Goal: Transaction & Acquisition: Purchase product/service

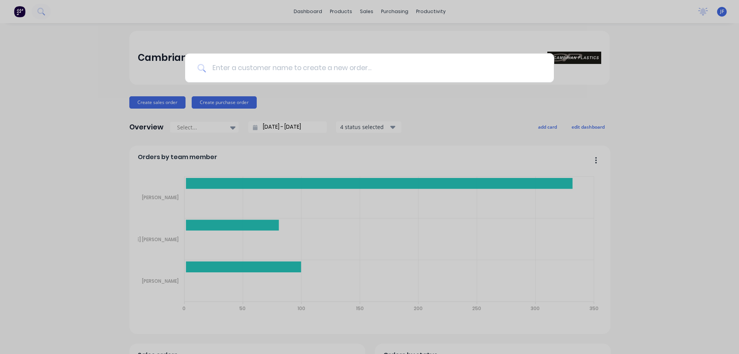
click at [312, 74] on input at bounding box center [374, 67] width 336 height 29
paste input "[GEOGRAPHIC_DATA]"
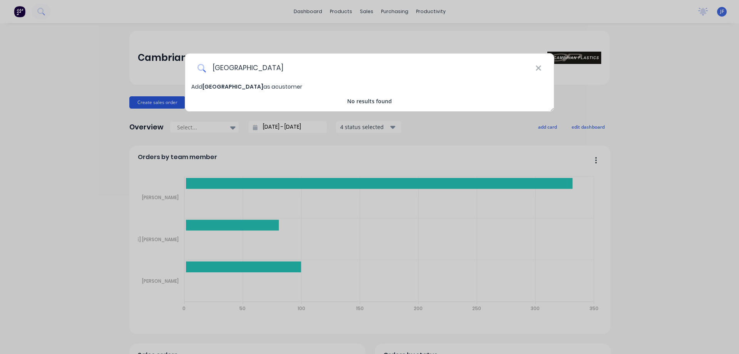
type input "[GEOGRAPHIC_DATA]"
click at [164, 92] on div "Te Awamutu Museum Add Te Awamutu Museum as a customer No results found" at bounding box center [369, 177] width 739 height 354
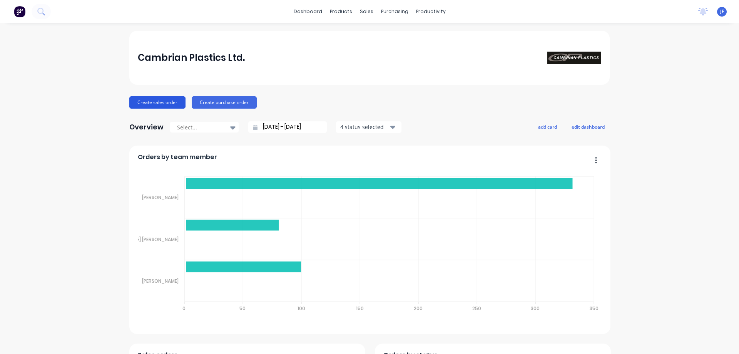
click at [166, 102] on button "Create sales order" at bounding box center [157, 102] width 56 height 12
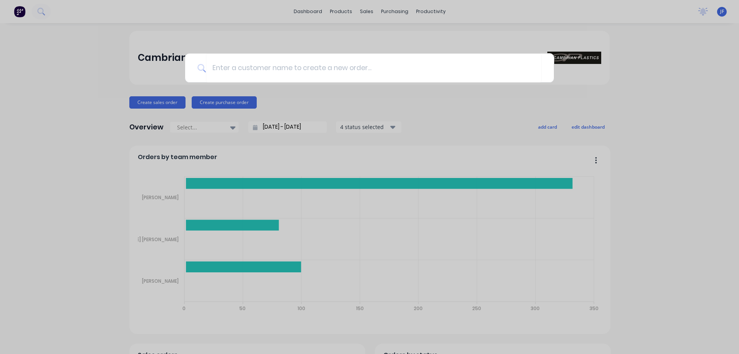
click at [165, 102] on div at bounding box center [369, 177] width 739 height 354
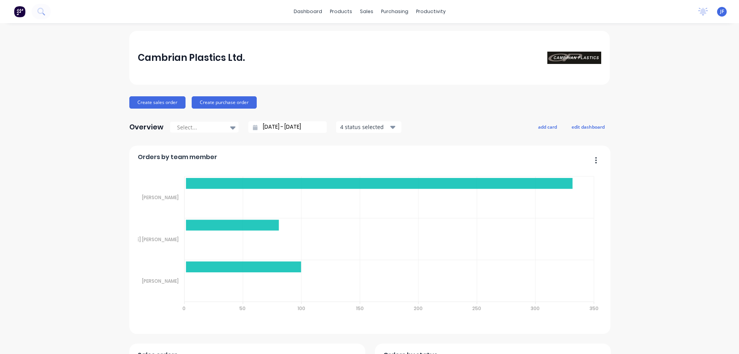
click at [165, 102] on button "Create sales order" at bounding box center [157, 102] width 56 height 12
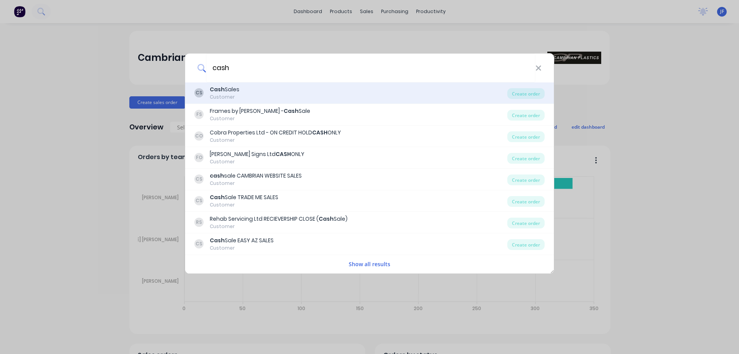
type input "cash"
click at [245, 92] on div "CS Cash Sales Customer" at bounding box center [350, 92] width 313 height 15
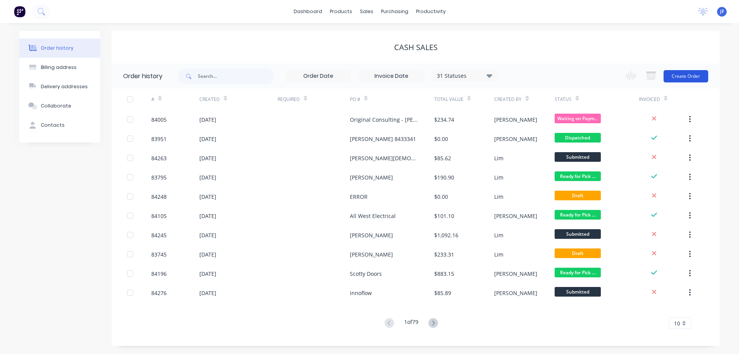
click at [690, 77] on button "Create Order" at bounding box center [685, 76] width 45 height 12
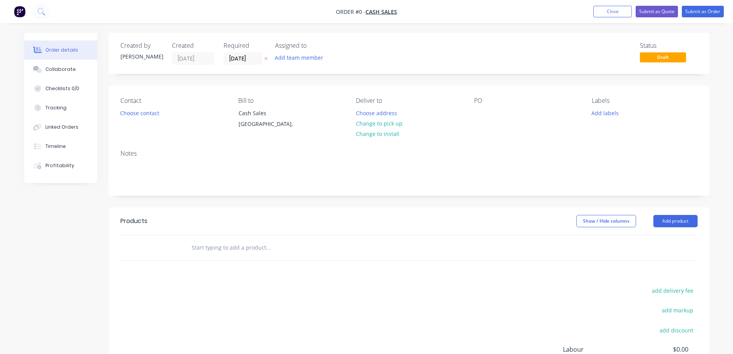
click at [266, 58] on icon at bounding box center [265, 58] width 3 height 3
click at [157, 115] on button "Choose contact" at bounding box center [139, 112] width 47 height 10
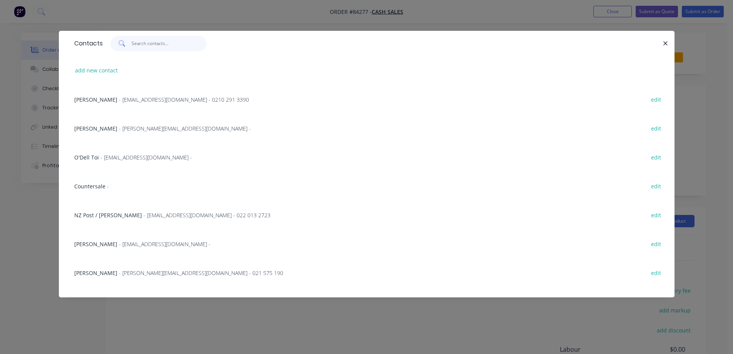
click at [136, 46] on input "text" at bounding box center [169, 43] width 75 height 15
paste input "Te Awamutu Museum"
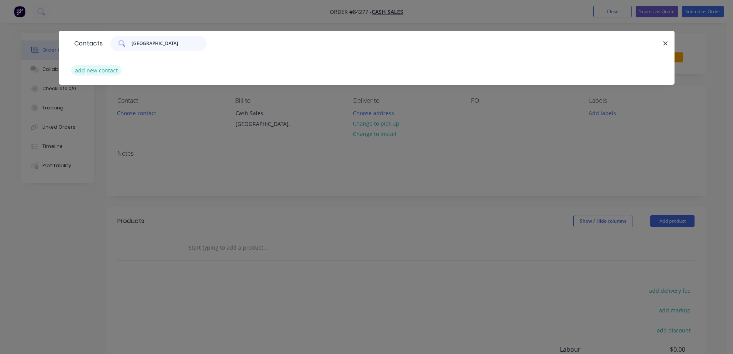
type input "Te Awamutu Museum"
click at [102, 69] on button "add new contact" at bounding box center [96, 70] width 51 height 10
select select "NZ"
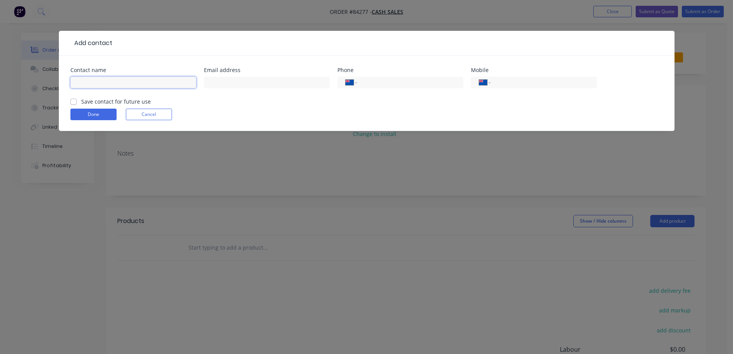
click at [110, 79] on input "text" at bounding box center [133, 83] width 126 height 12
paste input "Te Awamutu Museum"
type input "Te Awamutu Museum"
click at [111, 101] on label "Save contact for future use" at bounding box center [116, 101] width 70 height 8
click at [77, 101] on input "Save contact for future use" at bounding box center [73, 100] width 6 height 7
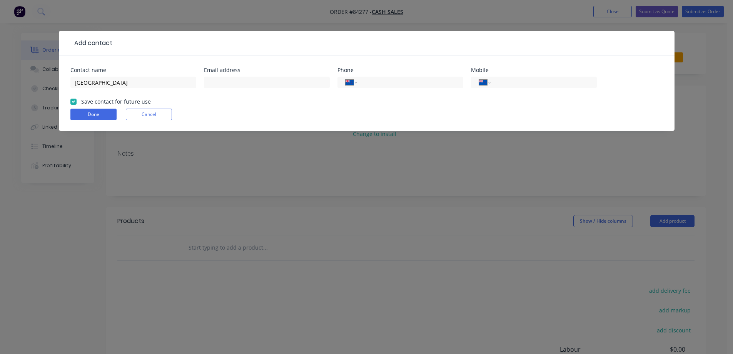
checkbox input "true"
click at [301, 82] on input "text" at bounding box center [267, 83] width 126 height 12
paste input "Henriata.Nicholas@waipadc.govt.nz"
type input "Henriata.Nicholas@waipadc.govt.nz"
click at [142, 82] on input "Te Awamutu Museum" at bounding box center [133, 83] width 126 height 12
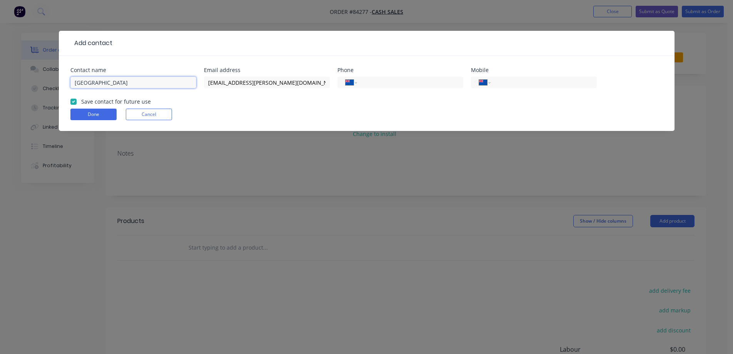
click at [155, 80] on input "Te Awamutu Museum" at bounding box center [133, 83] width 126 height 12
paste input "Henriata Nicholas"
type input "Te Awamutu Museum - Henriata Nicholas"
click at [106, 117] on button "Done" at bounding box center [93, 115] width 46 height 12
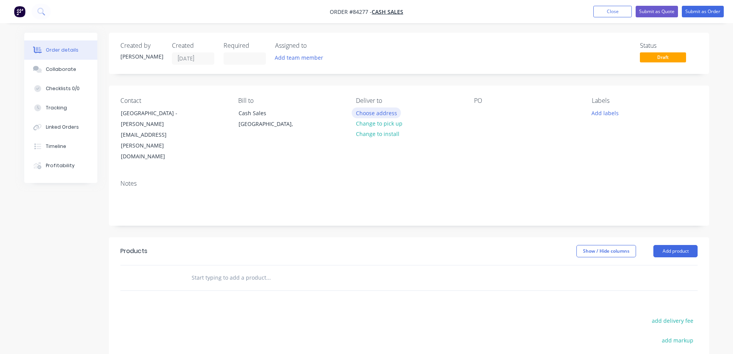
click at [381, 109] on button "Choose address" at bounding box center [376, 112] width 49 height 10
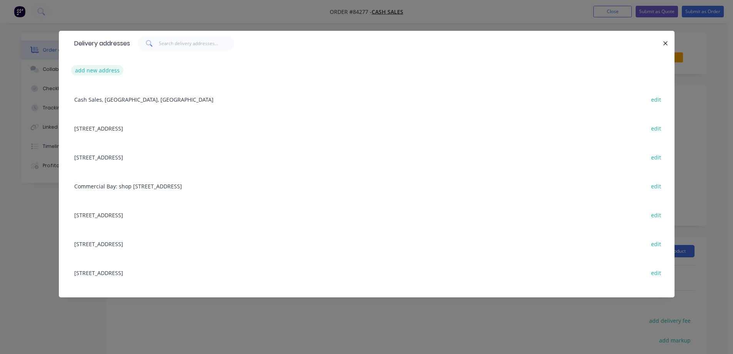
click at [104, 72] on button "add new address" at bounding box center [97, 70] width 53 height 10
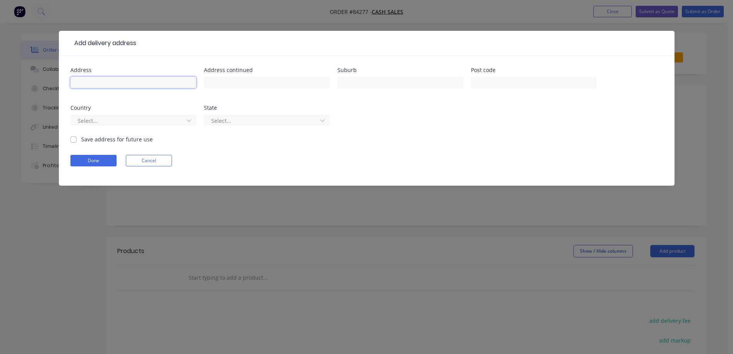
click at [174, 87] on input "text" at bounding box center [133, 83] width 126 height 12
paste input "135 Roche Street, Te Awamutu 3800"
click at [155, 83] on input "135 Roche Street, Te Awamutu 3800" at bounding box center [133, 83] width 126 height 12
type input "135 Roche Street, Te Awamutu"
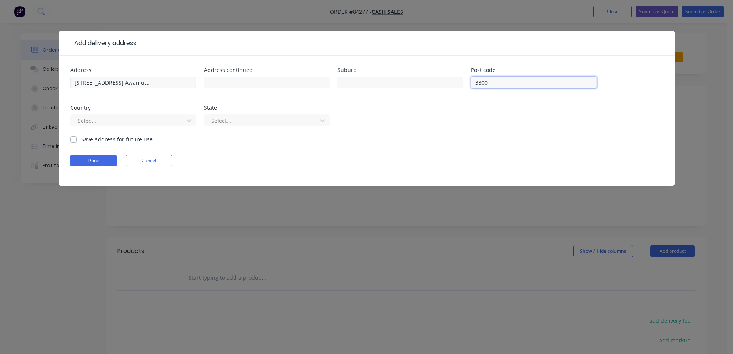
type input "3800"
drag, startPoint x: 120, startPoint y: 84, endPoint x: 159, endPoint y: 85, distance: 38.9
click at [159, 85] on input "135 Roche Street, Te Awamutu" at bounding box center [133, 83] width 126 height 12
type input "135 Roche Street,"
type input "Te Awamutu"
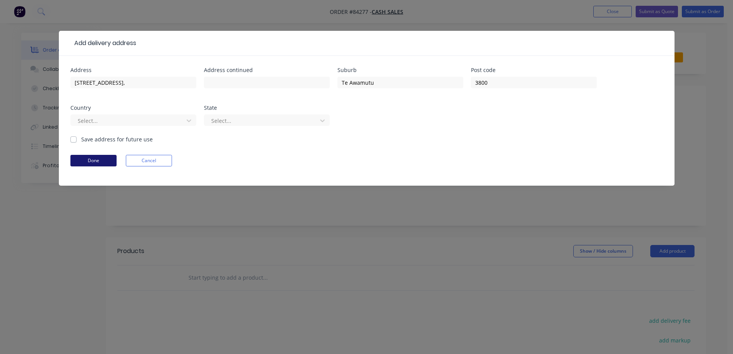
click at [98, 160] on button "Done" at bounding box center [93, 161] width 46 height 12
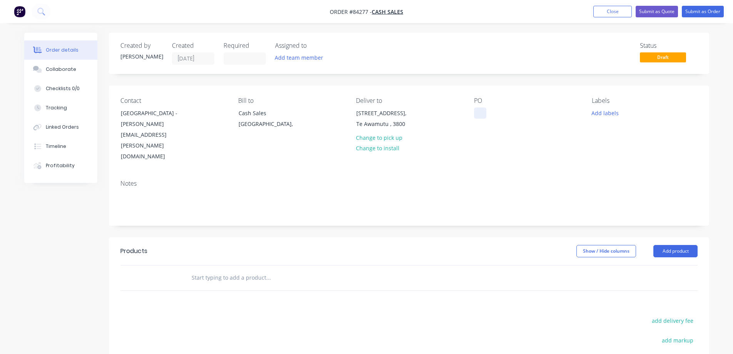
click at [483, 113] on div at bounding box center [480, 112] width 12 height 11
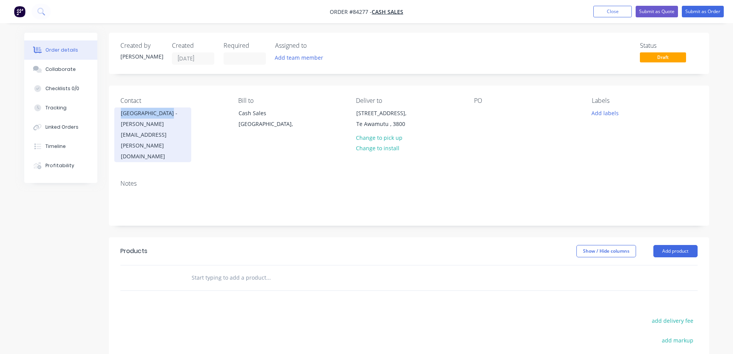
copy div "Te Awamutu Museum"
drag, startPoint x: 121, startPoint y: 111, endPoint x: 175, endPoint y: 112, distance: 54.3
click at [175, 112] on div "Te Awamutu Museum - Henriata Nicholas" at bounding box center [153, 119] width 64 height 22
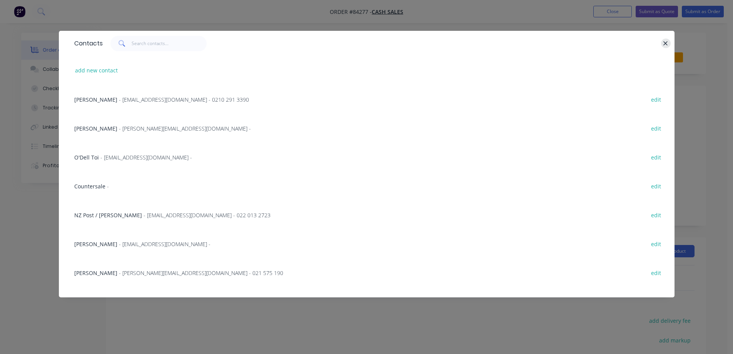
click at [668, 43] on icon "button" at bounding box center [665, 43] width 5 height 7
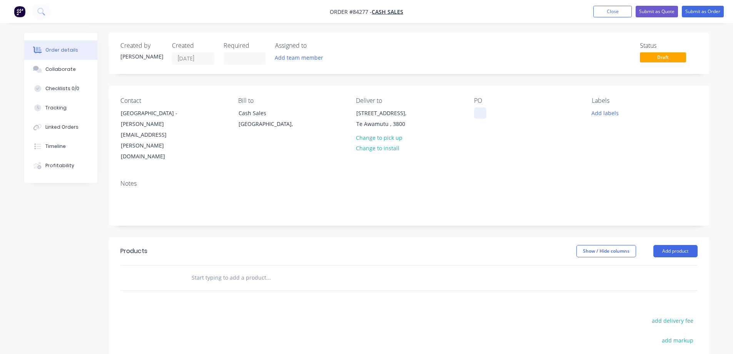
click at [486, 112] on div "PO" at bounding box center [526, 129] width 105 height 65
click at [483, 112] on div at bounding box center [480, 112] width 12 height 11
paste div
click at [487, 134] on div "PO Te Awamutu Museum" at bounding box center [526, 129] width 105 height 65
click at [252, 270] on input "text" at bounding box center [268, 277] width 154 height 15
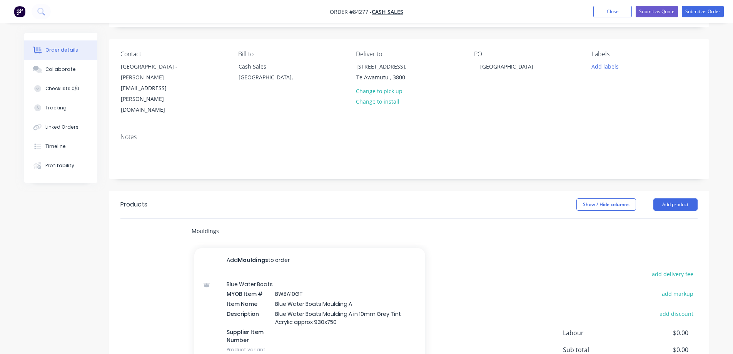
scroll to position [112, 0]
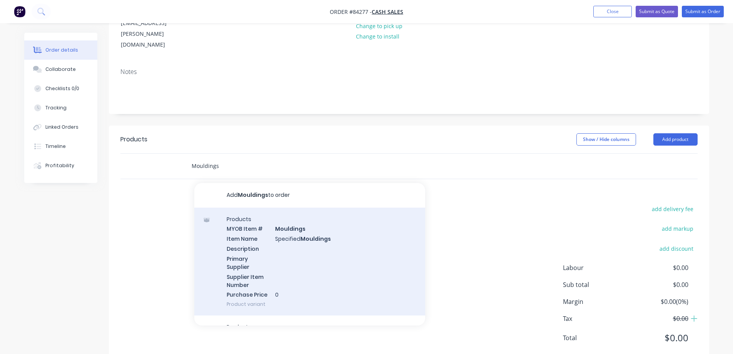
type input "Mouldings"
click at [248, 255] on div "Products MYOB Item # Mouldings Item Name Specified Mouldings Description Primar…" at bounding box center [309, 261] width 231 height 108
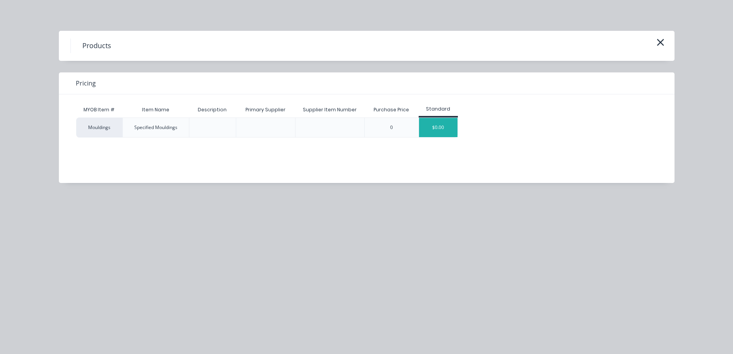
click at [423, 129] on div "$0.00" at bounding box center [438, 127] width 38 height 19
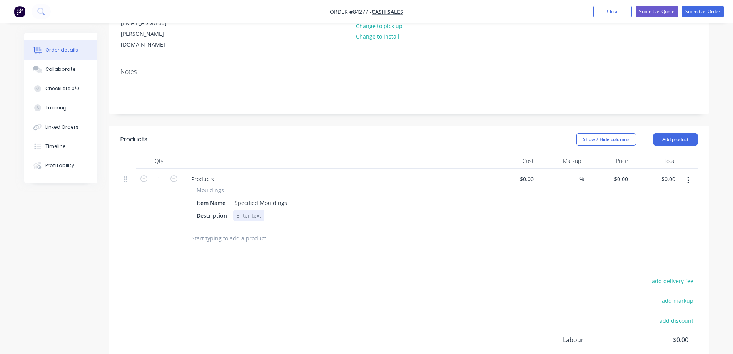
click at [252, 210] on div at bounding box center [248, 215] width 31 height 11
paste div
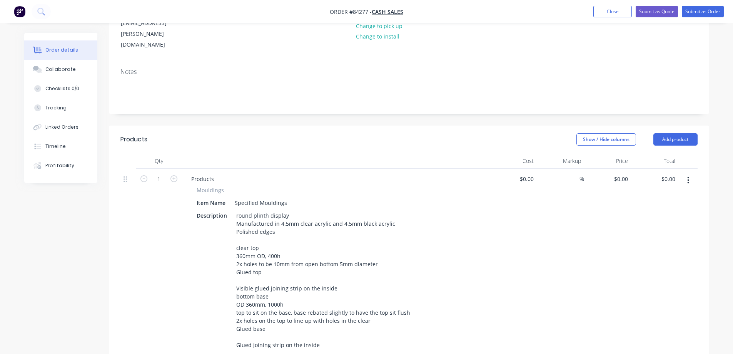
click at [166, 249] on div "1" at bounding box center [159, 262] width 46 height 187
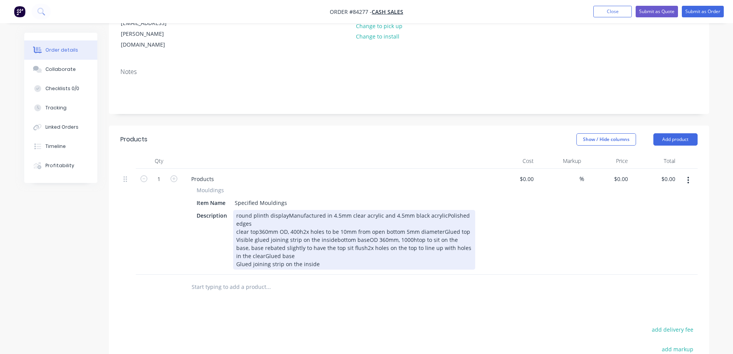
click at [286, 210] on div "round plinth displayManufactured in 4.5mm clear acrylic and 4.5mm black acrylic…" at bounding box center [354, 240] width 242 height 60
click at [388, 210] on div "round plinth display Manufactured in 4.5mm clear acrylic and 4.5mm black acryli…" at bounding box center [354, 240] width 242 height 60
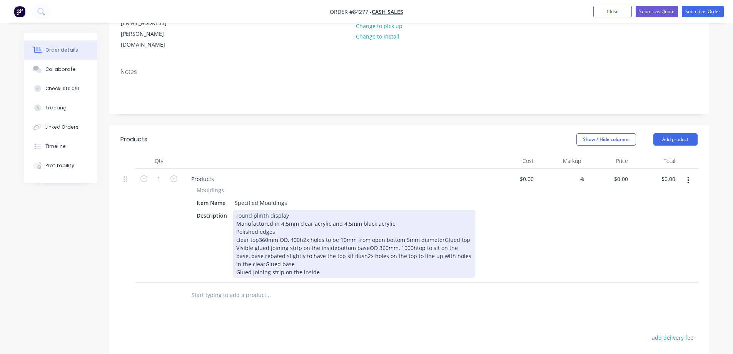
click at [257, 217] on div "round plinth display Manufactured in 4.5mm clear acrylic and 4.5mm black acryli…" at bounding box center [354, 244] width 242 height 68
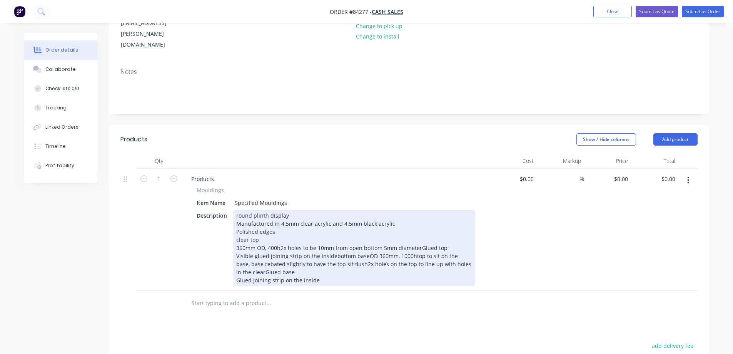
click at [283, 210] on div "round plinth display Manufactured in 4.5mm clear acrylic and 4.5mm black acryli…" at bounding box center [354, 248] width 242 height 76
click at [280, 234] on div "round plinth display Manufactured in 4.5mm clear acrylic and 4.5mm black acryli…" at bounding box center [354, 248] width 242 height 76
click at [421, 234] on div "round plinth display Manufactured in 4.5mm clear acrylic and 4.5mm black acryli…" at bounding box center [354, 248] width 242 height 76
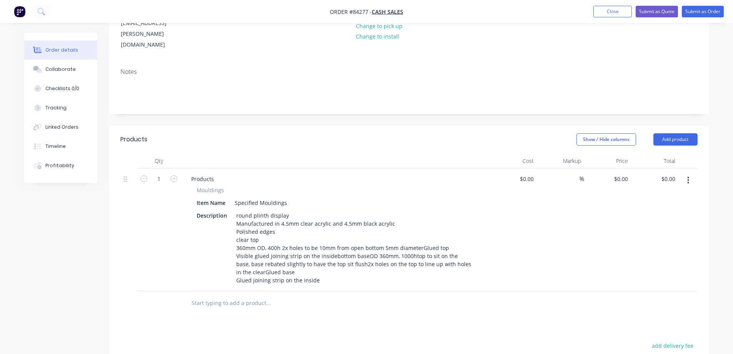
click at [278, 186] on div "Mouldings" at bounding box center [336, 190] width 279 height 8
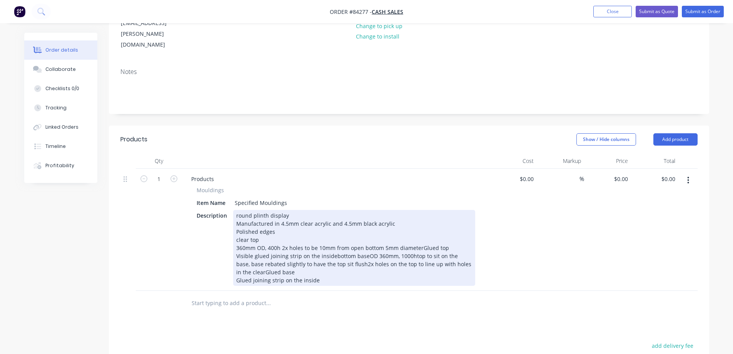
click at [338, 210] on div "round plinth display Manufactured in 4.5mm clear acrylic and 4.5mm black acryli…" at bounding box center [354, 248] width 242 height 76
click at [340, 232] on div "round plinth display Manufactured in 4.5mm clear acrylic and 4.5mm black acryli…" at bounding box center [354, 248] width 242 height 76
click at [282, 234] on div "round plinth display Manufactured in 4.5mm clear acrylic and 4.5mm black acryli…" at bounding box center [354, 248] width 242 height 76
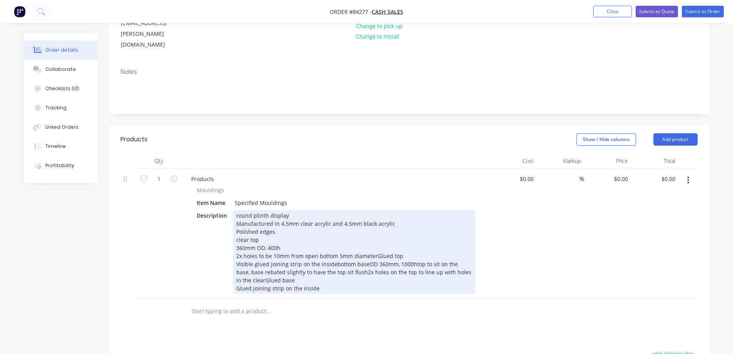
click at [337, 240] on div "round plinth display Manufactured in 4.5mm clear acrylic and 4.5mm black acryli…" at bounding box center [354, 252] width 242 height 84
click at [377, 242] on div "round plinth display Manufactured in 4.5mm clear acrylic and 4.5mm black acryli…" at bounding box center [354, 252] width 242 height 84
click at [375, 242] on div "round plinth display Manufactured in 4.5mm clear acrylic and 4.5mm black acryli…" at bounding box center [354, 252] width 242 height 84
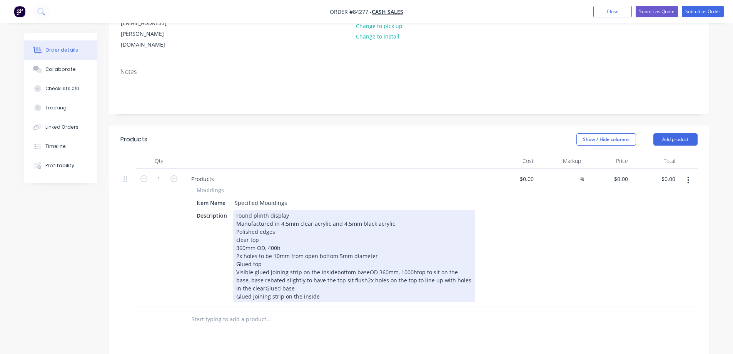
click at [331, 259] on div "round plinth display Manufactured in 4.5mm clear acrylic and 4.5mm black acryli…" at bounding box center [354, 256] width 242 height 92
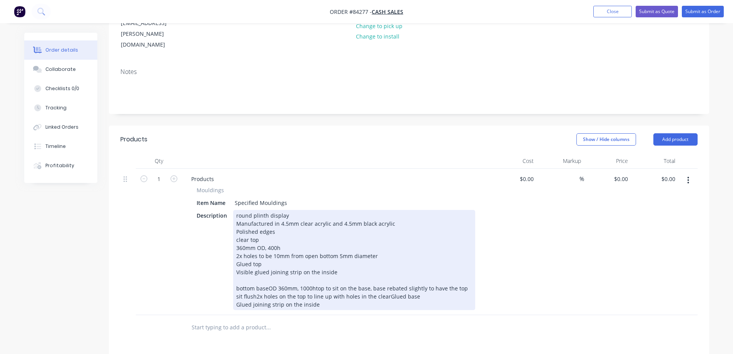
click at [269, 271] on div "round plinth display Manufactured in 4.5mm clear acrylic and 4.5mm black acryli…" at bounding box center [354, 260] width 242 height 100
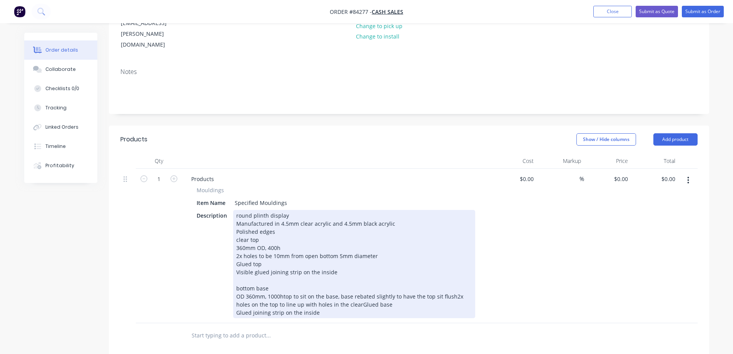
click at [360, 210] on div "round plinth display Manufactured in 4.5mm clear acrylic and 4.5mm black acryli…" at bounding box center [354, 264] width 242 height 108
click at [359, 210] on div "round plinth display Manufactured in 4.5mm clear acrylic and 4.5mm black acryli…" at bounding box center [354, 264] width 242 height 108
click at [364, 277] on div "round plinth display Manufactured in 4.5mm clear acrylic and 4.5mm matte black …" at bounding box center [354, 264] width 242 height 108
click at [451, 282] on div "round plinth display Manufactured in 4.5mm clear acrylic and 4.5mm matte black …" at bounding box center [354, 264] width 242 height 108
click at [366, 291] on div "round plinth display Manufactured in 4.5mm clear acrylic and 4.5mm matte black …" at bounding box center [346, 264] width 227 height 108
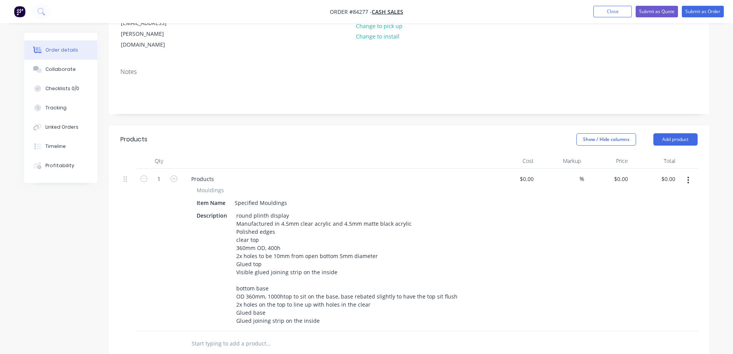
click at [386, 336] on div at bounding box center [300, 343] width 231 height 15
click at [620, 173] on div "0 $0.00" at bounding box center [620, 178] width 21 height 11
type input "$557.90"
click at [607, 199] on div "$557.90 $557.90" at bounding box center [607, 250] width 47 height 162
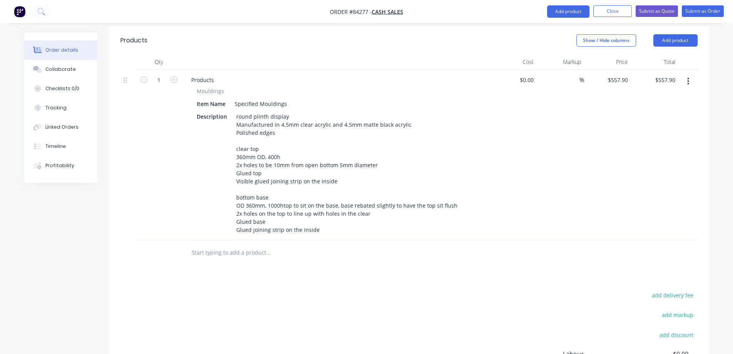
scroll to position [297, 0]
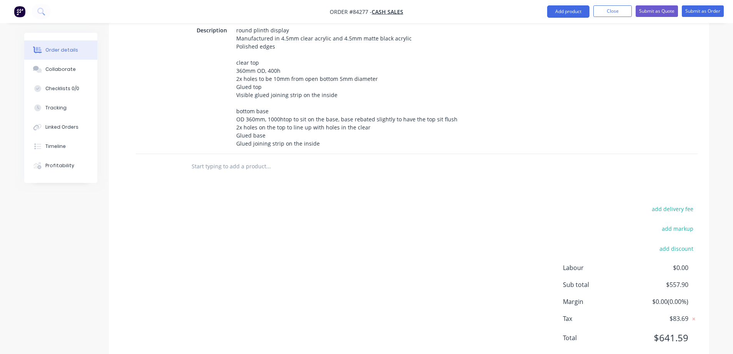
click at [226, 159] on input "text" at bounding box center [268, 166] width 154 height 15
click at [205, 159] on input "quot enumber" at bounding box center [268, 166] width 154 height 15
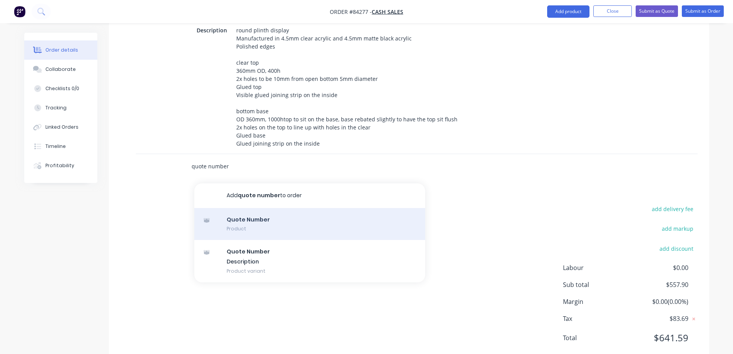
type input "quote number"
click at [261, 216] on div "Quote Number Product" at bounding box center [309, 224] width 231 height 32
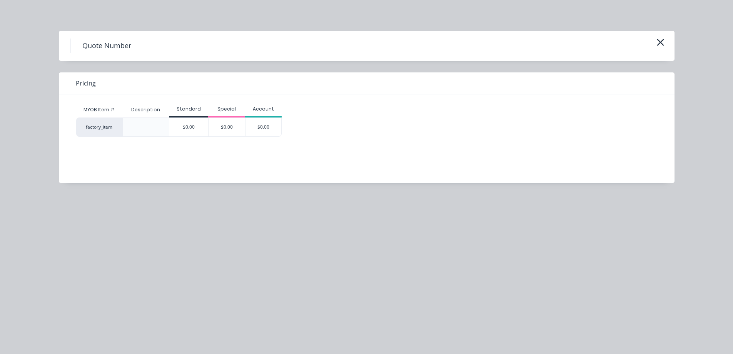
drag, startPoint x: 264, startPoint y: 129, endPoint x: 148, endPoint y: 186, distance: 129.3
click at [264, 129] on div "$0.00" at bounding box center [264, 127] width 36 height 18
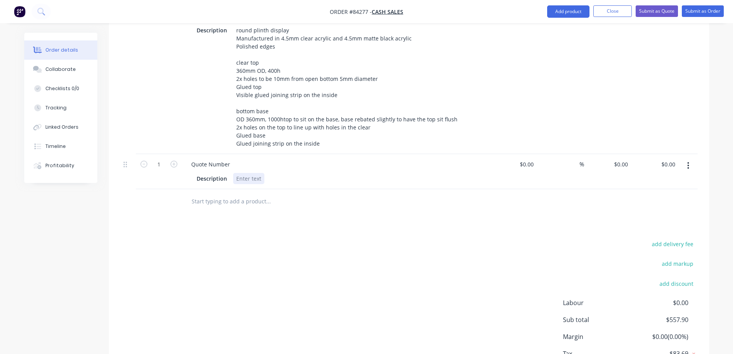
click at [254, 173] on div at bounding box center [248, 178] width 31 height 11
paste div
click at [255, 212] on div "Products Show / Hide columns Add product Qty Cost Markup Price Total 1 Products…" at bounding box center [409, 169] width 600 height 458
click at [41, 13] on icon at bounding box center [40, 11] width 6 height 6
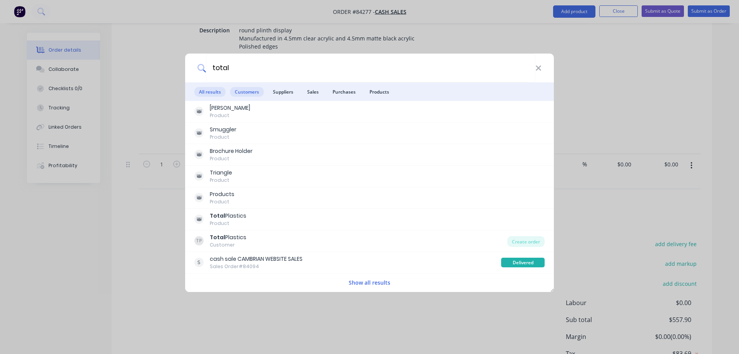
click at [252, 92] on span "Customers" at bounding box center [246, 92] width 33 height 10
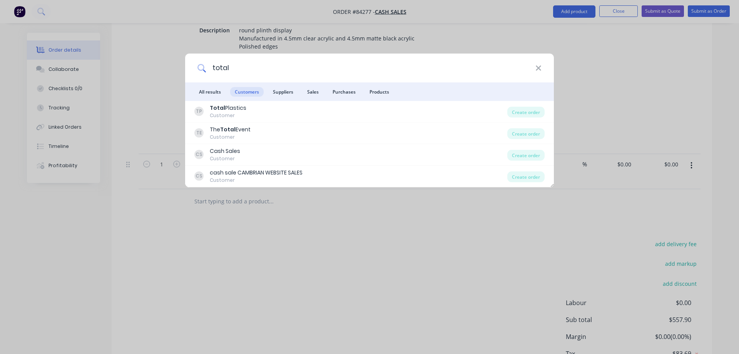
click at [261, 74] on input "total" at bounding box center [370, 67] width 329 height 29
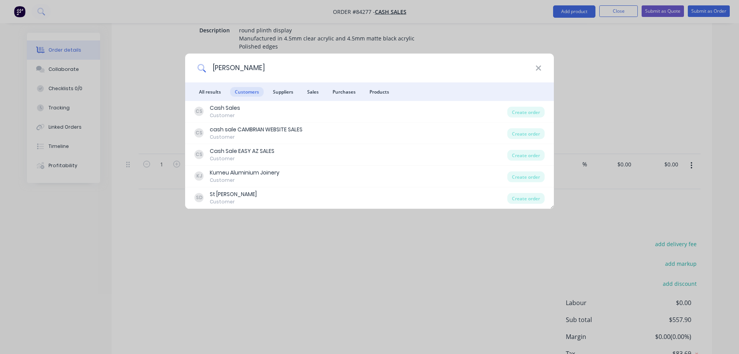
type input "stuart"
click at [174, 102] on div "stuart All results Customers Suppliers Sales Purchases Products CS Cash Sales C…" at bounding box center [369, 177] width 739 height 354
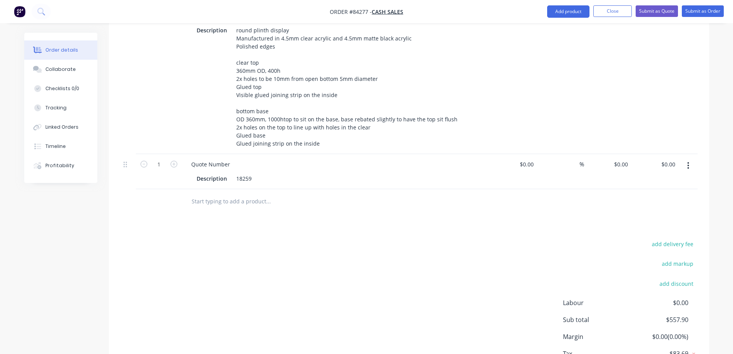
scroll to position [0, 0]
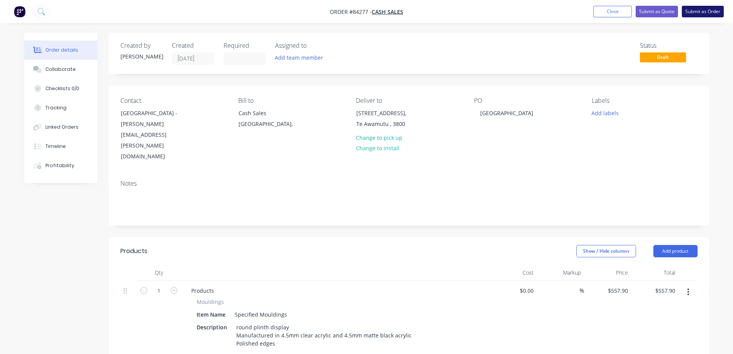
click at [698, 11] on button "Submit as Order" at bounding box center [703, 12] width 42 height 12
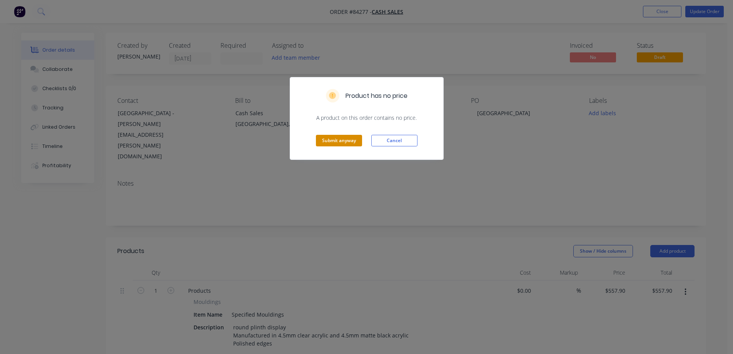
click at [341, 144] on button "Submit anyway" at bounding box center [339, 141] width 46 height 12
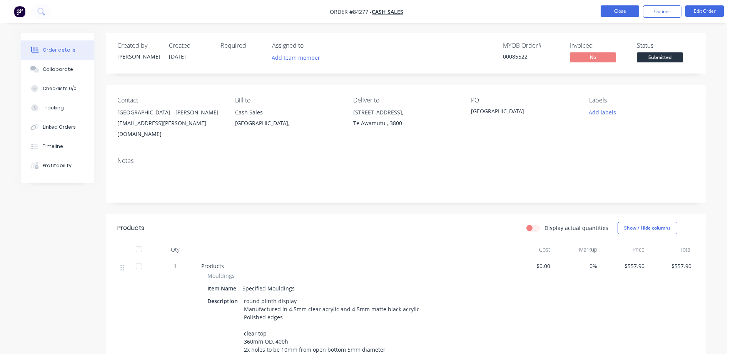
click at [630, 11] on button "Close" at bounding box center [620, 11] width 38 height 12
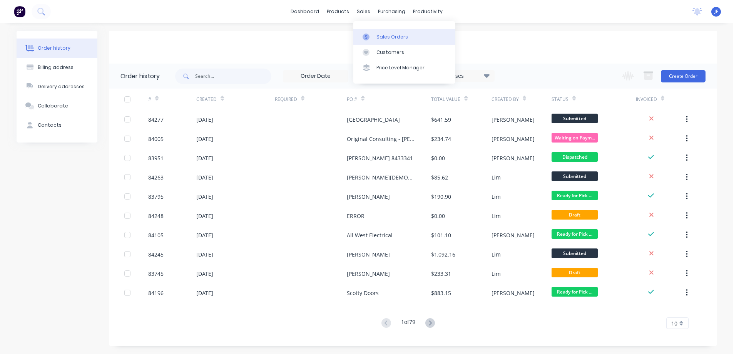
click at [399, 33] on div "Sales Orders" at bounding box center [392, 36] width 32 height 7
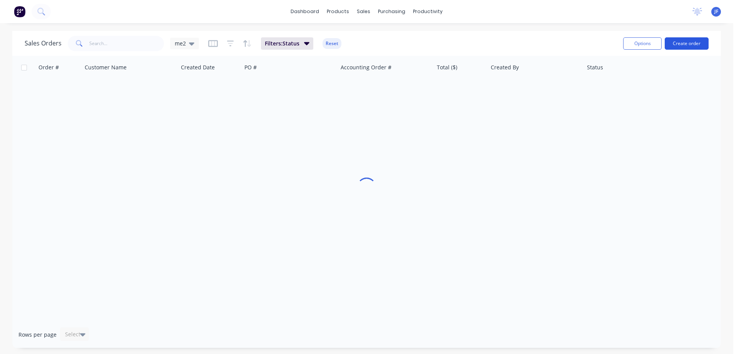
click at [673, 44] on button "Create order" at bounding box center [687, 43] width 44 height 12
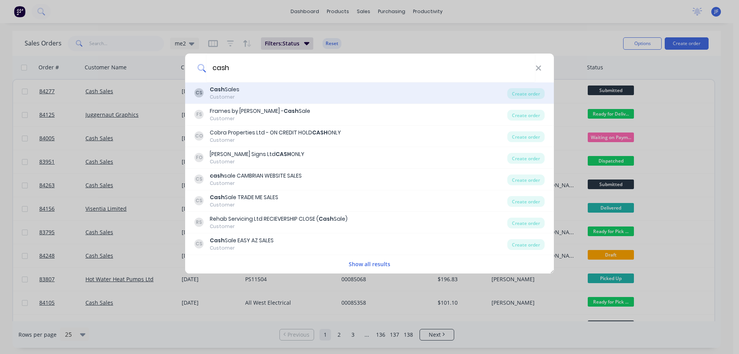
type input "cash"
click at [331, 94] on div "CS Cash Sales Customer" at bounding box center [350, 92] width 313 height 15
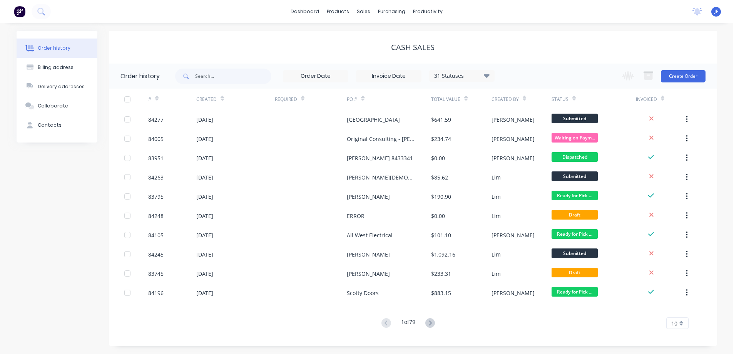
click at [371, 29] on div "Order history Billing address Delivery addresses Collaborate Contacts Cash Sale…" at bounding box center [366, 188] width 733 height 331
click at [371, 2] on div "dashboard products sales purchasing productivity dashboard products Product Cat…" at bounding box center [366, 11] width 733 height 23
click at [504, 39] on div "Cash Sales" at bounding box center [413, 47] width 608 height 33
drag, startPoint x: 433, startPoint y: 47, endPoint x: 371, endPoint y: 45, distance: 62.0
click at [371, 45] on div "Cash Sales" at bounding box center [413, 47] width 608 height 9
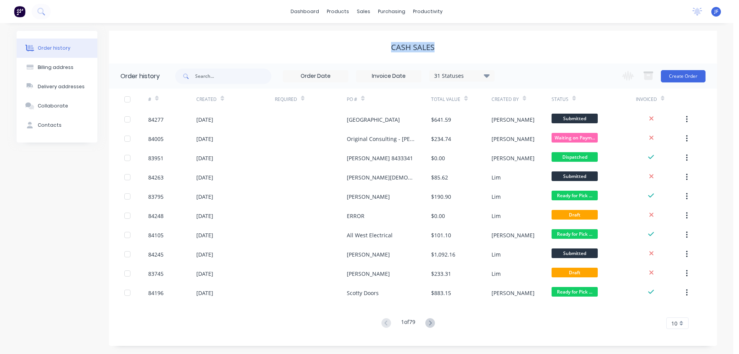
click at [371, 45] on div "Cash Sales" at bounding box center [413, 47] width 608 height 9
drag, startPoint x: 389, startPoint y: 45, endPoint x: 449, endPoint y: 45, distance: 60.4
click at [449, 45] on div "Cash Sales" at bounding box center [413, 47] width 608 height 9
click at [698, 79] on button "Create Order" at bounding box center [683, 76] width 45 height 12
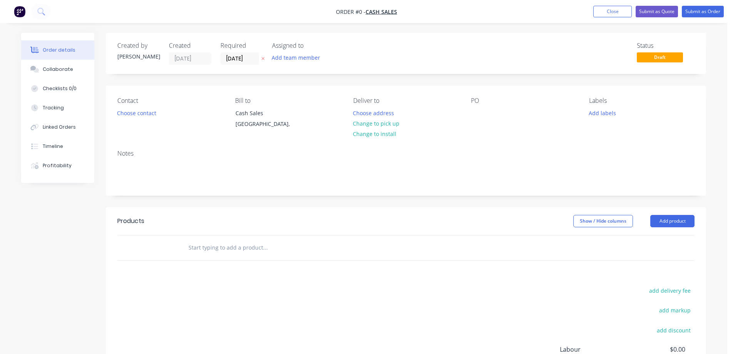
click at [264, 60] on icon at bounding box center [262, 58] width 3 height 5
click at [129, 112] on button "Choose contact" at bounding box center [136, 112] width 47 height 10
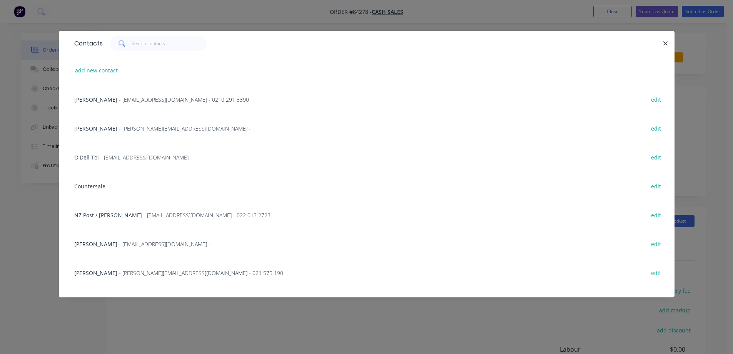
click at [102, 181] on div "Countersale - edit" at bounding box center [366, 185] width 593 height 29
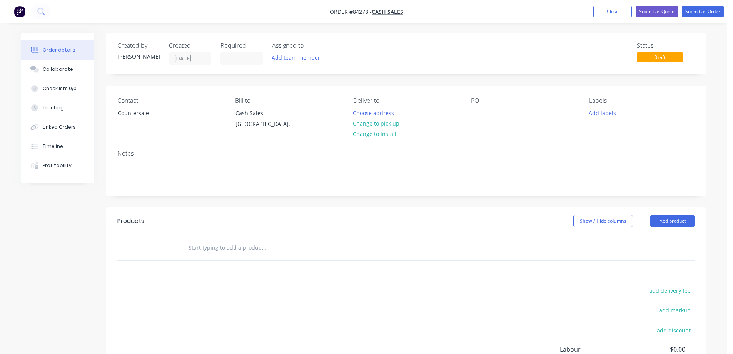
click at [100, 143] on div "Order details Collaborate Checklists 0/0 Tracking Linked Orders Timeline Profit…" at bounding box center [63, 108] width 85 height 150
click at [478, 112] on div at bounding box center [477, 112] width 12 height 11
click at [376, 110] on button "Choose address" at bounding box center [373, 112] width 49 height 10
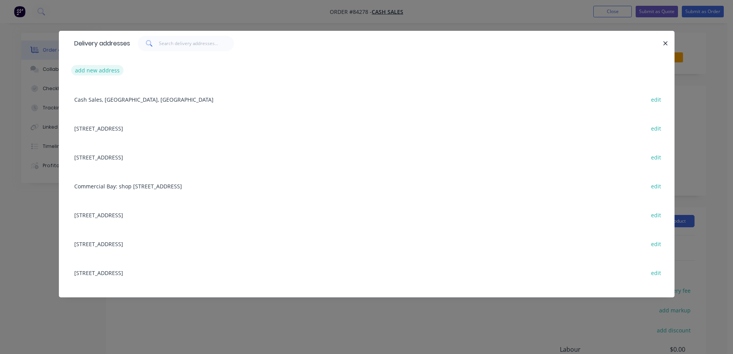
click at [92, 68] on button "add new address" at bounding box center [97, 70] width 53 height 10
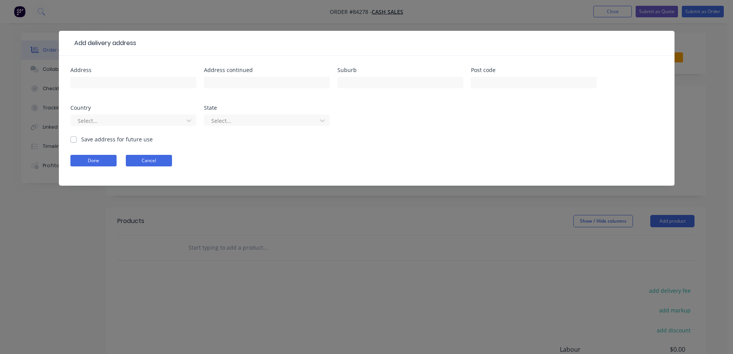
click at [163, 156] on button "Cancel" at bounding box center [149, 161] width 46 height 12
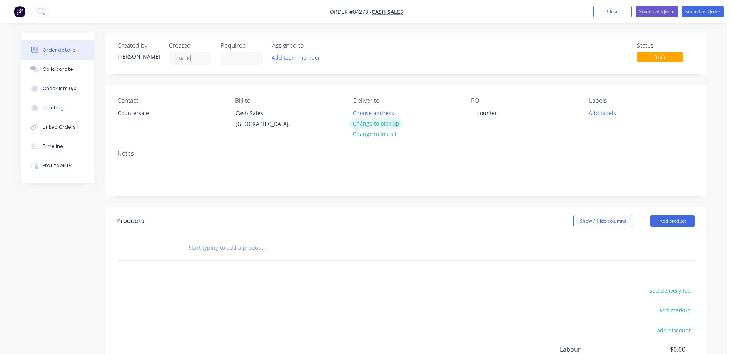
click at [364, 121] on button "Change to pick up" at bounding box center [376, 123] width 55 height 10
click at [231, 244] on input "text" at bounding box center [265, 247] width 154 height 15
click at [252, 249] on input "text" at bounding box center [265, 247] width 154 height 15
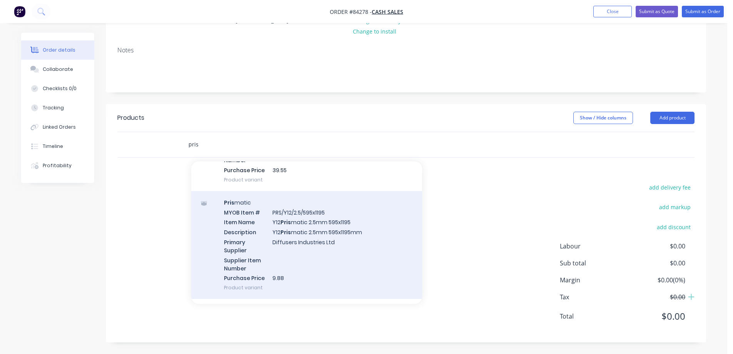
scroll to position [1309, 0]
type input "pris"
click at [326, 229] on div "Pris matic MYOB Item # PRS/Y12/2.5/595x1195 Item Name Y12 Pris matic 2.5mm 595x…" at bounding box center [306, 250] width 231 height 108
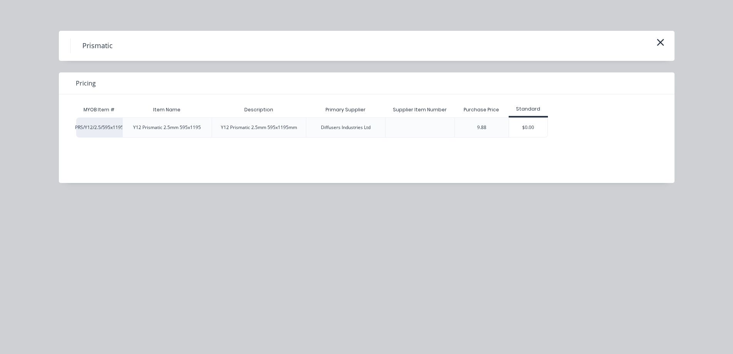
drag, startPoint x: 521, startPoint y: 127, endPoint x: 520, endPoint y: 122, distance: 4.8
click at [522, 127] on div "$0.00" at bounding box center [528, 127] width 38 height 19
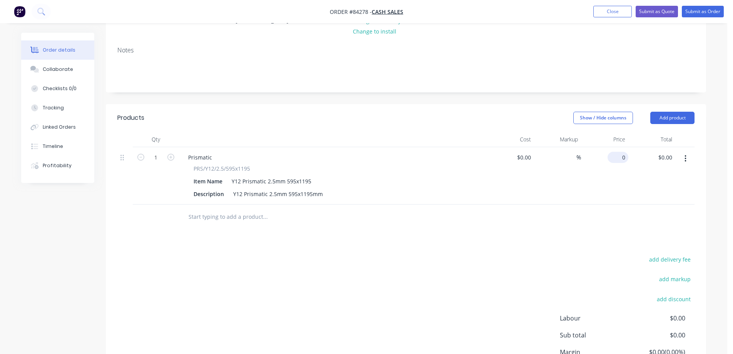
click at [618, 156] on div "0 $0.00" at bounding box center [618, 157] width 21 height 11
paste input "39.04"
type input "$39.04"
drag, startPoint x: 639, startPoint y: 222, endPoint x: 683, endPoint y: 126, distance: 105.2
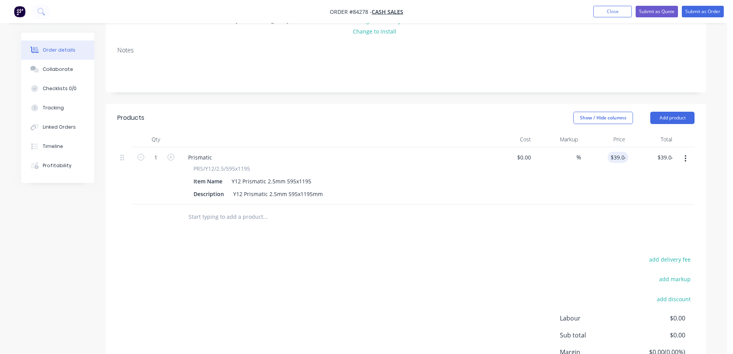
click at [639, 222] on div at bounding box center [405, 216] width 577 height 25
click at [703, 13] on button "Submit as Order" at bounding box center [703, 12] width 42 height 12
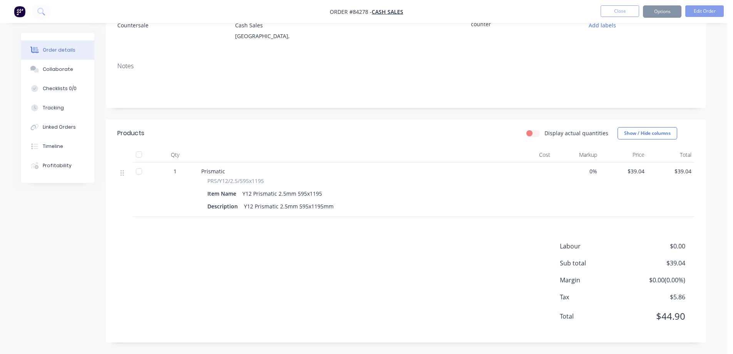
scroll to position [0, 0]
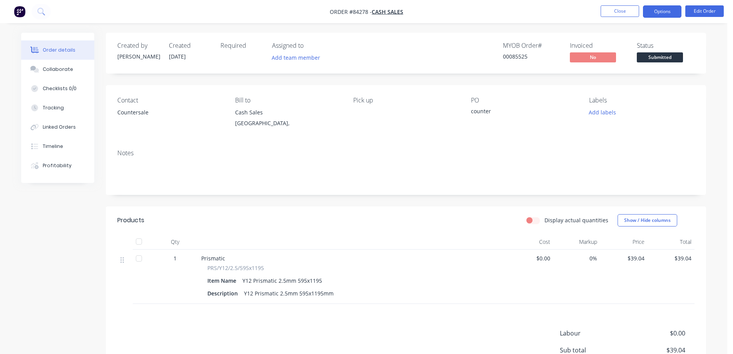
click at [660, 10] on button "Options" at bounding box center [662, 11] width 38 height 12
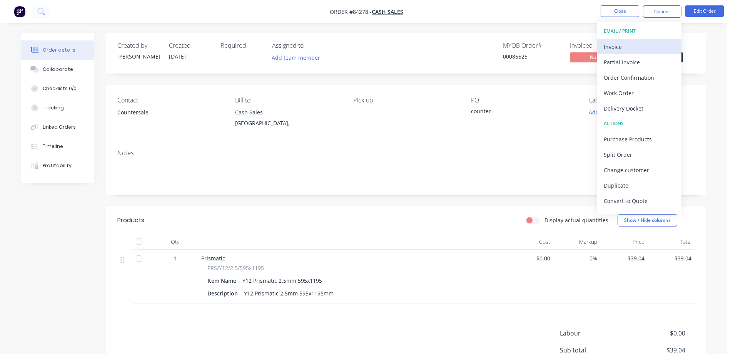
click at [635, 52] on div "Invoice" at bounding box center [639, 46] width 71 height 11
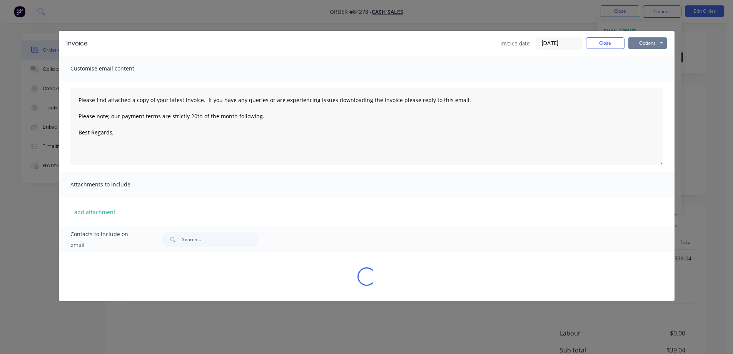
click at [657, 41] on button "Options" at bounding box center [647, 43] width 38 height 12
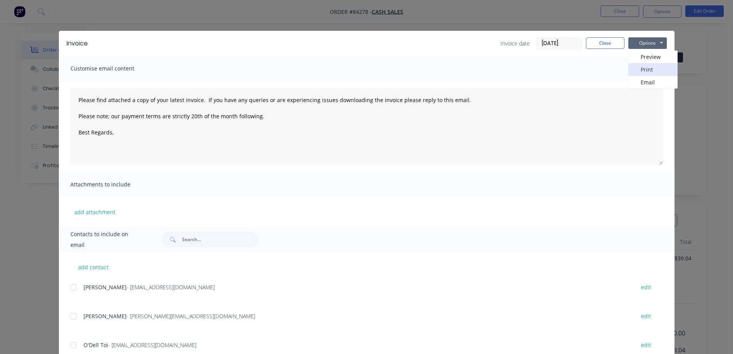
click at [647, 69] on button "Print" at bounding box center [652, 69] width 49 height 13
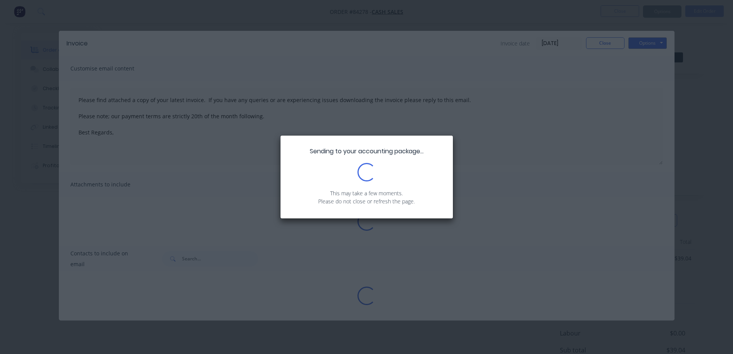
type textarea "Please find attached a copy of your latest invoice. If you have any queries or …"
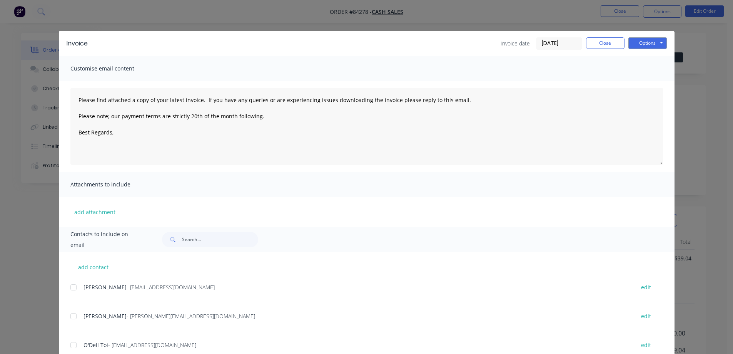
drag, startPoint x: 196, startPoint y: 7, endPoint x: 301, endPoint y: 35, distance: 108.4
click at [199, 7] on div "Invoice Invoice date 29/08/25 Close Options Preview Print Email Customise email…" at bounding box center [366, 177] width 733 height 354
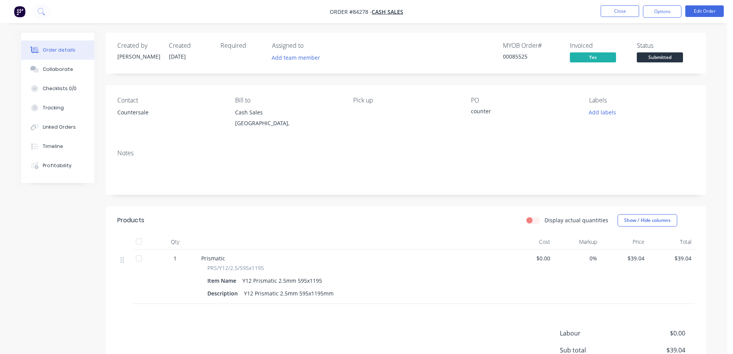
drag, startPoint x: 642, startPoint y: 47, endPoint x: 643, endPoint y: 52, distance: 5.1
click at [643, 52] on div "Status Submitted" at bounding box center [666, 53] width 58 height 22
click at [645, 55] on span "Submitted" at bounding box center [660, 57] width 46 height 10
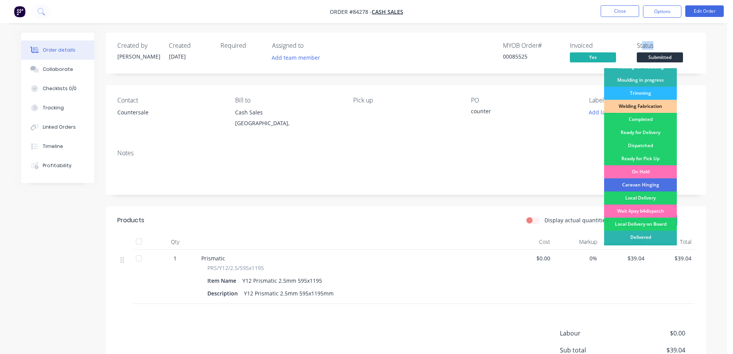
scroll to position [150, 0]
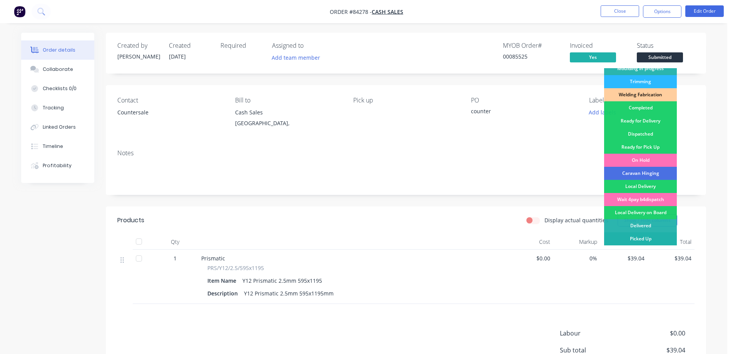
click at [641, 242] on div "Picked Up" at bounding box center [640, 238] width 73 height 13
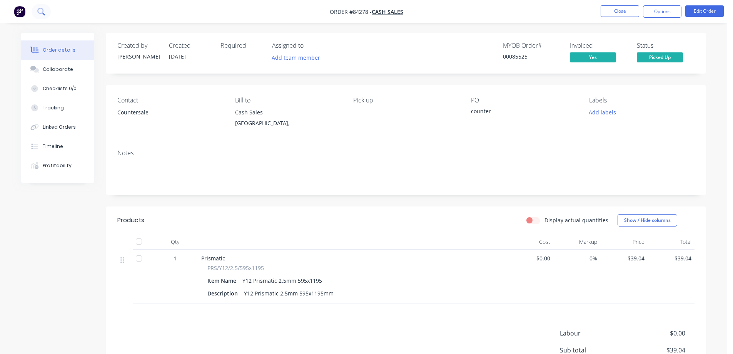
click at [48, 13] on button at bounding box center [41, 11] width 19 height 15
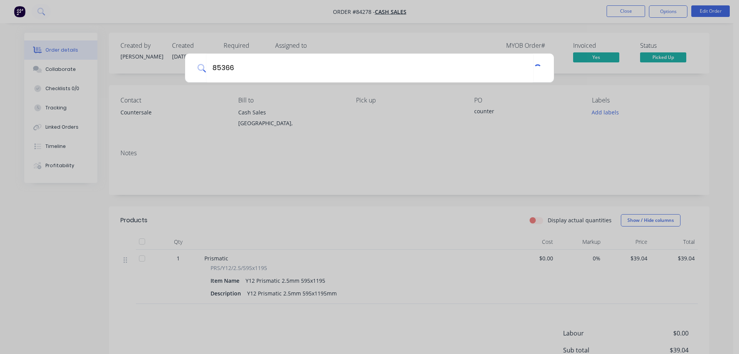
type input "85366"
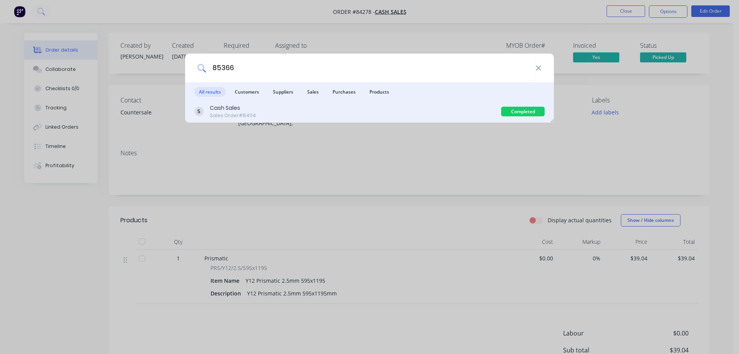
click at [278, 114] on div "Cash Sales Sales Order #84114" at bounding box center [347, 111] width 307 height 15
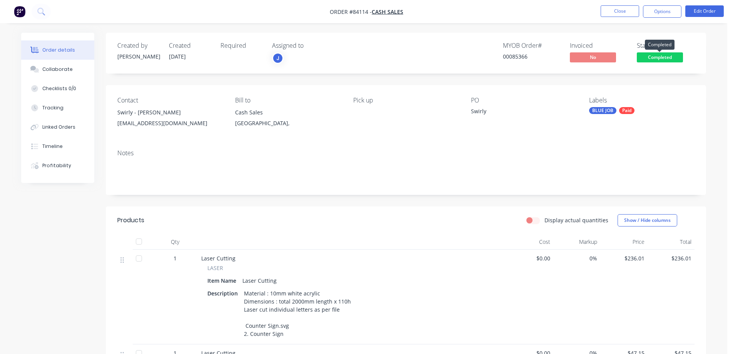
click at [648, 55] on span "Completed" at bounding box center [660, 57] width 46 height 10
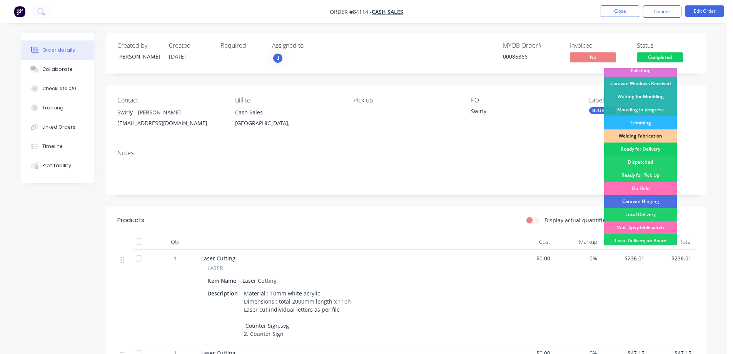
scroll to position [150, 0]
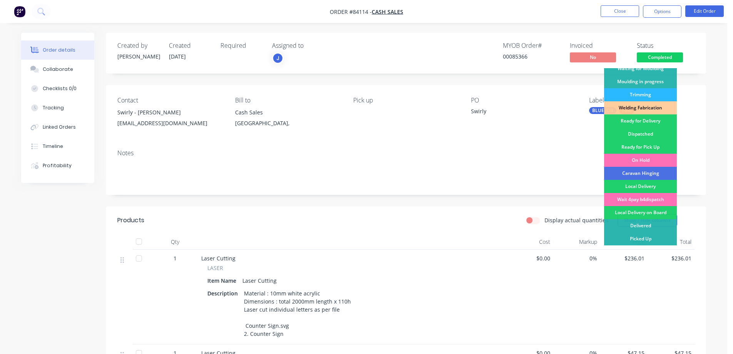
drag, startPoint x: 641, startPoint y: 145, endPoint x: 651, endPoint y: 119, distance: 27.9
click at [642, 145] on div "Ready for Pick Up" at bounding box center [640, 146] width 73 height 13
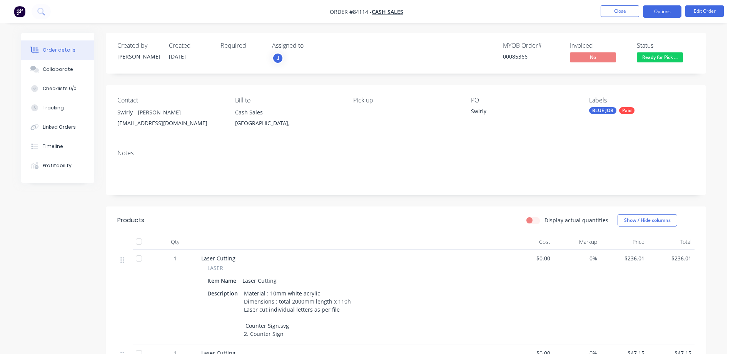
click at [664, 13] on button "Options" at bounding box center [662, 11] width 38 height 12
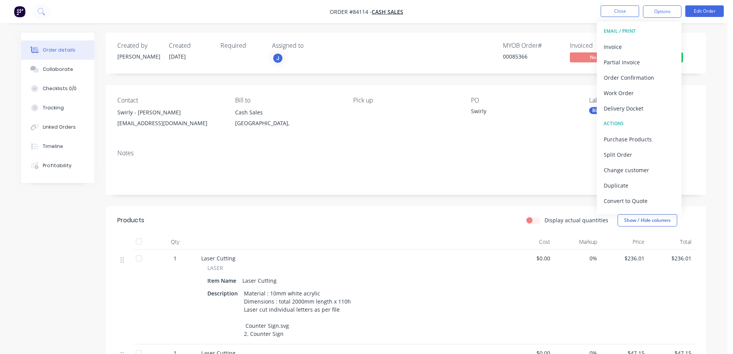
click at [642, 38] on button "EMAIL / PRINT" at bounding box center [639, 30] width 85 height 15
click at [642, 46] on div "Invoice" at bounding box center [639, 46] width 71 height 11
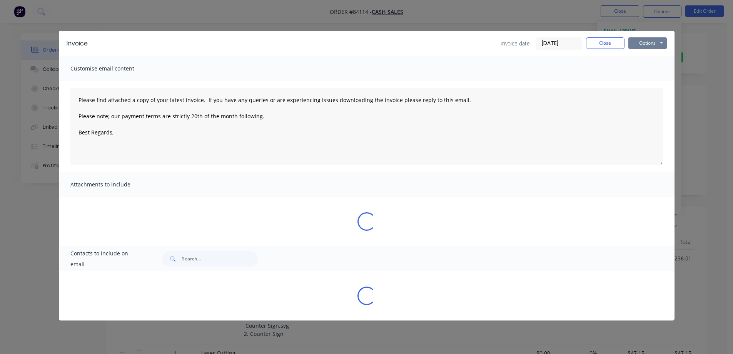
click at [652, 42] on button "Options" at bounding box center [647, 43] width 38 height 12
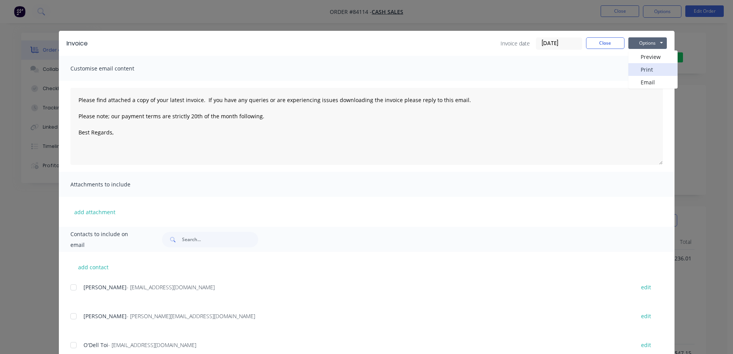
click at [655, 69] on button "Print" at bounding box center [652, 69] width 49 height 13
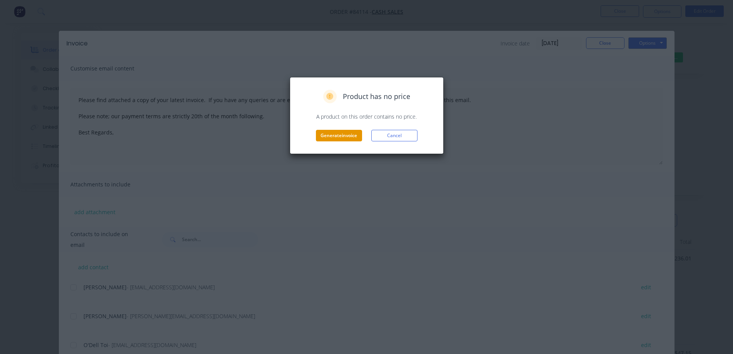
click at [327, 132] on button "Generate invoice" at bounding box center [339, 136] width 46 height 12
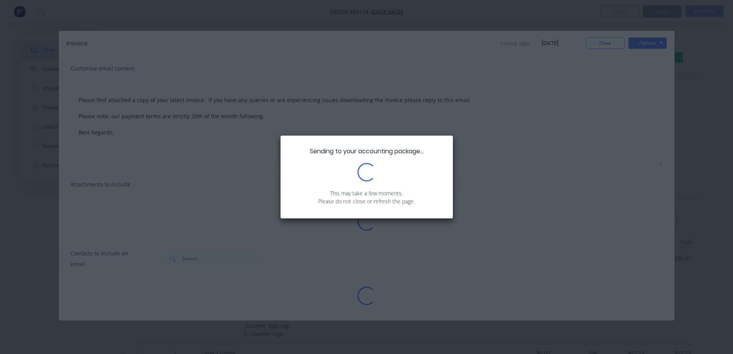
type textarea "Please find attached a copy of your latest invoice. If you have any queries or …"
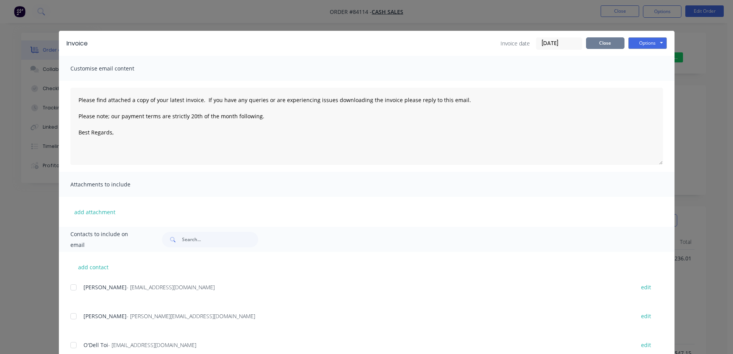
click at [613, 42] on button "Close" at bounding box center [605, 43] width 38 height 12
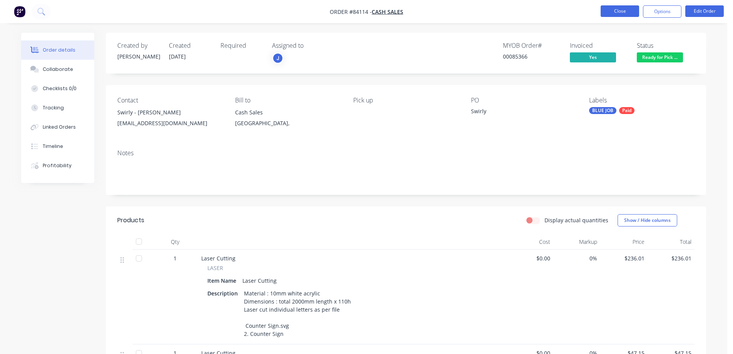
click at [628, 8] on button "Close" at bounding box center [620, 11] width 38 height 12
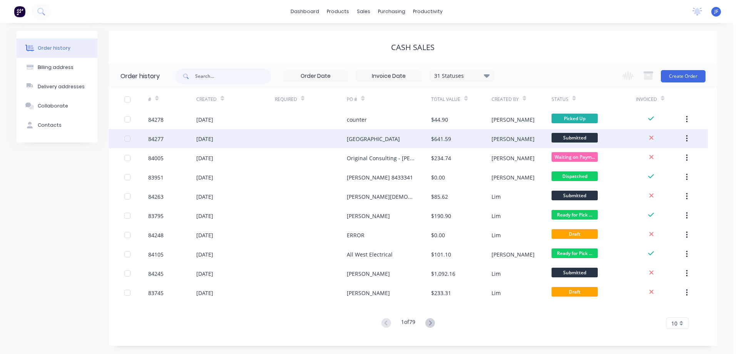
click at [384, 130] on div "Te Awamutu Museum" at bounding box center [389, 138] width 84 height 19
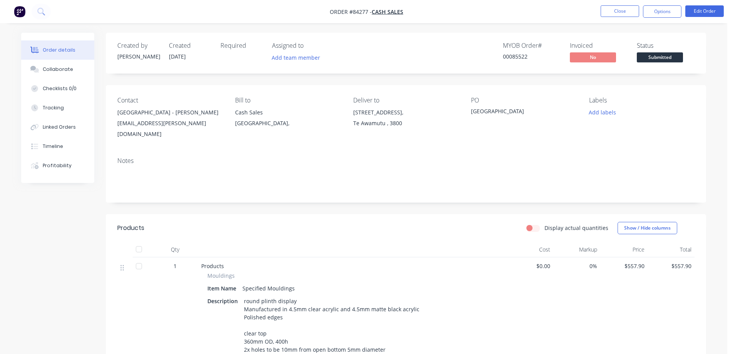
drag, startPoint x: 592, startPoint y: 109, endPoint x: 592, endPoint y: 119, distance: 9.6
click at [592, 109] on button "Add labels" at bounding box center [602, 112] width 35 height 10
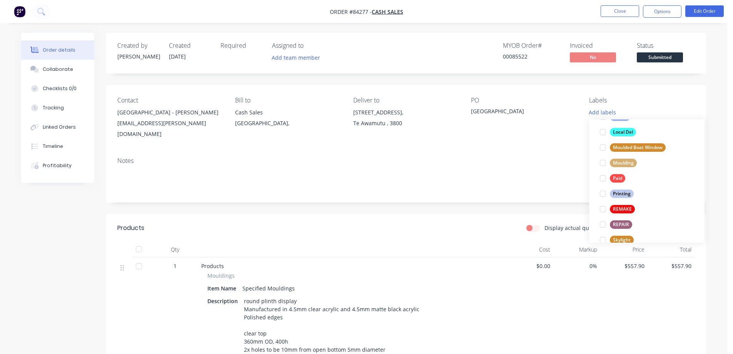
scroll to position [216, 0]
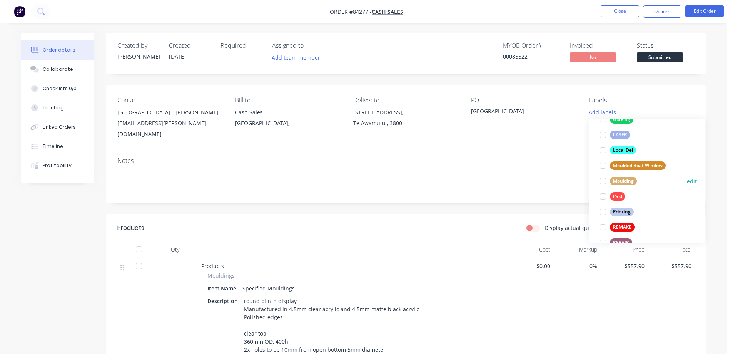
click at [626, 178] on div "Moulding" at bounding box center [623, 181] width 27 height 8
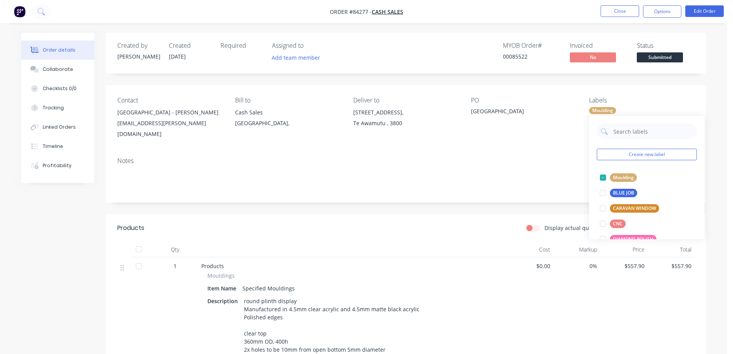
scroll to position [292, 0]
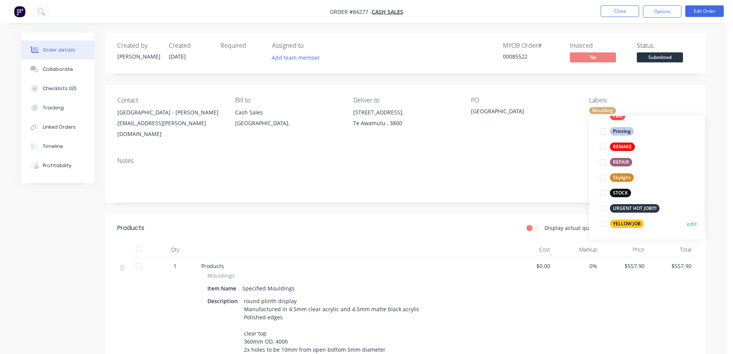
click at [633, 227] on div "YELLOW JOB" at bounding box center [627, 223] width 34 height 8
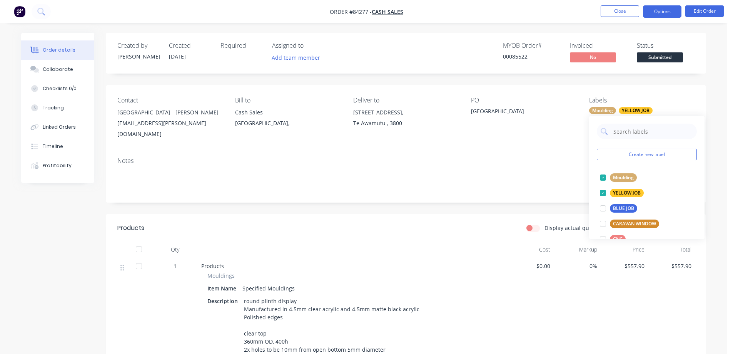
click at [660, 8] on button "Options" at bounding box center [662, 11] width 38 height 12
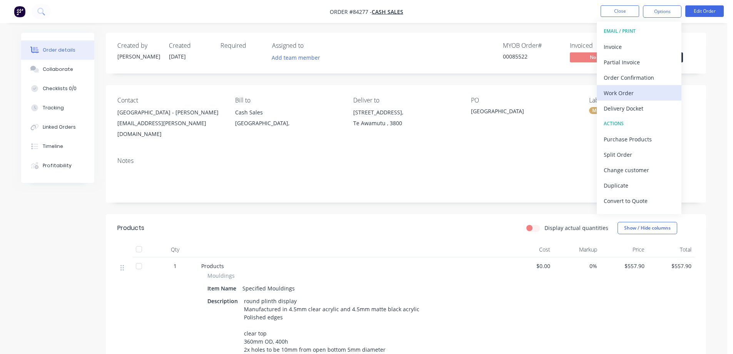
click at [631, 96] on div "Work Order" at bounding box center [639, 92] width 71 height 11
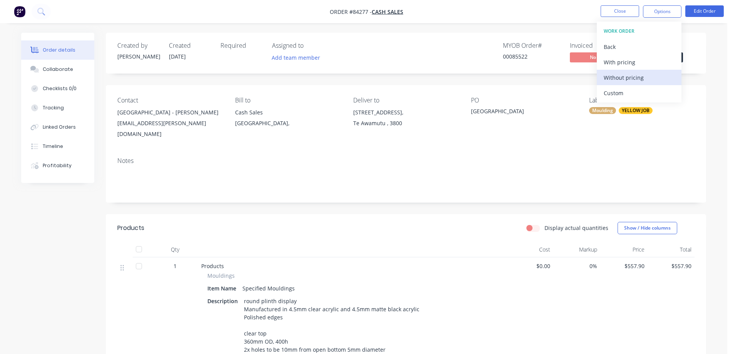
click at [635, 75] on div "Without pricing" at bounding box center [639, 77] width 71 height 11
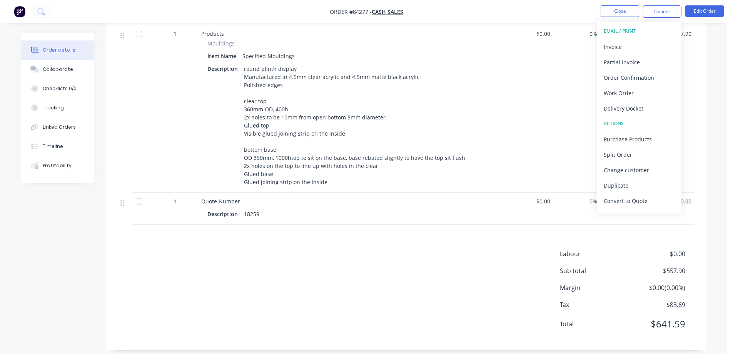
click at [694, 43] on div "$557.90" at bounding box center [671, 108] width 47 height 167
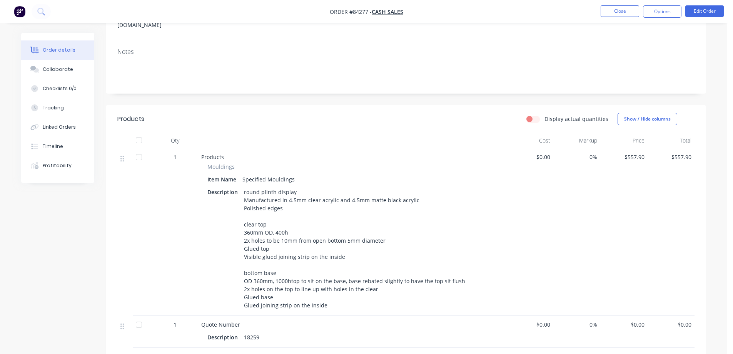
scroll to position [78, 0]
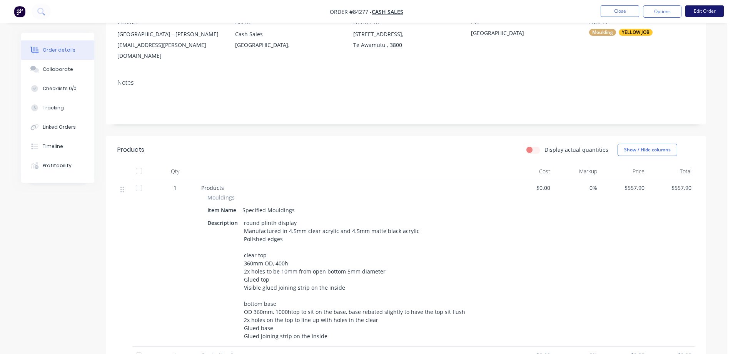
click at [698, 8] on button "Edit Order" at bounding box center [704, 11] width 38 height 12
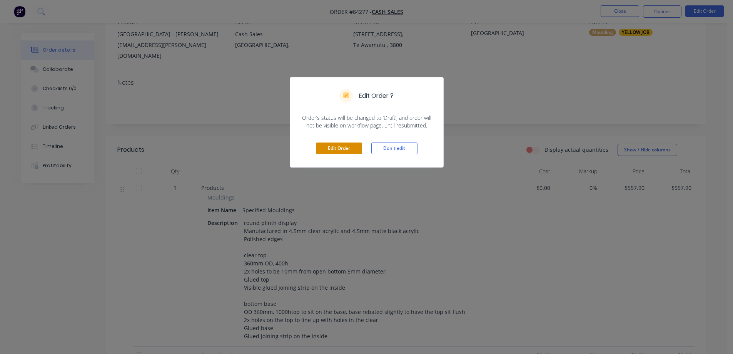
click at [334, 152] on button "Edit Order" at bounding box center [339, 148] width 46 height 12
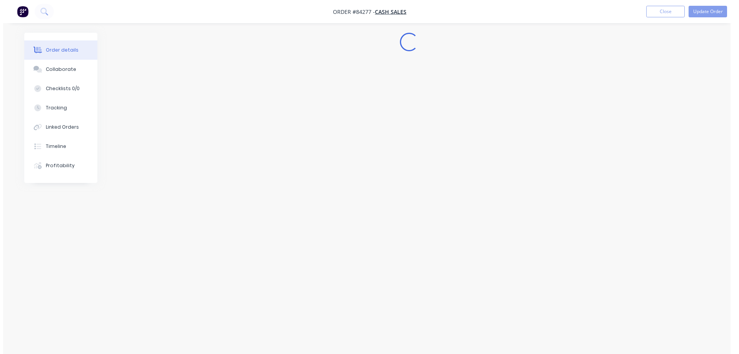
scroll to position [0, 0]
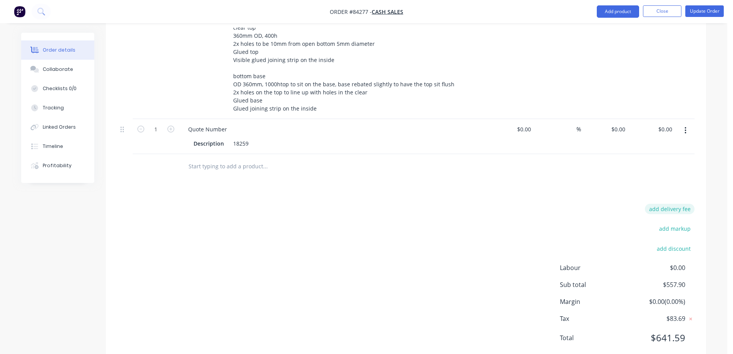
click at [658, 204] on button "add delivery fee" at bounding box center [670, 209] width 50 height 10
type input "100"
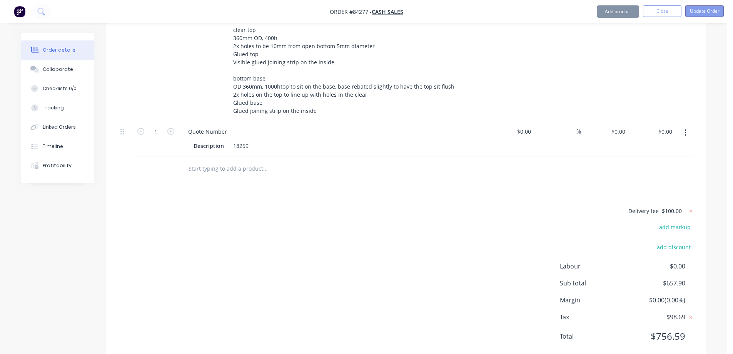
scroll to position [328, 0]
click at [697, 11] on button "Update Order" at bounding box center [704, 11] width 38 height 12
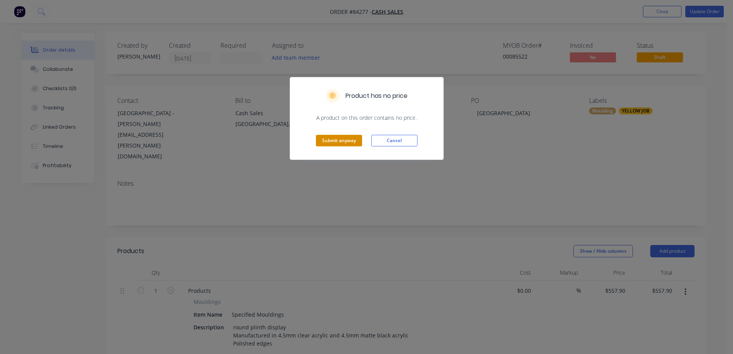
click at [343, 137] on button "Submit anyway" at bounding box center [339, 141] width 46 height 12
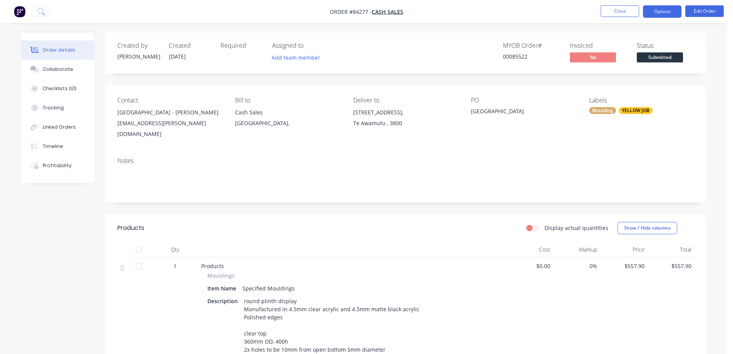
click at [661, 15] on button "Options" at bounding box center [662, 11] width 38 height 12
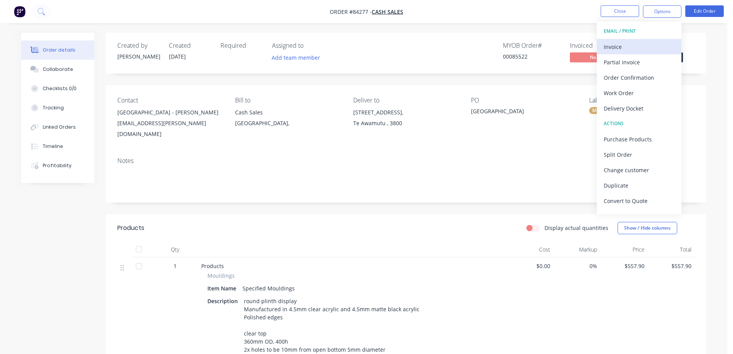
click at [646, 42] on div "Invoice" at bounding box center [639, 46] width 71 height 11
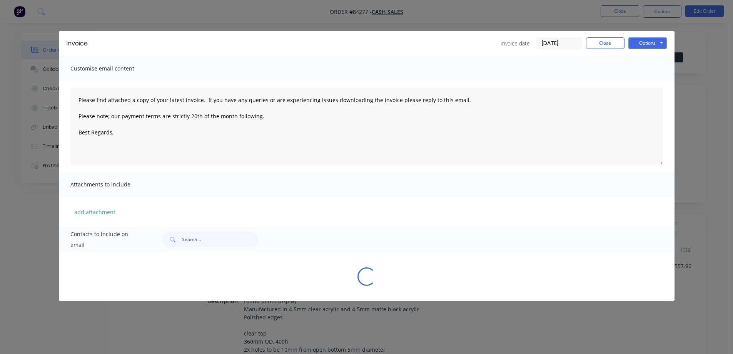
click at [651, 42] on button "Options" at bounding box center [647, 43] width 38 height 12
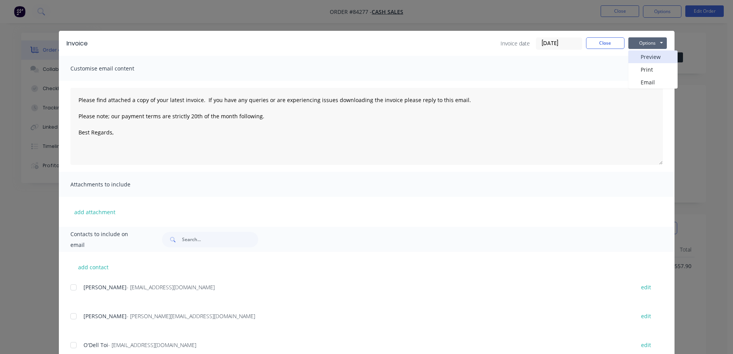
click at [651, 55] on button "Preview" at bounding box center [652, 56] width 49 height 13
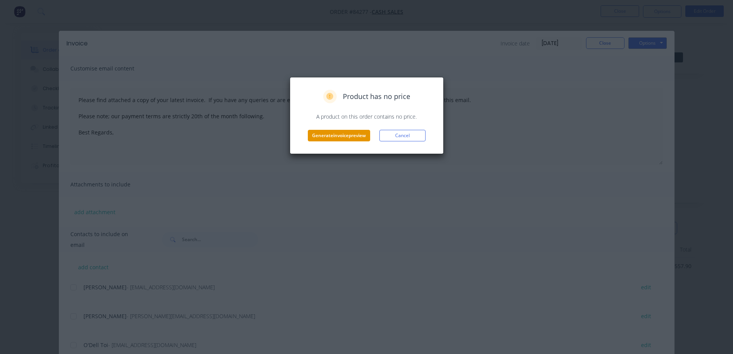
click at [324, 134] on button "Generate invoice preview" at bounding box center [339, 136] width 62 height 12
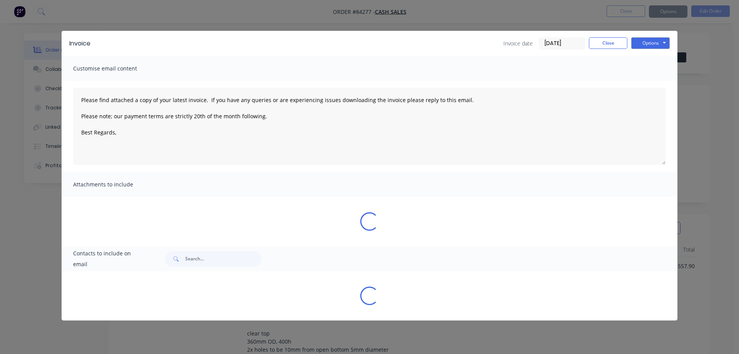
type textarea "Please find attached a copy of your latest invoice. If you have any queries or …"
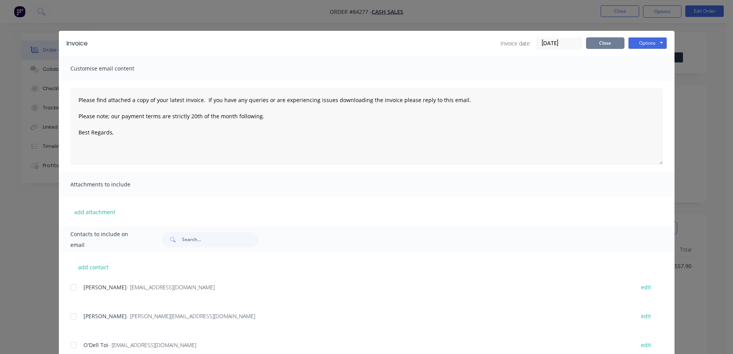
click at [596, 47] on button "Close" at bounding box center [605, 43] width 38 height 12
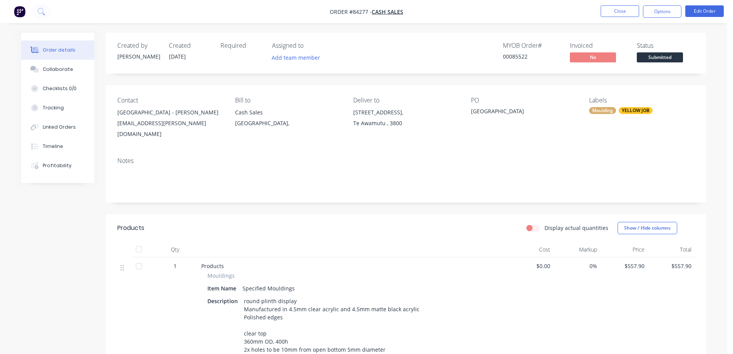
click at [523, 57] on div "00085522" at bounding box center [532, 56] width 58 height 8
drag, startPoint x: 523, startPoint y: 57, endPoint x: 367, endPoint y: 214, distance: 221.5
click at [523, 57] on div "00085522" at bounding box center [532, 56] width 58 height 8
copy div "00085522"
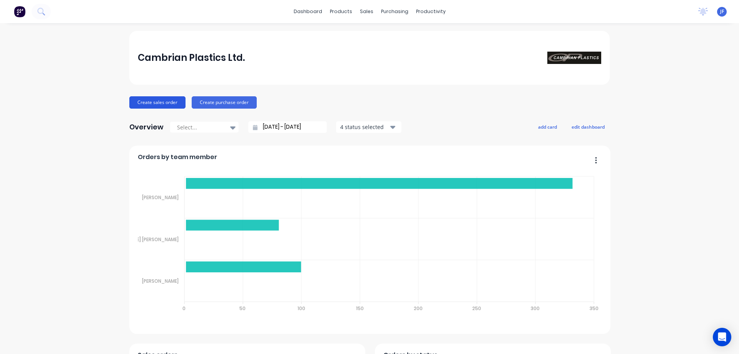
click at [166, 102] on button "Create sales order" at bounding box center [157, 102] width 56 height 12
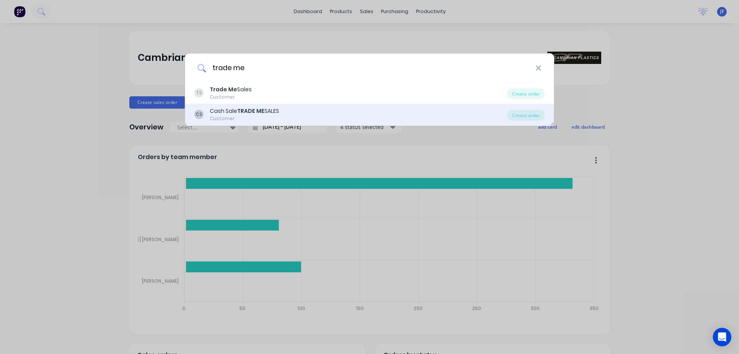
type input "trade me"
click at [258, 106] on div "CS Cash Sale TRADE ME SALES Customer Create order" at bounding box center [369, 115] width 369 height 22
click at [496, 108] on div "CS Cash Sale TRADE ME SALES Customer" at bounding box center [350, 114] width 313 height 15
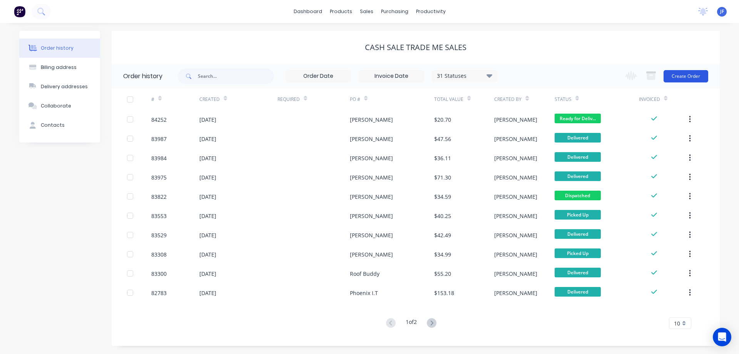
click at [675, 75] on button "Create Order" at bounding box center [685, 76] width 45 height 12
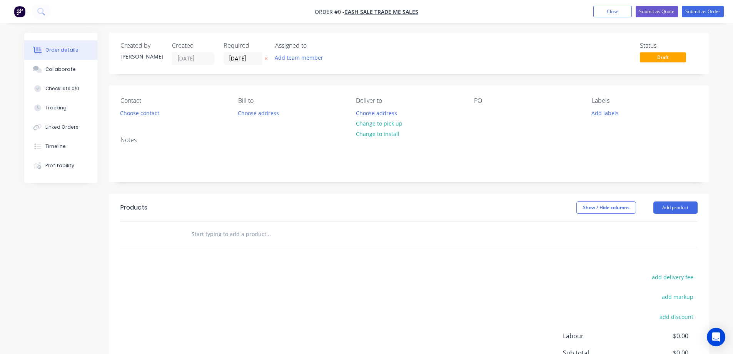
click at [266, 60] on icon at bounding box center [265, 58] width 3 height 5
click at [144, 113] on div "Creating draft order... Loading..." at bounding box center [390, 210] width 733 height 354
click at [144, 113] on button "Choose contact" at bounding box center [139, 112] width 47 height 10
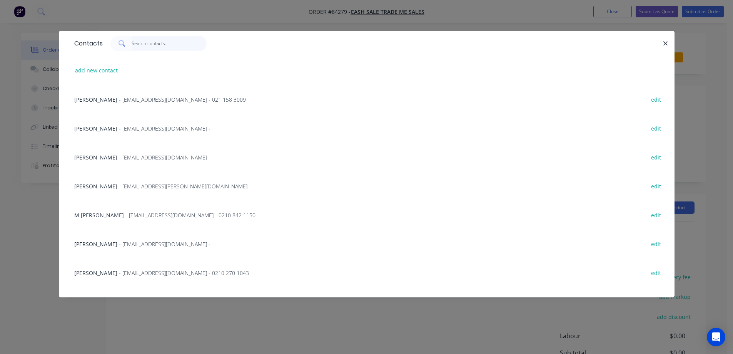
click at [173, 49] on input "text" at bounding box center [169, 43] width 75 height 15
paste input "linda blakely"
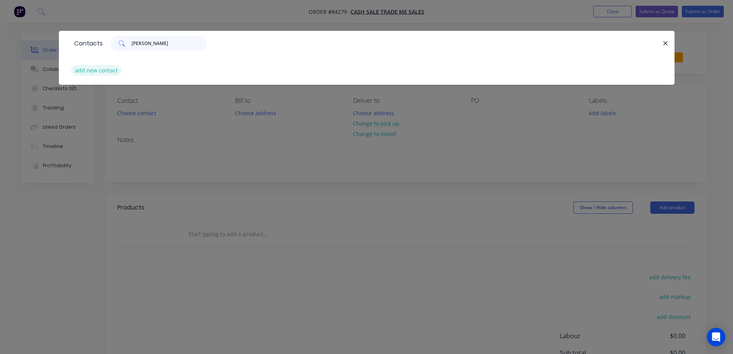
type input "linda blakely"
click at [107, 74] on button "add new contact" at bounding box center [96, 70] width 51 height 10
select select "NZ"
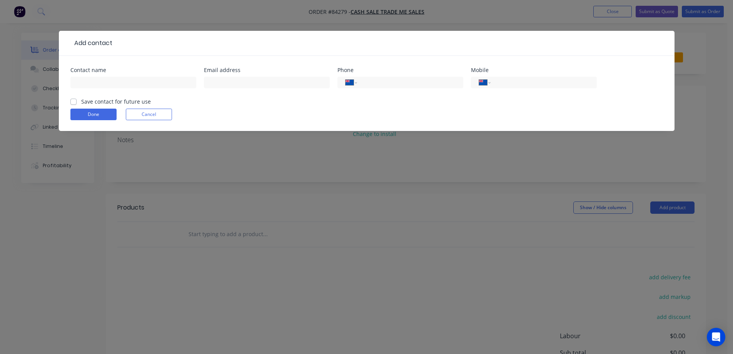
click at [108, 83] on input "text" at bounding box center [133, 83] width 126 height 12
type input "linda blakely"
click at [104, 101] on label "Save contact for future use" at bounding box center [116, 101] width 70 height 8
click at [77, 101] on input "Save contact for future use" at bounding box center [73, 100] width 6 height 7
checkbox input "true"
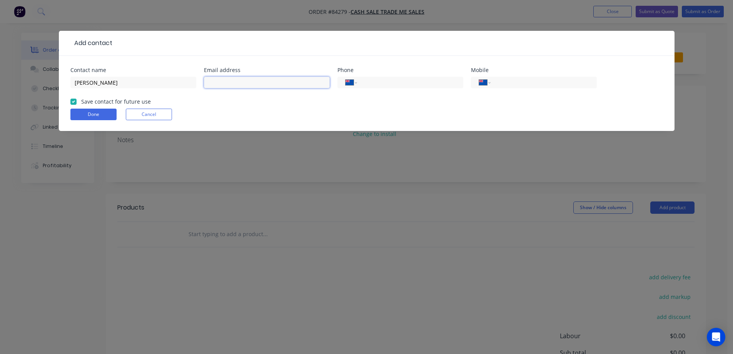
click at [283, 80] on input "text" at bounding box center [267, 83] width 126 height 12
paste input "lindam.blakely@gmail.com"
type input "lindam.blakely@gmail.com"
drag, startPoint x: 107, startPoint y: 112, endPoint x: 112, endPoint y: 112, distance: 5.0
click at [107, 112] on button "Done" at bounding box center [93, 115] width 46 height 12
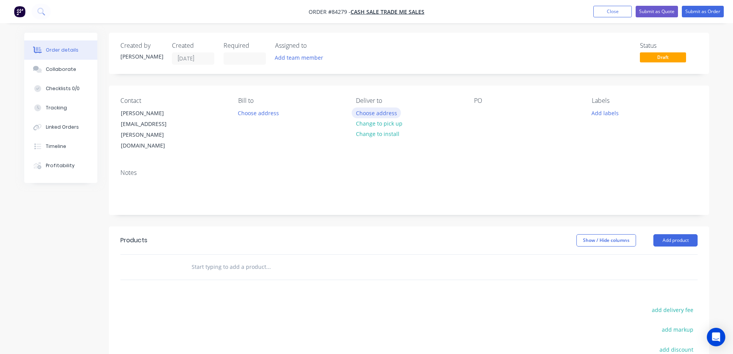
click at [374, 115] on button "Choose address" at bounding box center [376, 112] width 49 height 10
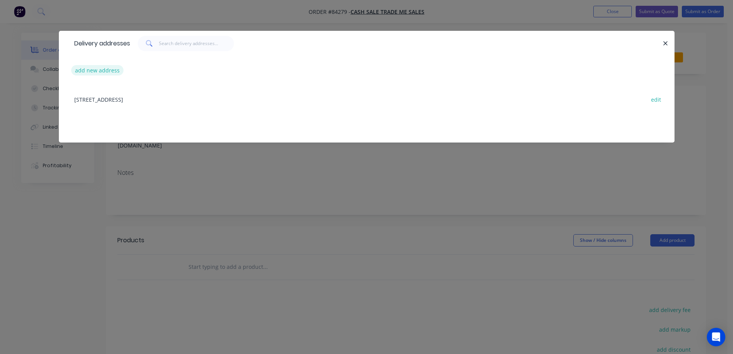
click at [97, 70] on button "add new address" at bounding box center [97, 70] width 53 height 10
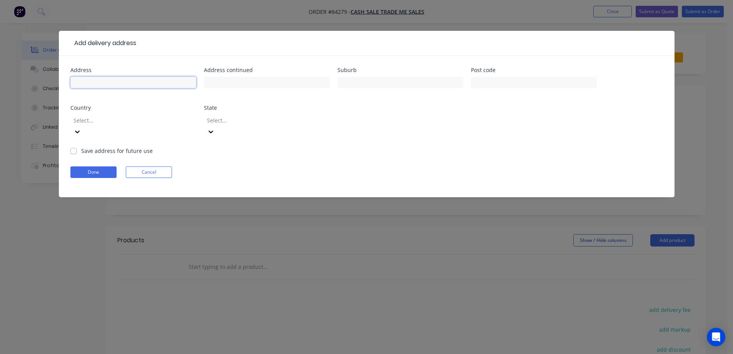
click at [97, 82] on input "text" at bounding box center [133, 83] width 126 height 12
paste input "21 Achilles Cres"
type input "21 Achilles Cres"
click at [236, 80] on input "text" at bounding box center [267, 83] width 126 height 12
paste input "Narrow Neck"
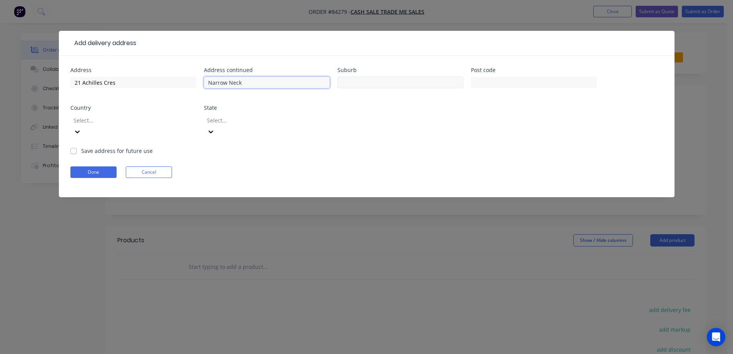
type input "Narrow Neck"
click at [361, 82] on input "text" at bounding box center [401, 83] width 126 height 12
type input "Auckland"
click at [497, 82] on input "text" at bounding box center [534, 83] width 126 height 12
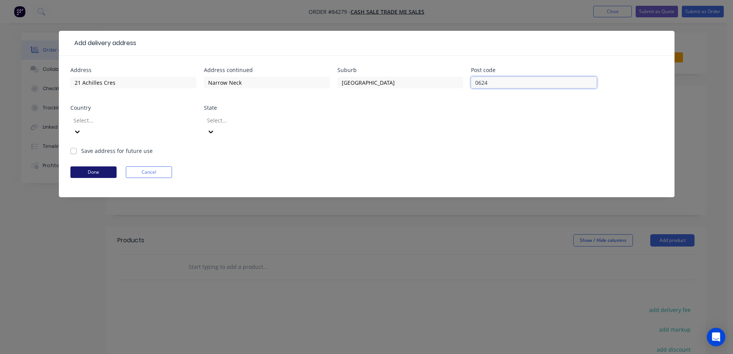
type input "0624"
click at [86, 166] on button "Done" at bounding box center [93, 172] width 46 height 12
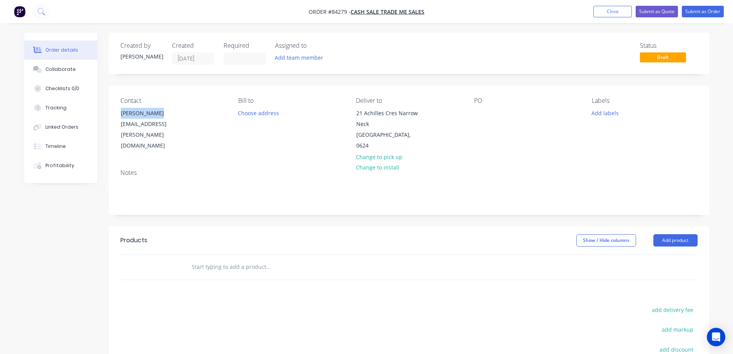
drag, startPoint x: 120, startPoint y: 112, endPoint x: 206, endPoint y: 115, distance: 85.9
click at [206, 115] on div "Contact linda blakely lindam.blakely@gmail.com" at bounding box center [172, 124] width 105 height 54
copy div "linda blakely"
click at [477, 112] on div at bounding box center [480, 112] width 12 height 11
paste div
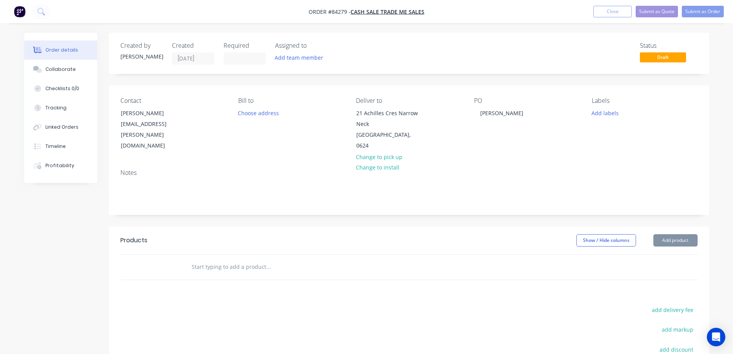
click at [234, 259] on input "text" at bounding box center [268, 266] width 154 height 15
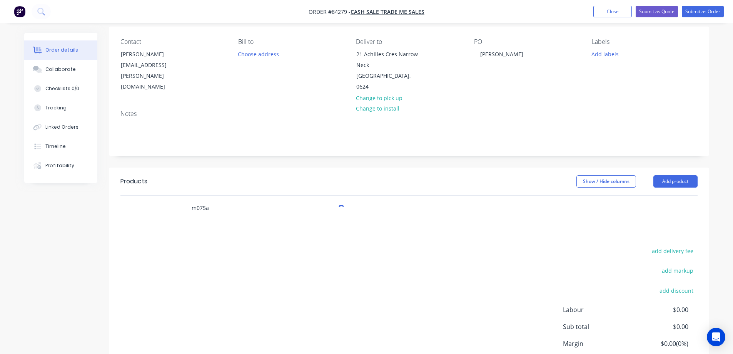
scroll to position [77, 0]
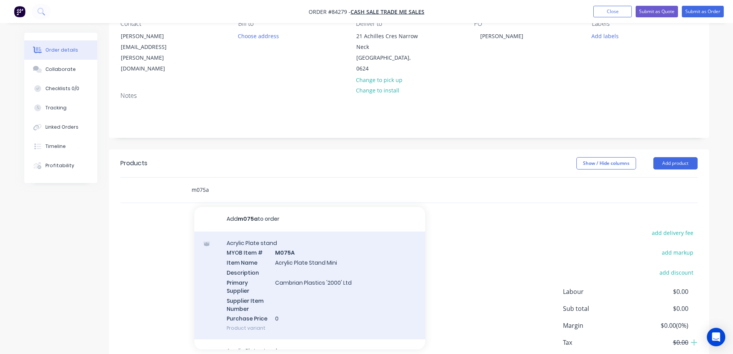
type input "m075a"
click at [263, 257] on div "Acrylic Plate stand MYOB Item # M075A Item Name Acrylic Plate Stand Mini Descri…" at bounding box center [309, 285] width 231 height 108
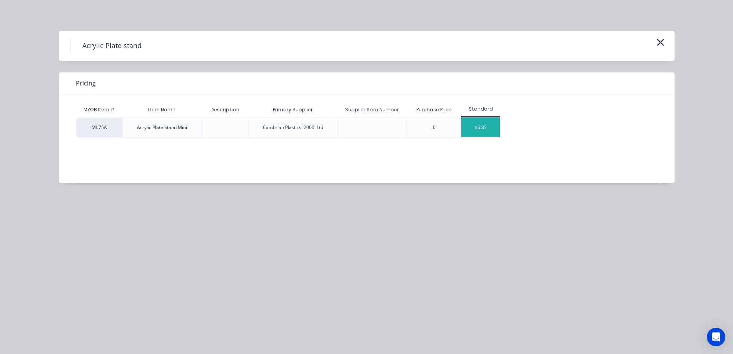
click at [474, 130] on div "$6.83" at bounding box center [480, 127] width 38 height 19
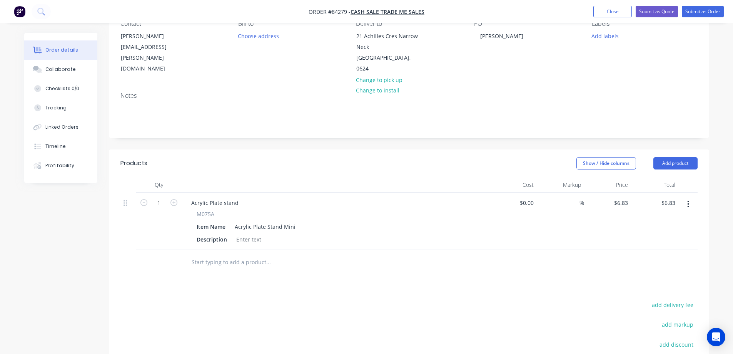
click at [205, 210] on span "M075A" at bounding box center [206, 214] width 18 height 8
copy span "M075A"
click at [201, 197] on div "Acrylic Plate stand" at bounding box center [215, 202] width 60 height 11
paste div
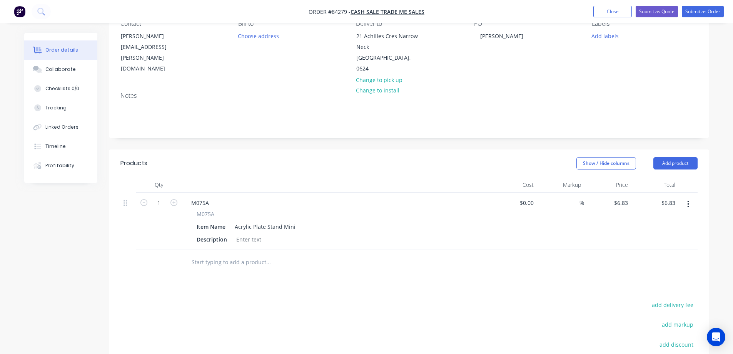
click at [254, 282] on div "Products Show / Hide columns Add product Qty Cost Markup Price Total 1 M075A M0…" at bounding box center [409, 304] width 600 height 310
click at [207, 256] on input "text" at bounding box center [268, 261] width 154 height 15
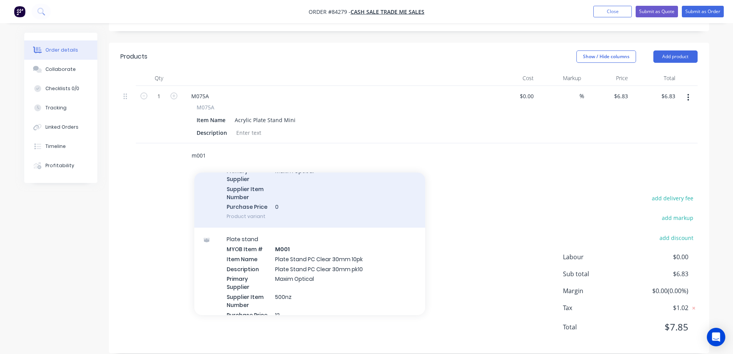
scroll to position [154, 0]
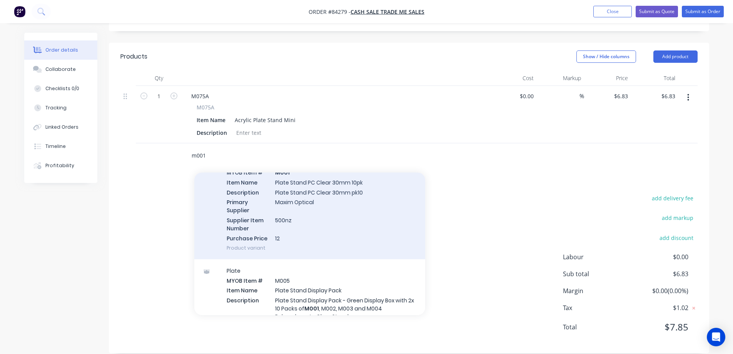
type input "m001"
click at [313, 224] on div "Plate stand MYOB Item # M001 Item Name Plate Stand PC Clear 30mm 10pk Descripti…" at bounding box center [309, 205] width 231 height 108
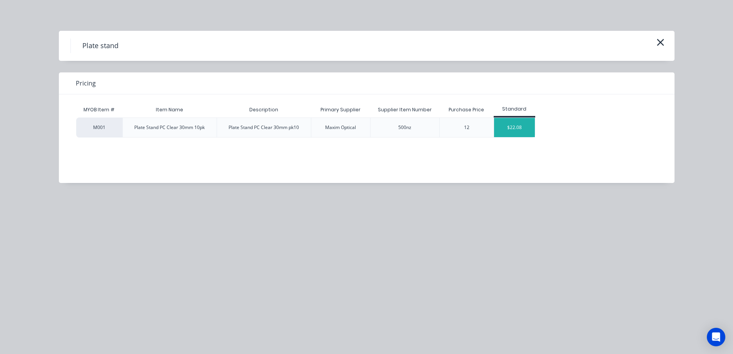
click at [501, 121] on div "$22.08" at bounding box center [514, 127] width 41 height 19
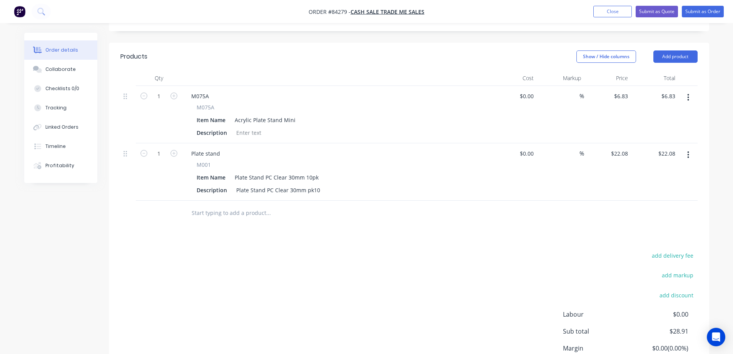
click at [203, 160] on span "M001" at bounding box center [204, 164] width 14 height 8
copy span "M001"
click at [206, 148] on div "Plate stand" at bounding box center [205, 153] width 41 height 11
paste div
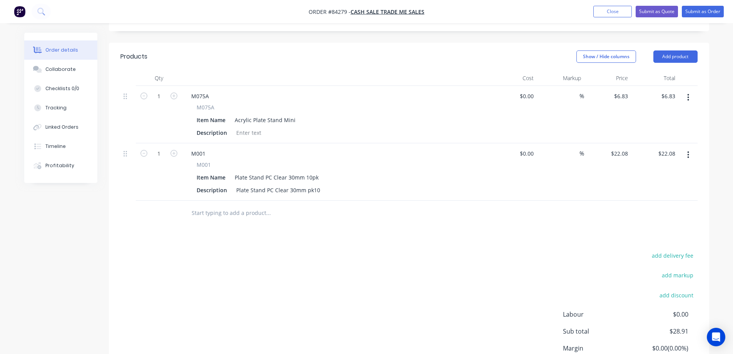
click at [379, 250] on div "add delivery fee add markup add discount Labour $0.00 Sub total $28.91 Margin $…" at bounding box center [408, 324] width 577 height 149
click at [673, 250] on button "add delivery fee" at bounding box center [673, 255] width 50 height 10
type input "8"
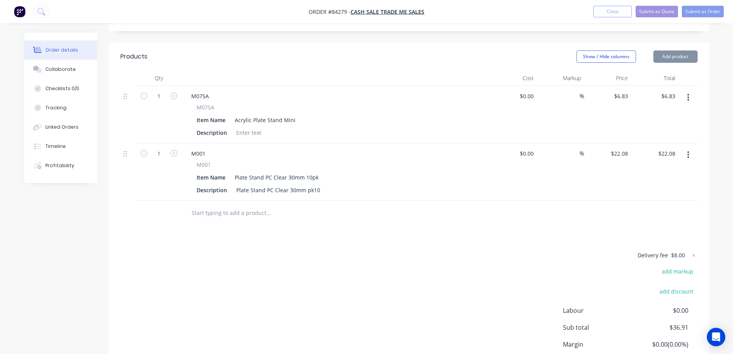
click at [502, 250] on div "Delivery fee $8.00 add markup add discount Labour $0.00 Sub total $36.91 Margin…" at bounding box center [408, 322] width 577 height 145
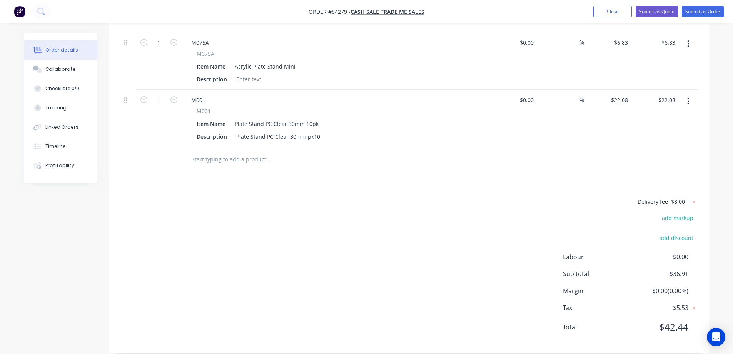
scroll to position [0, 0]
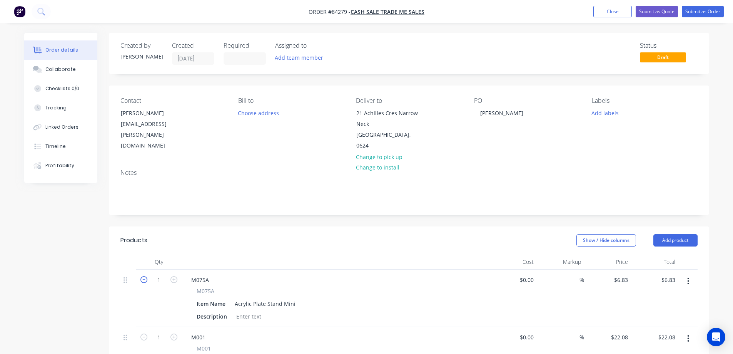
click at [144, 276] on icon "button" at bounding box center [143, 279] width 7 height 7
type input "0"
type input "$0.00"
click at [687, 12] on button "Submit as Order" at bounding box center [703, 12] width 42 height 12
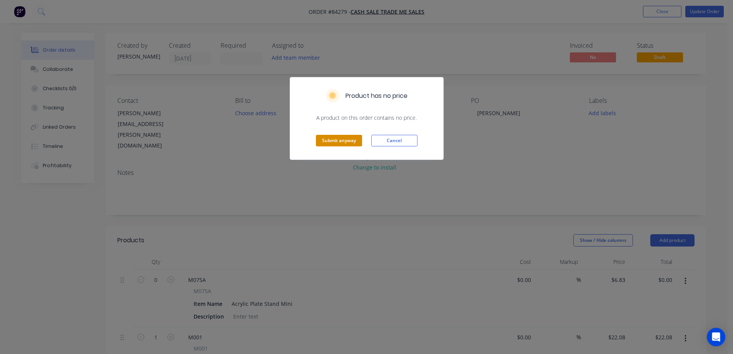
click at [336, 142] on button "Submit anyway" at bounding box center [339, 141] width 46 height 12
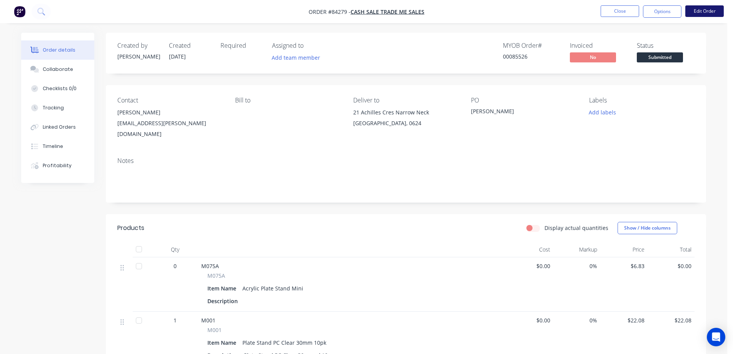
click at [706, 8] on button "Edit Order" at bounding box center [704, 11] width 38 height 12
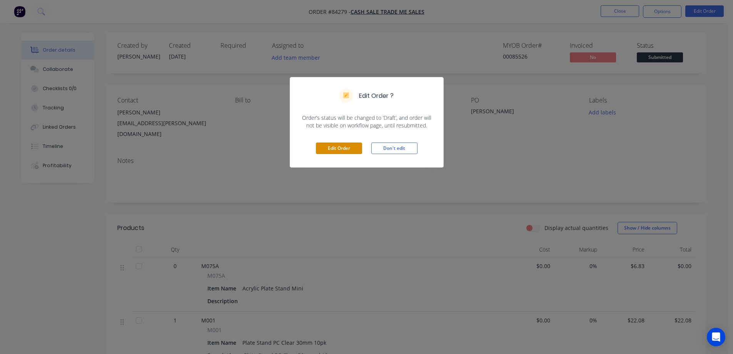
click at [326, 146] on button "Edit Order" at bounding box center [339, 148] width 46 height 12
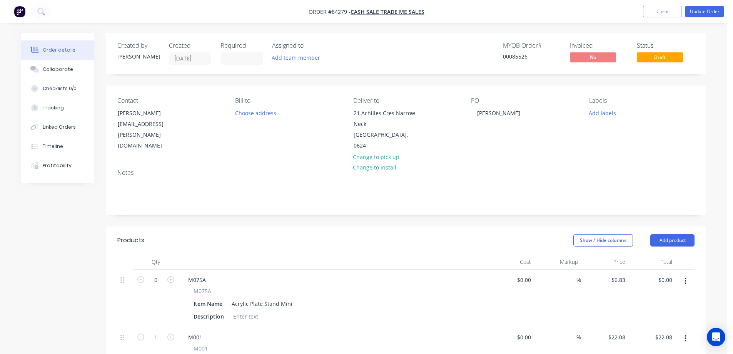
drag, startPoint x: 174, startPoint y: 268, endPoint x: 178, endPoint y: 268, distance: 4.6
click at [174, 276] on icon "button" at bounding box center [170, 279] width 7 height 7
type input "1"
type input "$6.83"
click at [687, 331] on button "button" at bounding box center [686, 338] width 18 height 14
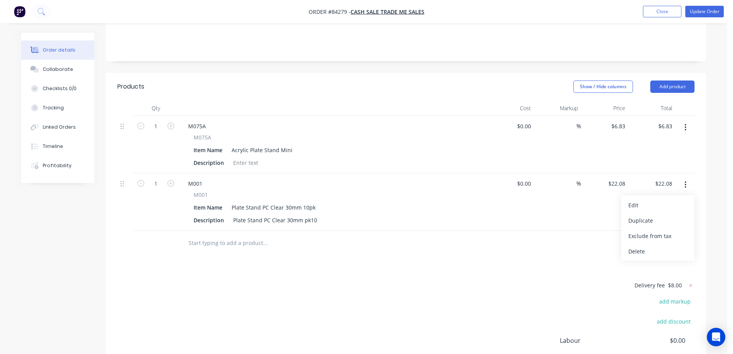
scroll to position [154, 0]
click at [648, 245] on div "Delete" at bounding box center [657, 250] width 59 height 11
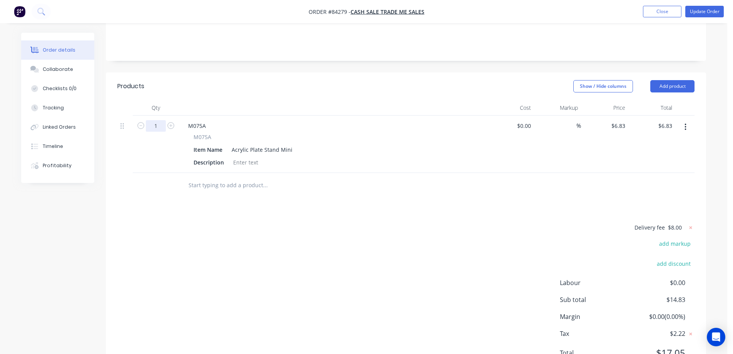
click at [153, 120] on input "1" at bounding box center [156, 126] width 20 height 12
type input "10"
type input "$68.30"
click at [329, 246] on div "Delivery fee $8.00 add markup add discount Labour $0.00 Sub total $14.83 Margin…" at bounding box center [405, 294] width 577 height 145
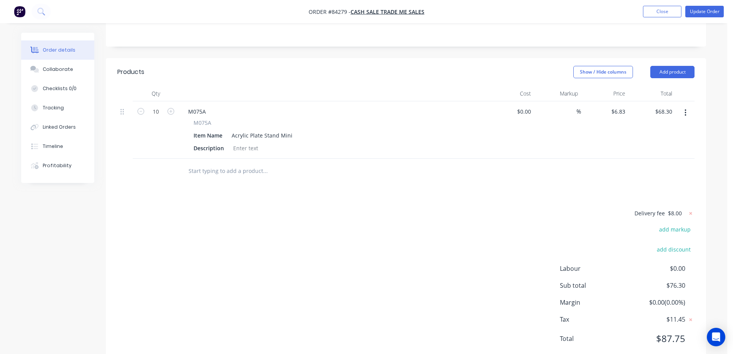
scroll to position [180, 0]
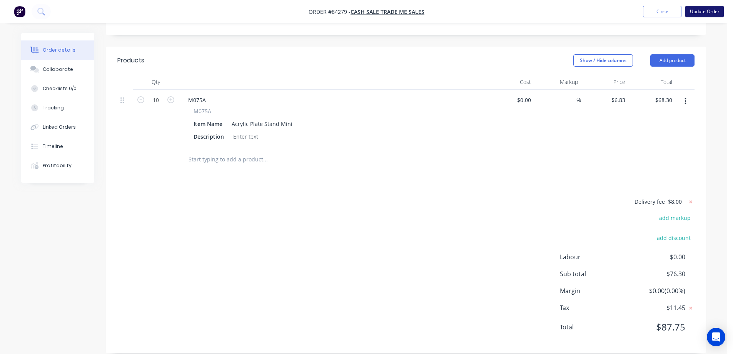
click at [695, 12] on button "Update Order" at bounding box center [704, 12] width 38 height 12
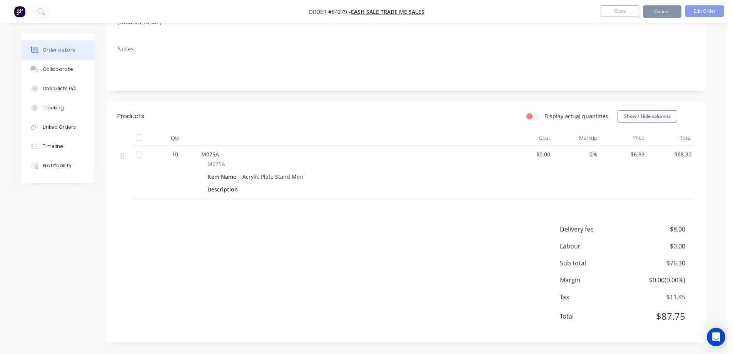
scroll to position [0, 0]
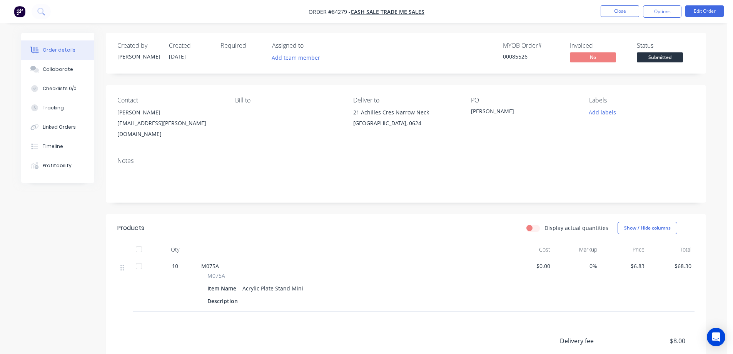
click at [521, 55] on div "00085526" at bounding box center [532, 56] width 58 height 8
copy div "00085526"
click at [696, 7] on button "Edit Order" at bounding box center [704, 11] width 38 height 12
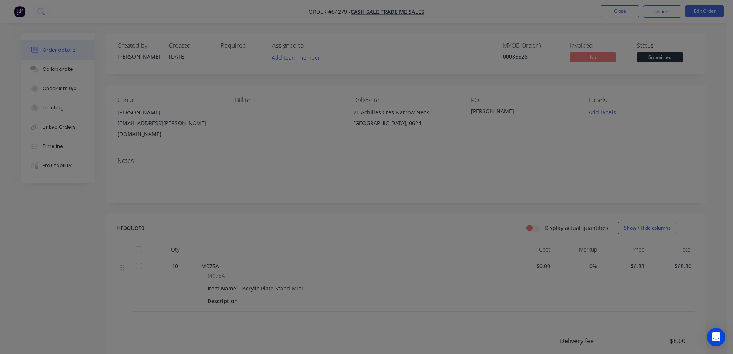
click at [696, 13] on div "Edit Order ? Order’s status will be changed to ‘Draft’, and order will not be v…" at bounding box center [366, 177] width 733 height 354
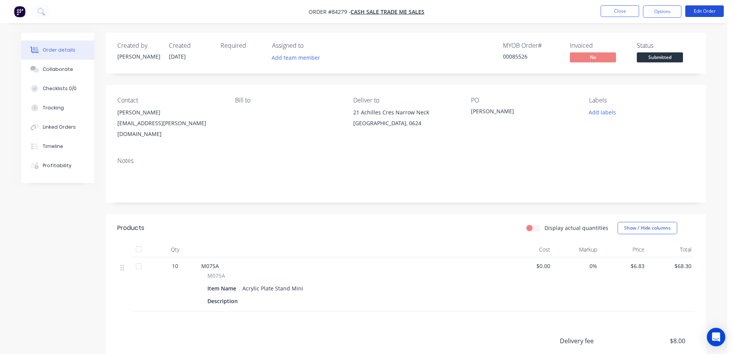
click at [696, 13] on button "Edit Order" at bounding box center [704, 11] width 38 height 12
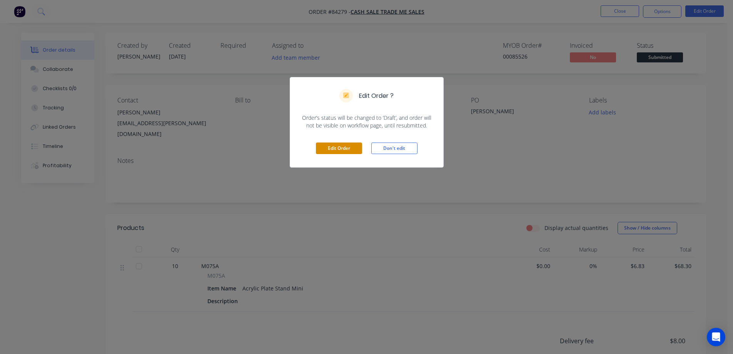
click at [340, 149] on button "Edit Order" at bounding box center [339, 148] width 46 height 12
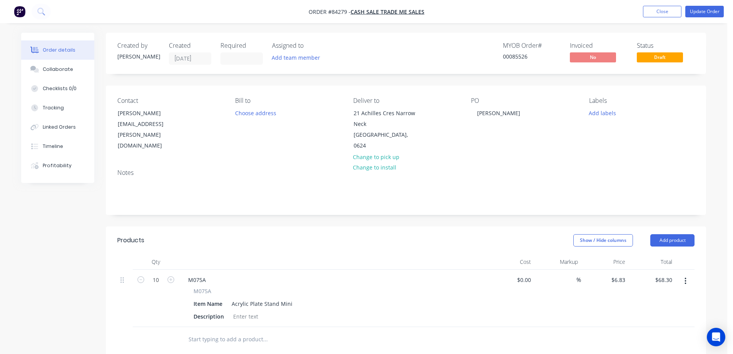
click at [261, 331] on input "text" at bounding box center [265, 338] width 154 height 15
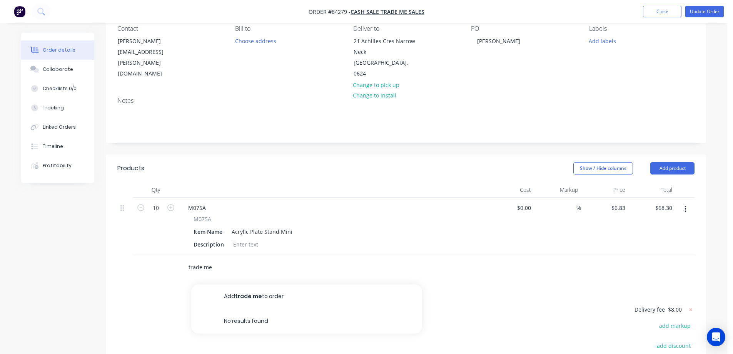
scroll to position [154, 0]
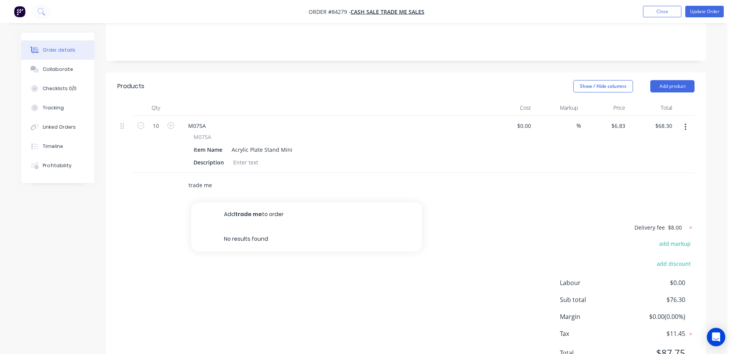
click at [203, 177] on input "trade me" at bounding box center [265, 184] width 154 height 15
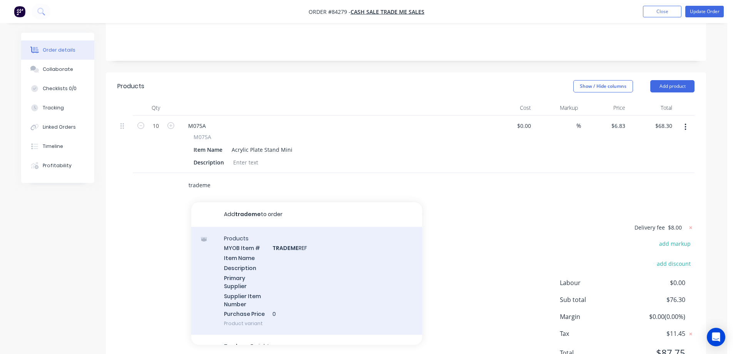
type input "trademe"
click at [272, 249] on div "Products MYOB Item # TRADEME REF Item Name Description Primary Supplier Supplie…" at bounding box center [306, 281] width 231 height 108
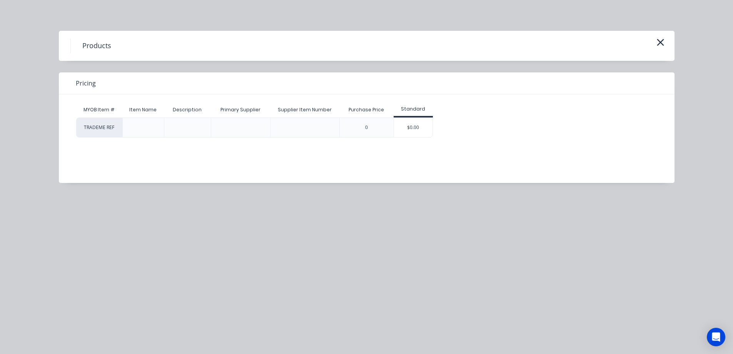
click at [415, 130] on div "$0.00" at bounding box center [413, 127] width 38 height 19
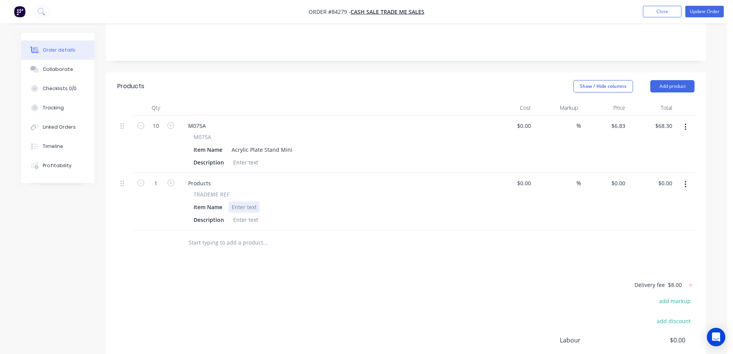
click at [238, 201] on div at bounding box center [244, 206] width 31 height 11
paste div
drag, startPoint x: 188, startPoint y: 186, endPoint x: 247, endPoint y: 184, distance: 58.9
click at [247, 190] on div "TRADEME REF Item Name P244297034 Description" at bounding box center [333, 207] width 302 height 35
copy span "TRADEME REF"
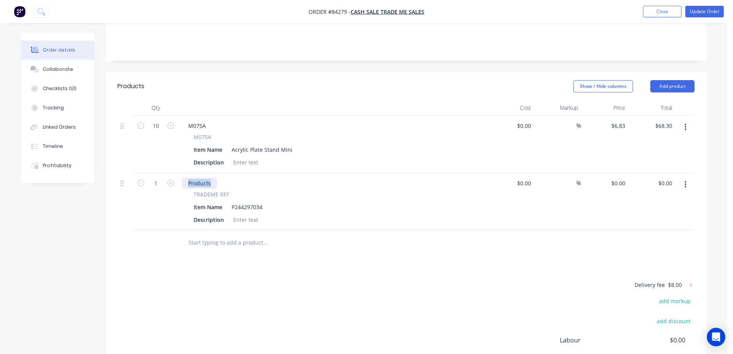
click at [194, 177] on div "Products" at bounding box center [199, 182] width 35 height 11
paste div
click at [135, 173] on div "1" at bounding box center [156, 201] width 46 height 57
click at [144, 178] on button "button" at bounding box center [141, 182] width 10 height 8
type input "0"
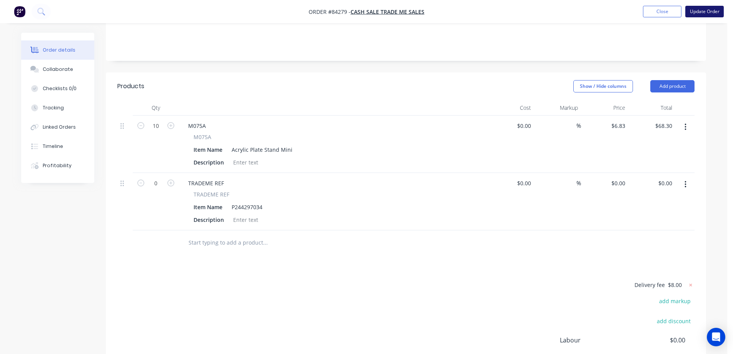
click at [692, 15] on button "Update Order" at bounding box center [704, 12] width 38 height 12
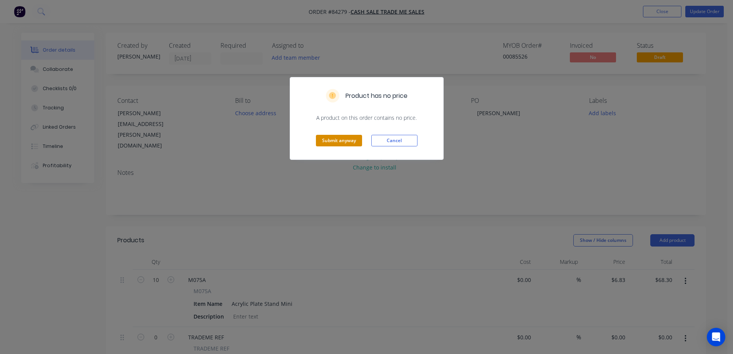
click at [336, 144] on button "Submit anyway" at bounding box center [339, 141] width 46 height 12
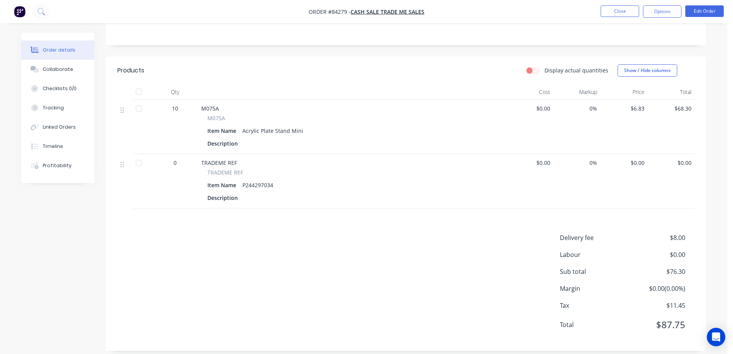
scroll to position [158, 0]
click at [644, 6] on div "Options" at bounding box center [662, 11] width 38 height 12
click at [658, 13] on button "Options" at bounding box center [662, 11] width 38 height 12
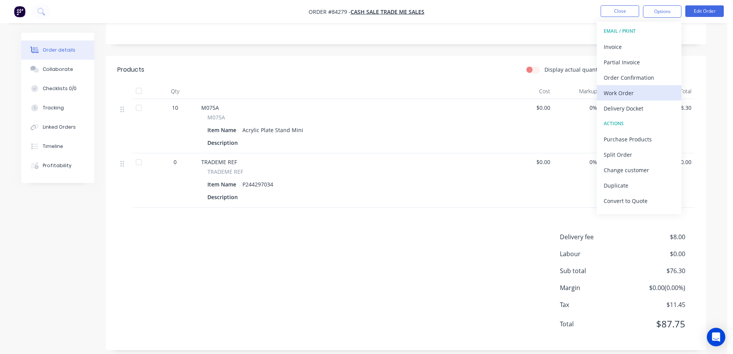
click at [647, 95] on div "Work Order" at bounding box center [639, 92] width 71 height 11
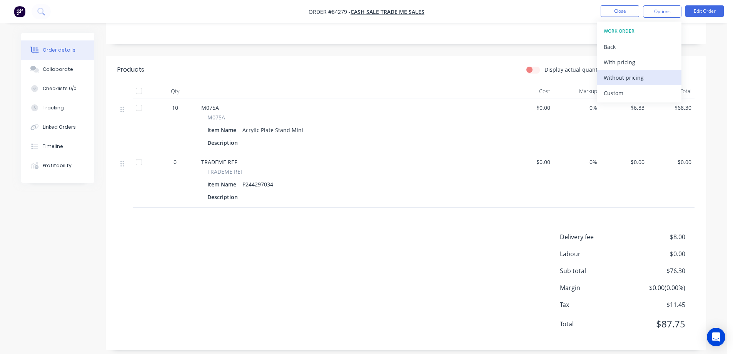
click at [647, 82] on div "Without pricing" at bounding box center [639, 77] width 71 height 11
click at [620, 8] on button "Close" at bounding box center [620, 11] width 38 height 12
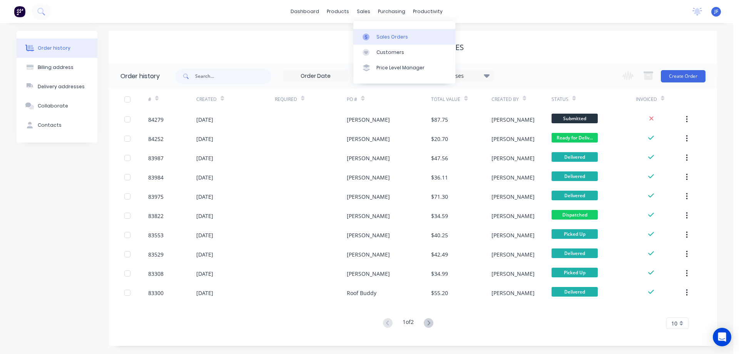
click at [362, 42] on link "Sales Orders" at bounding box center [404, 36] width 102 height 15
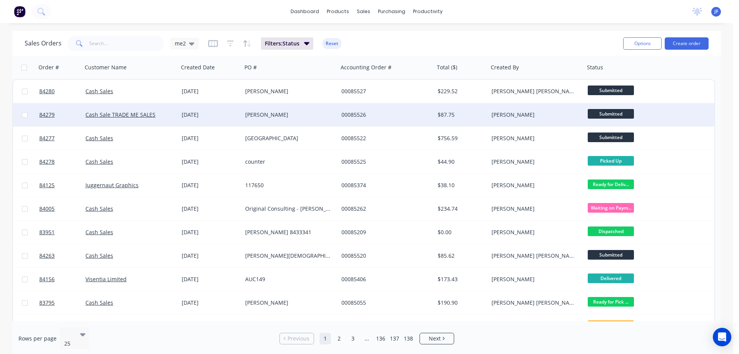
click at [316, 122] on div "linda blakely" at bounding box center [290, 114] width 96 height 23
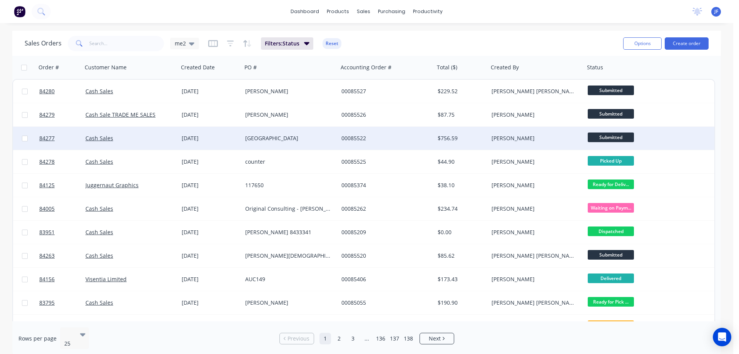
click at [310, 129] on div "Te Awamutu Museum" at bounding box center [290, 138] width 96 height 23
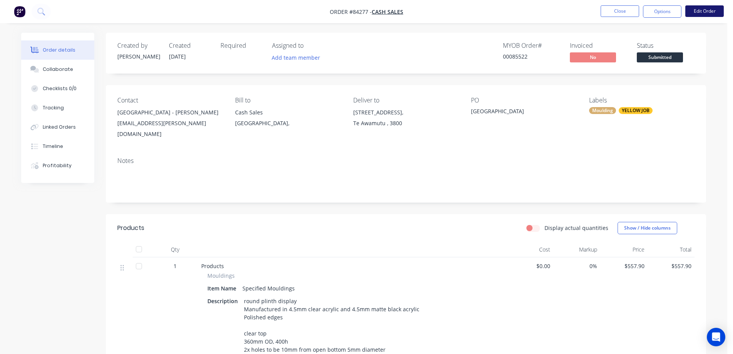
click at [699, 11] on button "Edit Order" at bounding box center [704, 11] width 38 height 12
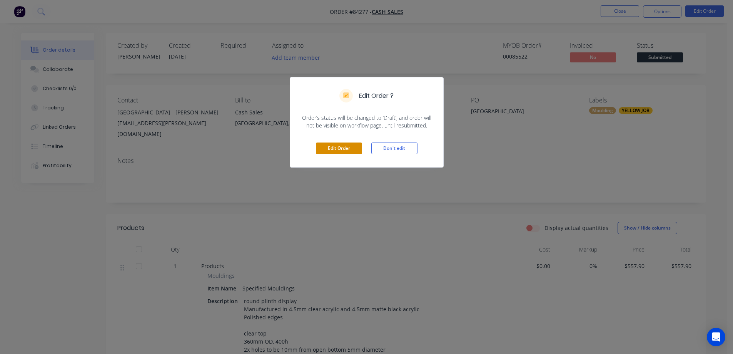
click at [346, 146] on button "Edit Order" at bounding box center [339, 148] width 46 height 12
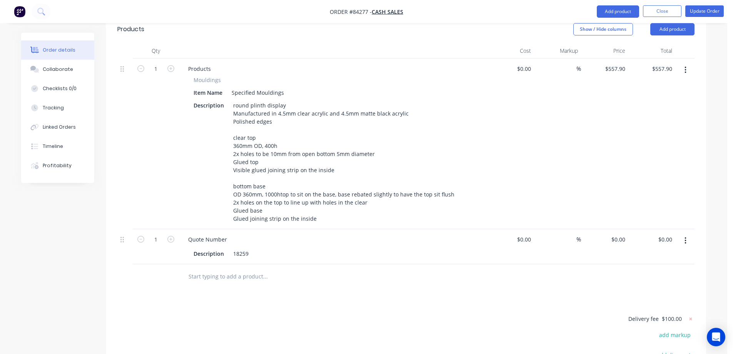
scroll to position [231, 0]
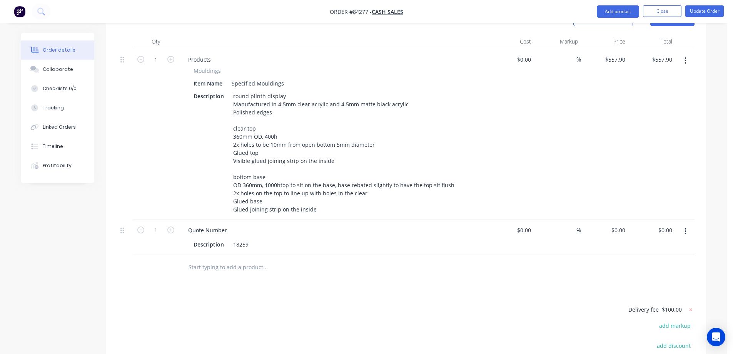
click at [229, 259] on input "text" at bounding box center [265, 266] width 154 height 15
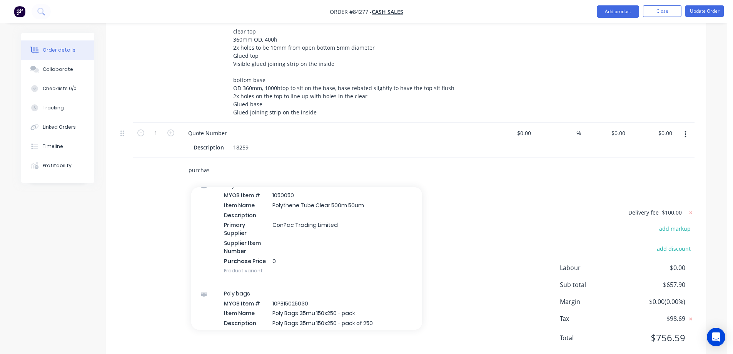
scroll to position [154, 0]
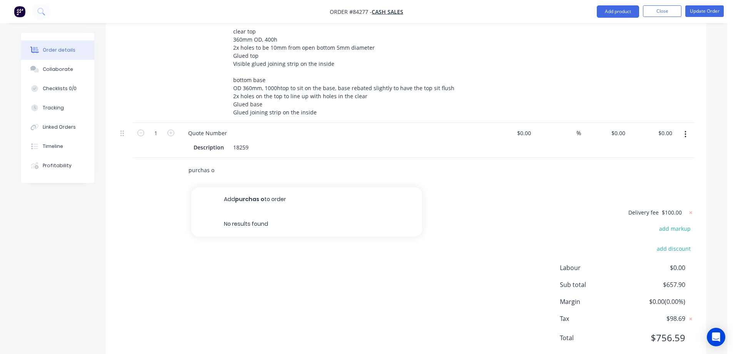
click at [207, 162] on input "purchas o" at bounding box center [265, 169] width 154 height 15
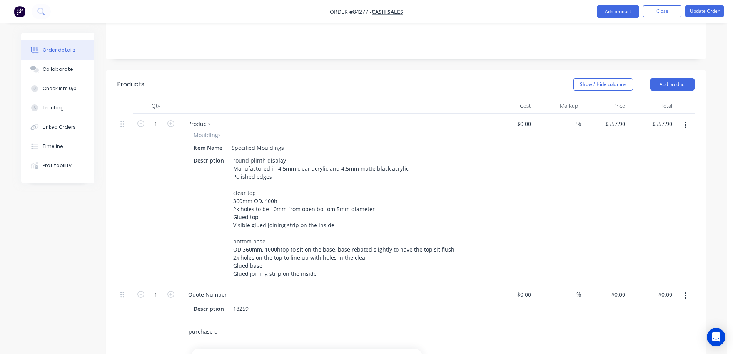
scroll to position [251, 0]
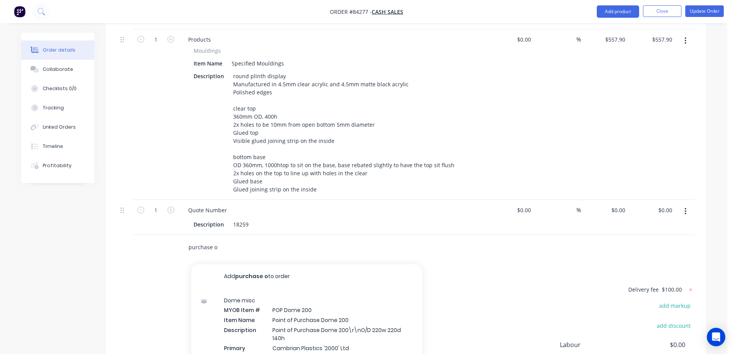
click at [287, 239] on input "purchase o" at bounding box center [265, 246] width 154 height 15
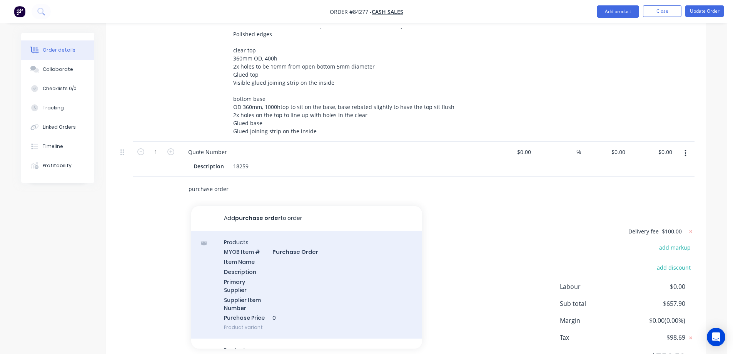
scroll to position [328, 0]
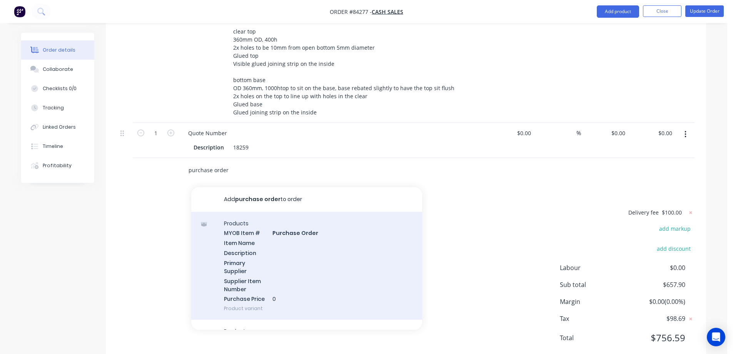
type input "purchase order"
click at [268, 212] on div "Products MYOB Item # Purchase Order Item Name Description Primary Supplier Supp…" at bounding box center [306, 266] width 231 height 108
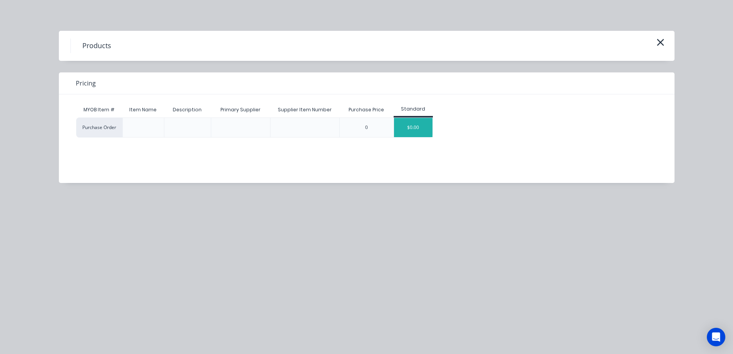
click at [417, 124] on div "$0.00" at bounding box center [413, 127] width 38 height 19
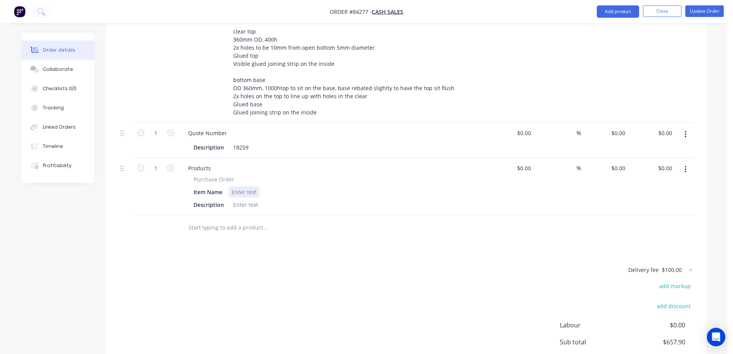
click at [239, 186] on div at bounding box center [244, 191] width 31 height 11
paste div
drag, startPoint x: 196, startPoint y: 158, endPoint x: 249, endPoint y: 157, distance: 52.3
click at [249, 175] on div "Purchase Order" at bounding box center [333, 179] width 279 height 8
drag, startPoint x: 192, startPoint y: 155, endPoint x: 258, endPoint y: 160, distance: 65.9
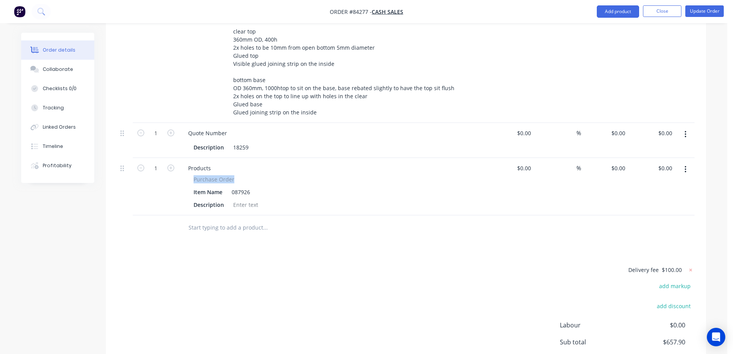
click at [258, 175] on div "Purchase Order Item Name 087926 Description" at bounding box center [333, 192] width 302 height 35
copy span "Purchase Order"
click at [197, 162] on div "Products" at bounding box center [199, 167] width 35 height 11
paste div
click at [139, 164] on icon "button" at bounding box center [140, 167] width 7 height 7
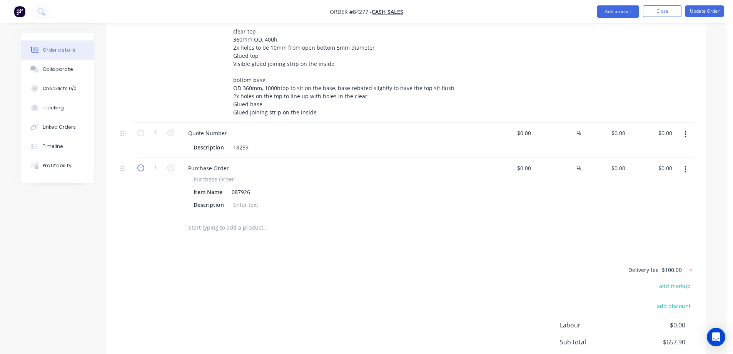
type input "0"
click at [221, 265] on div "Delivery fee $100.00 add markup add discount Labour $0.00 Sub total $657.90 Mar…" at bounding box center [405, 337] width 577 height 145
click at [702, 11] on button "Update Order" at bounding box center [704, 11] width 38 height 12
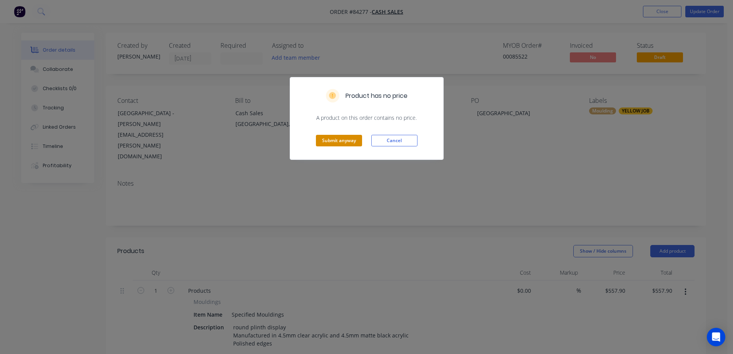
click at [340, 141] on button "Submit anyway" at bounding box center [339, 141] width 46 height 12
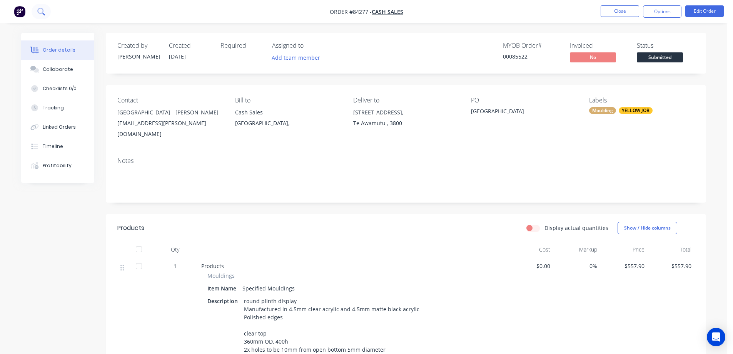
click at [40, 11] on icon at bounding box center [40, 11] width 7 height 7
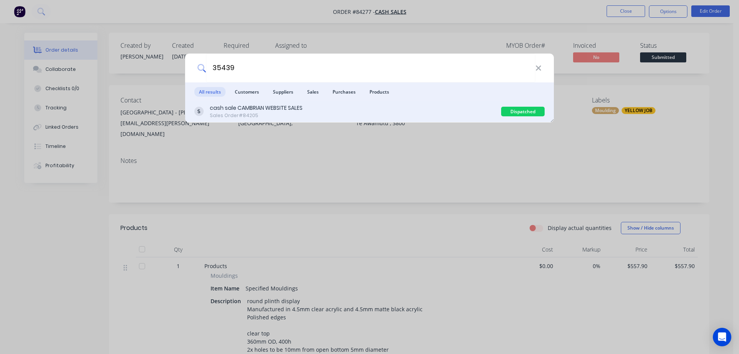
type input "35439"
click at [429, 106] on div "cash sale CAMBRIAN WEBSITE SALES Sales Order #84205" at bounding box center [347, 111] width 307 height 15
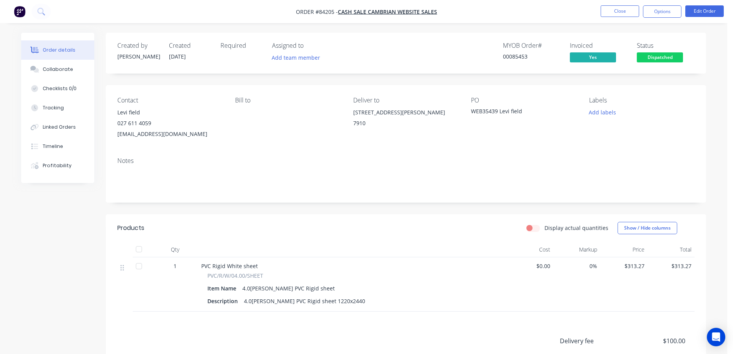
click at [517, 56] on div "00085453" at bounding box center [532, 56] width 58 height 8
copy div "00085453"
click at [633, 8] on button "Close" at bounding box center [620, 11] width 38 height 12
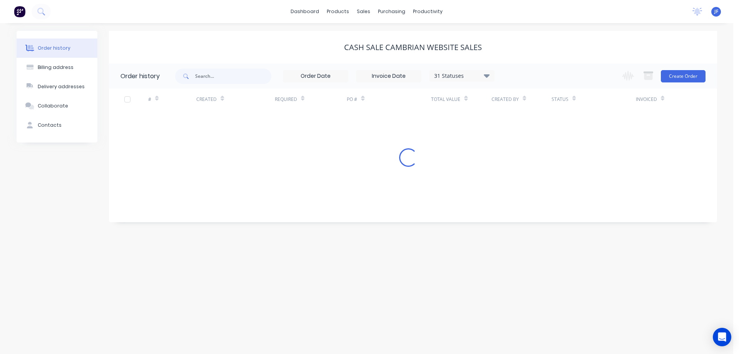
click at [366, 8] on div "sales" at bounding box center [363, 12] width 21 height 12
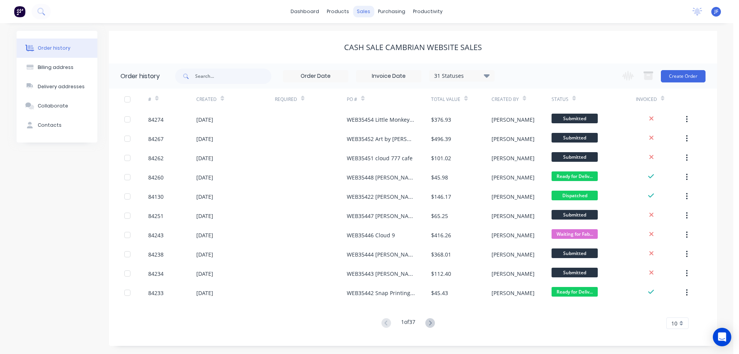
click at [364, 13] on div "sales" at bounding box center [363, 12] width 21 height 12
click at [379, 32] on link "Sales Orders" at bounding box center [404, 36] width 102 height 15
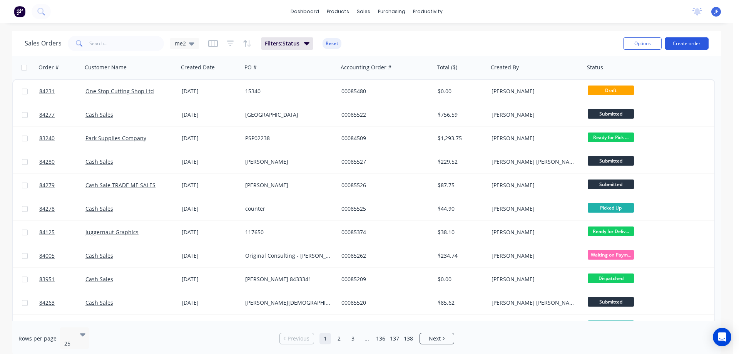
click at [676, 41] on button "Create order" at bounding box center [687, 43] width 44 height 12
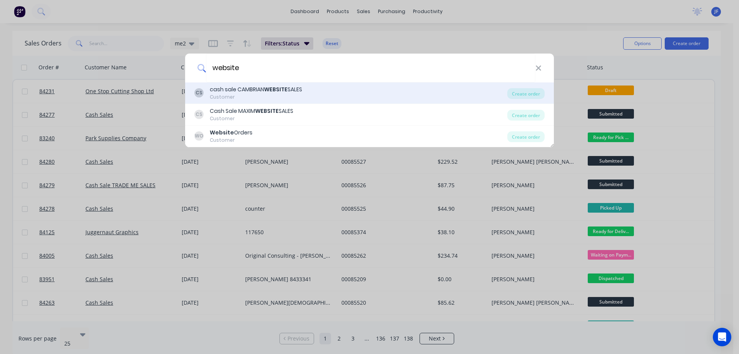
type input "website"
click at [273, 94] on div "Customer" at bounding box center [256, 97] width 92 height 7
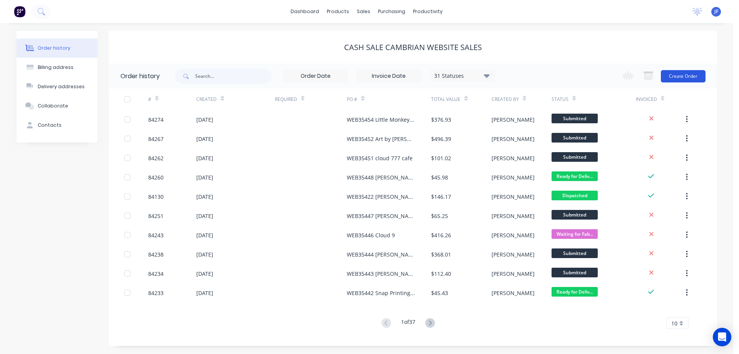
click at [689, 74] on button "Create Order" at bounding box center [683, 76] width 45 height 12
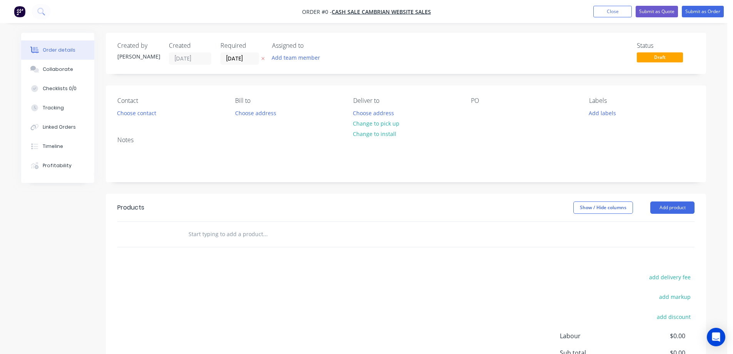
click at [264, 57] on icon at bounding box center [262, 58] width 3 height 5
click at [149, 110] on button "Choose contact" at bounding box center [136, 112] width 47 height 10
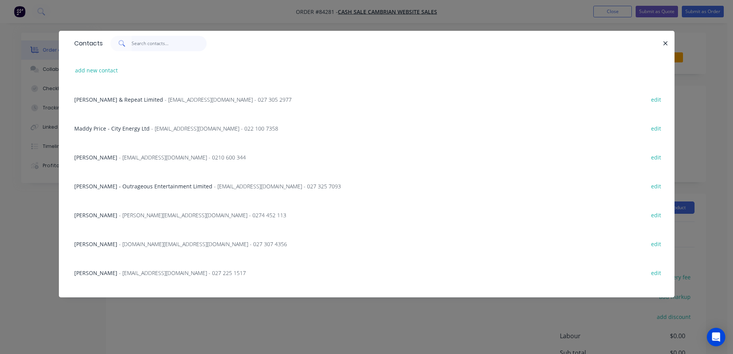
click at [179, 45] on input "text" at bounding box center [169, 43] width 75 height 15
paste input "Rowen de Vries"
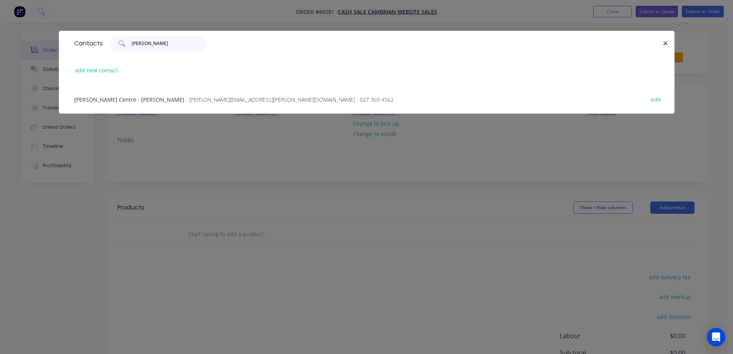
type input "Rowen de Vries"
click at [129, 94] on div "Kathleen Kilgour Centre - Rowen de Vries - rowen.devries@kathleenkilgourcentre.…" at bounding box center [366, 99] width 593 height 29
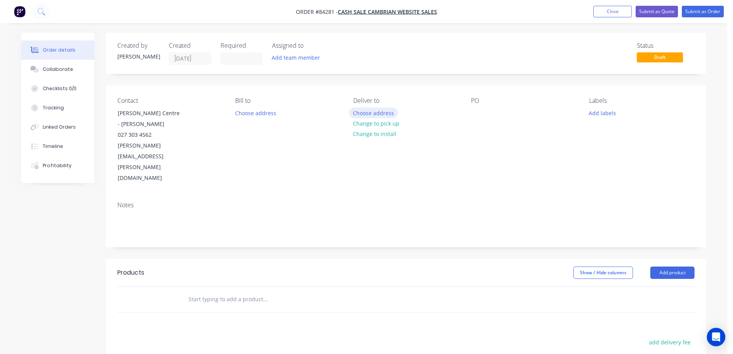
click at [383, 109] on button "Choose address" at bounding box center [373, 112] width 49 height 10
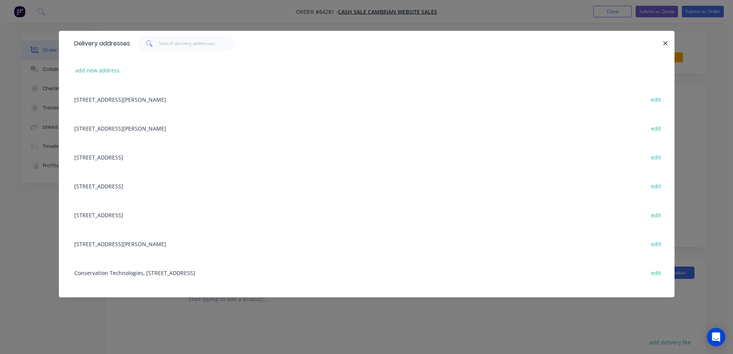
click at [98, 64] on div "add new address" at bounding box center [366, 70] width 593 height 29
click at [108, 78] on div "add new address" at bounding box center [366, 70] width 593 height 29
click at [105, 70] on button "add new address" at bounding box center [97, 70] width 53 height 10
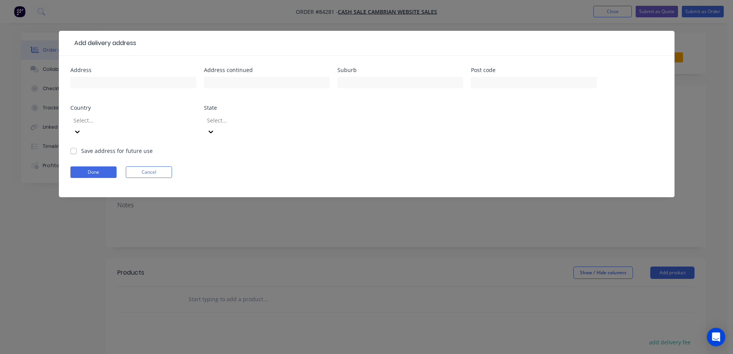
click at [108, 76] on div at bounding box center [133, 86] width 126 height 23
click at [109, 81] on input "text" at bounding box center [133, 83] width 126 height 12
paste input "18 Twentieth Ave Tauranga 3112"
click at [133, 81] on input "18 Twentieth Ave Tauranga 3112" at bounding box center [133, 83] width 126 height 12
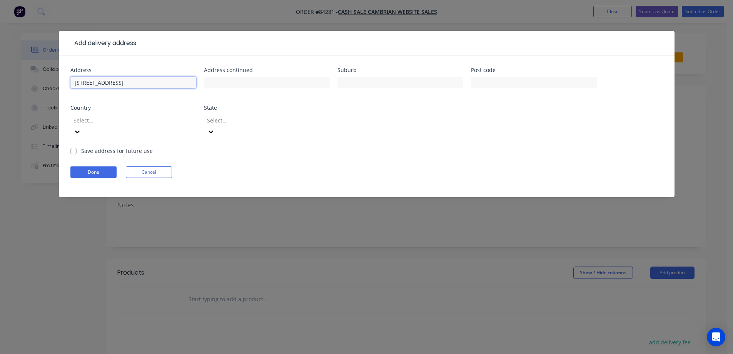
type input "18 Twentieth Ave 3112"
type input "Tauranga"
click at [117, 81] on input "18 Twentieth Ave 3112" at bounding box center [133, 83] width 126 height 12
click at [124, 82] on input "18 Twentieth Ave 3112" at bounding box center [133, 83] width 126 height 12
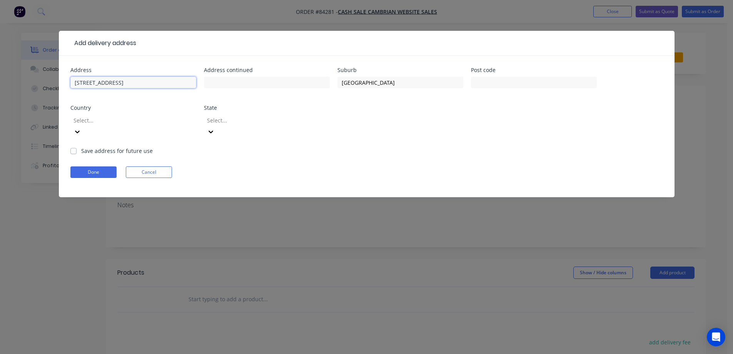
click at [124, 82] on input "18 Twentieth Ave 3112" at bounding box center [133, 83] width 126 height 12
type input "18 Twentieth Ave"
type input "3112"
click at [86, 166] on button "Done" at bounding box center [93, 172] width 46 height 12
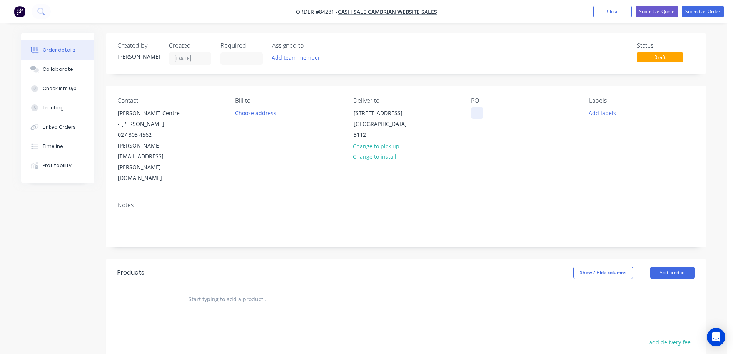
click at [475, 113] on div at bounding box center [477, 112] width 12 height 11
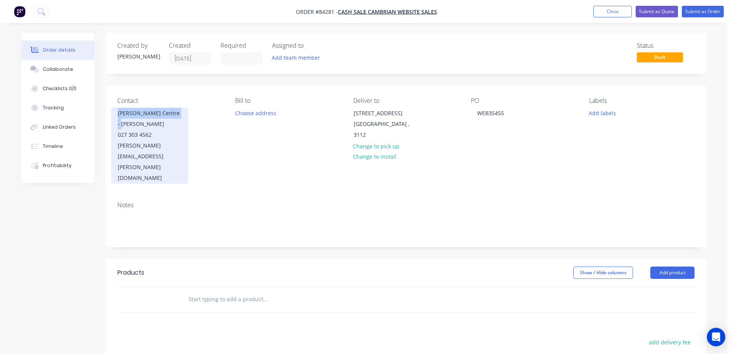
copy div "Kathleen Kilgour Centre"
drag, startPoint x: 120, startPoint y: 110, endPoint x: 177, endPoint y: 110, distance: 56.6
click at [177, 110] on div "Kathleen Kilgour Centre - Rowen de Vries" at bounding box center [150, 119] width 64 height 22
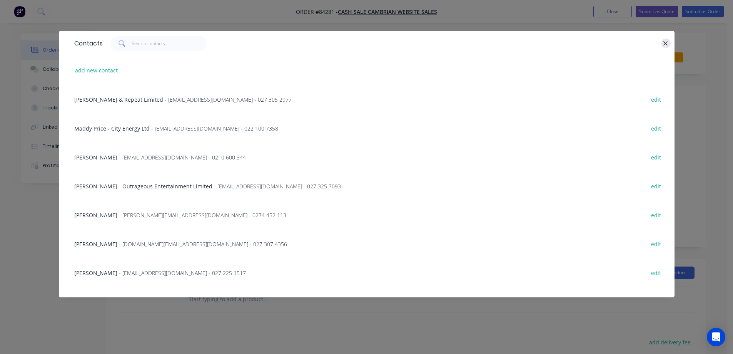
click at [668, 46] on button "button" at bounding box center [666, 43] width 10 height 10
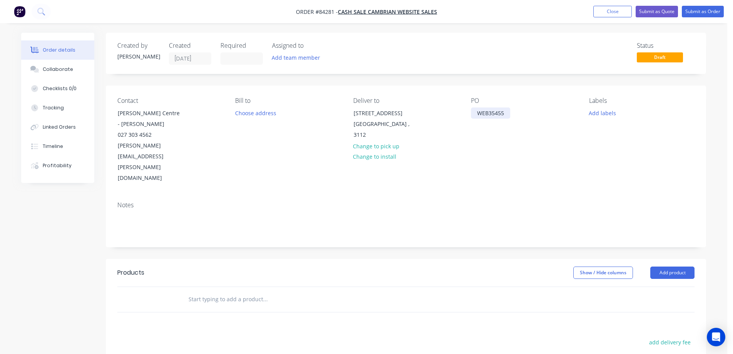
click at [507, 111] on div "WEB35455" at bounding box center [490, 112] width 39 height 11
click at [597, 111] on button "Add labels" at bounding box center [602, 112] width 35 height 10
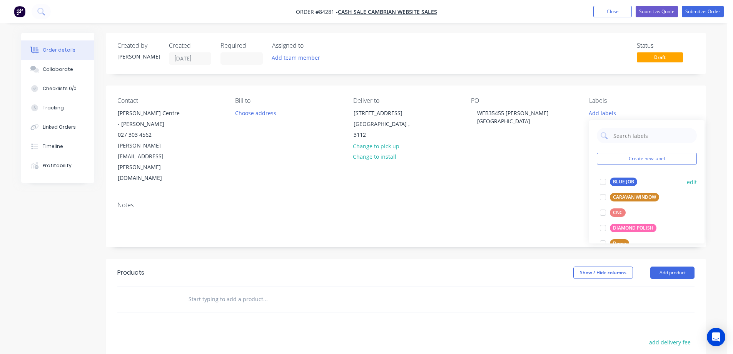
click at [612, 176] on div "BLUE JOB edit" at bounding box center [647, 181] width 100 height 15
click at [612, 177] on button "BLUE JOB" at bounding box center [618, 181] width 43 height 11
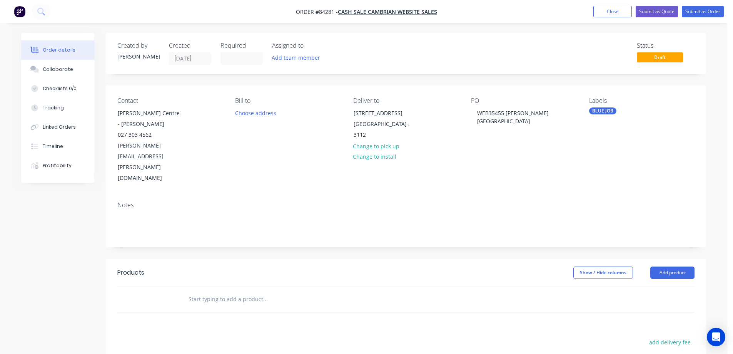
click at [275, 291] on input "text" at bounding box center [265, 298] width 154 height 15
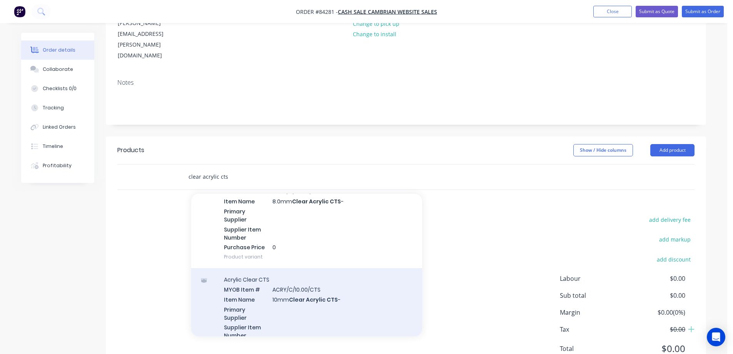
scroll to position [539, 0]
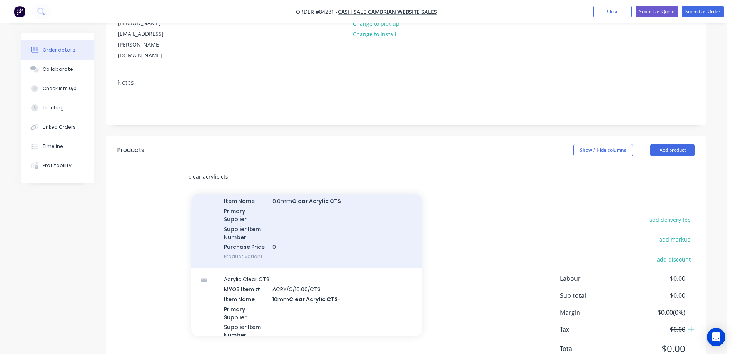
type input "clear acrylic cts"
click at [311, 209] on div "Acrylic Clear CTS MYOB Item # ACRY/C/08.00/CTS Item Name 8.0mm Clear Acrylic CT…" at bounding box center [306, 218] width 231 height 98
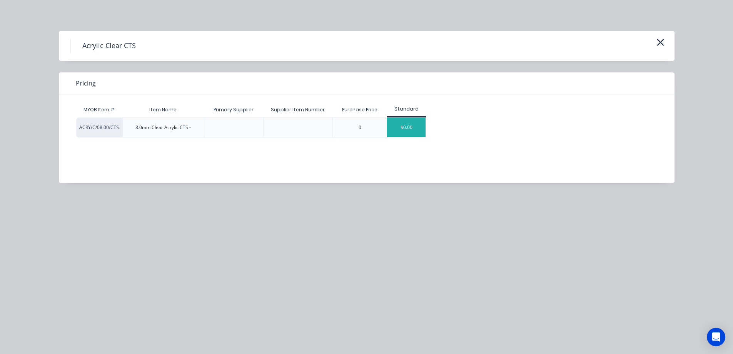
click at [402, 129] on div "$0.00" at bounding box center [406, 127] width 38 height 19
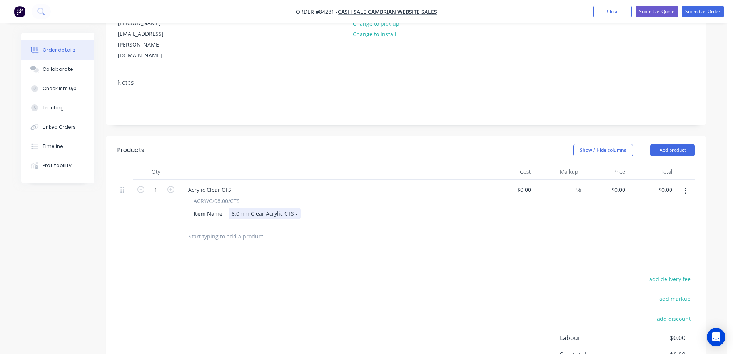
click at [297, 208] on div "8.0mm Clear Acrylic CTS -" at bounding box center [265, 213] width 72 height 11
click at [659, 184] on div "0.00 $0.00" at bounding box center [665, 189] width 21 height 11
type input "$0.00"
click at [164, 184] on input "1" at bounding box center [156, 190] width 20 height 12
click at [169, 186] on icon "button" at bounding box center [170, 189] width 7 height 7
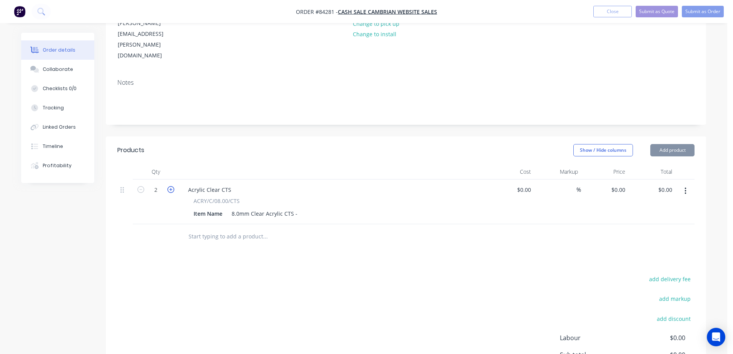
click at [169, 186] on icon "button" at bounding box center [170, 189] width 7 height 7
type input "3"
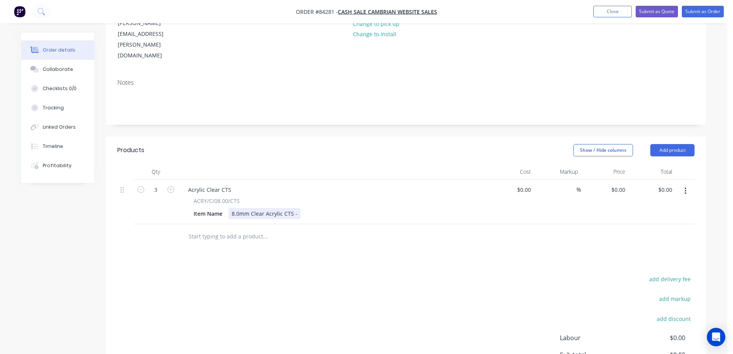
click at [298, 208] on div "8.0mm Clear Acrylic CTS -" at bounding box center [265, 213] width 72 height 11
click at [672, 184] on input "0.00" at bounding box center [668, 189] width 15 height 11
type input "33.17"
type input "$11.0567"
type input "$33.17"
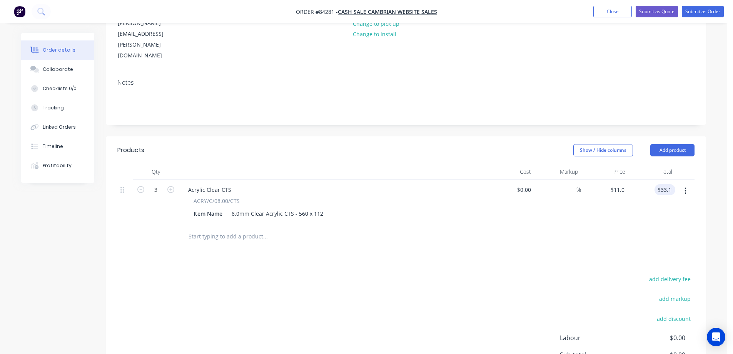
click at [633, 224] on div at bounding box center [405, 236] width 577 height 25
click at [221, 229] on input "text" at bounding box center [265, 236] width 154 height 15
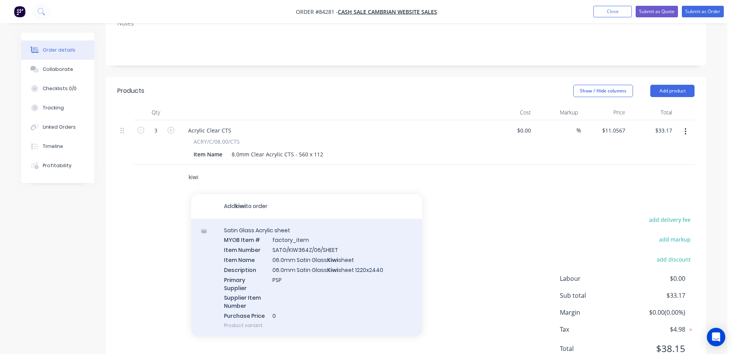
scroll to position [77, 0]
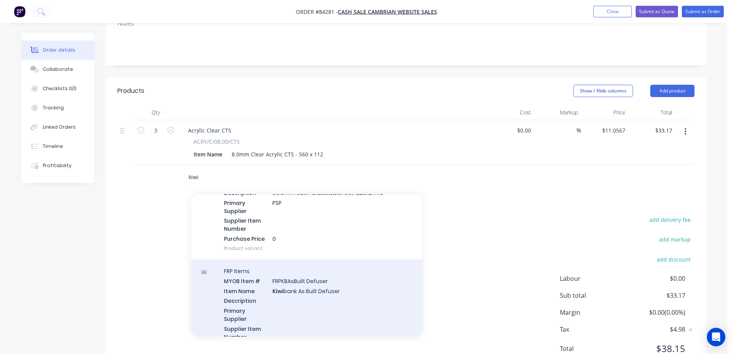
type input "kiwi"
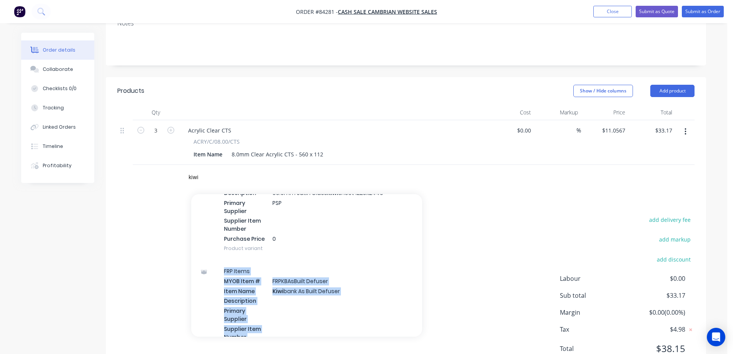
drag, startPoint x: 301, startPoint y: 251, endPoint x: 478, endPoint y: 219, distance: 179.5
click at [478, 219] on div "Products Show / Hide columns Add product Qty Cost Markup Price Total 3 Acrylic …" at bounding box center [406, 225] width 600 height 297
click at [478, 219] on div "add delivery fee add markup add discount Labour $0.00 Sub total $33.17 Margin $…" at bounding box center [405, 288] width 577 height 149
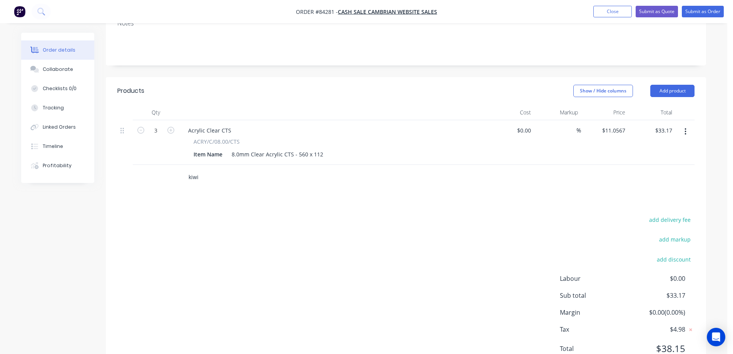
click at [227, 169] on input "kiwi" at bounding box center [265, 176] width 154 height 15
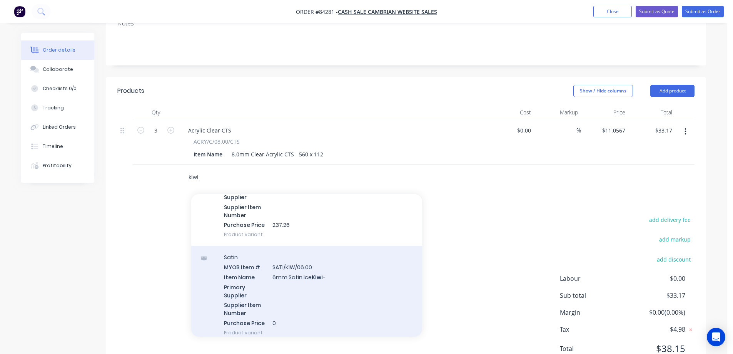
scroll to position [462, 0]
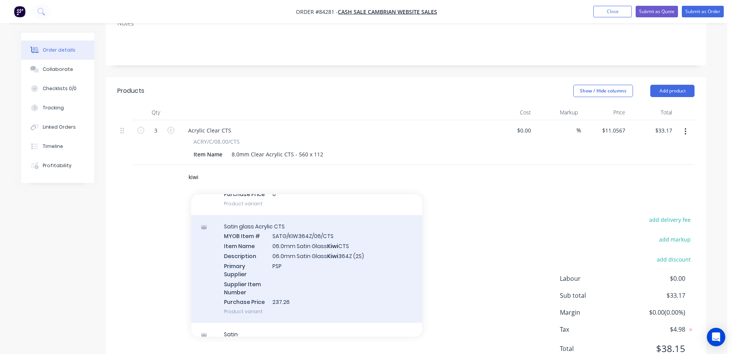
click at [324, 232] on div "Satin glass Acrylic CTS MYOB Item # SATG/KIW364Z/06/CTS Item Name 06.0mm Satin …" at bounding box center [306, 269] width 231 height 108
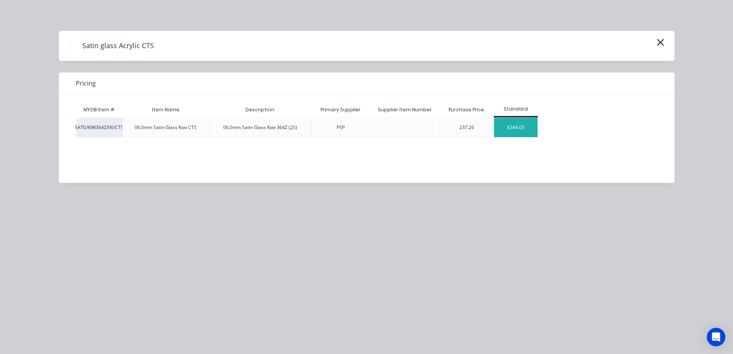
click at [523, 130] on div "$344.03" at bounding box center [515, 127] width 43 height 19
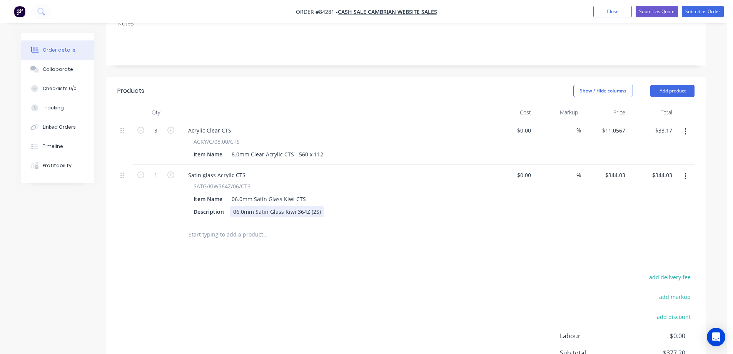
click at [319, 206] on div "06.0mm Satin Glass Kiwi 364Z (2S)" at bounding box center [277, 211] width 94 height 11
click at [662, 169] on input "344.03" at bounding box center [664, 174] width 24 height 11
click at [664, 169] on input "62.24" at bounding box center [667, 174] width 18 height 11
type input "62.24"
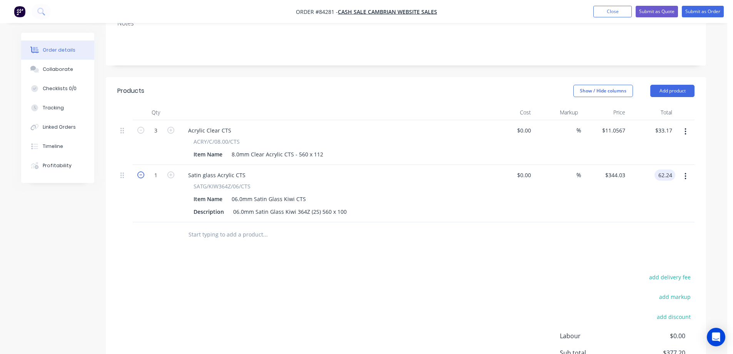
type input "$62.24"
click at [140, 171] on icon "button" at bounding box center [140, 174] width 7 height 7
type input "0"
type input "$0.00"
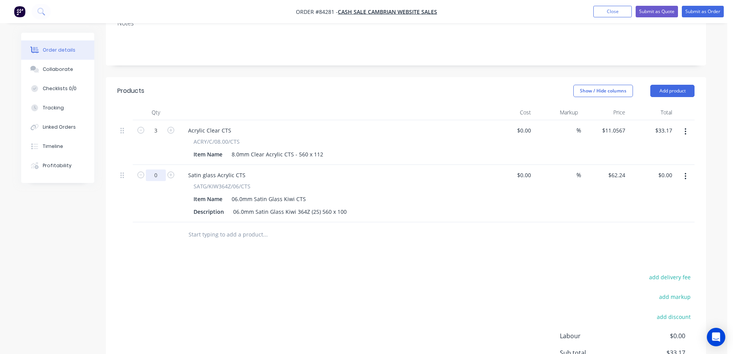
click at [150, 136] on input "0" at bounding box center [156, 131] width 20 height 12
type input "6"
click at [661, 169] on input "373.44" at bounding box center [665, 174] width 21 height 11
paste input "62.2"
type input "62.24"
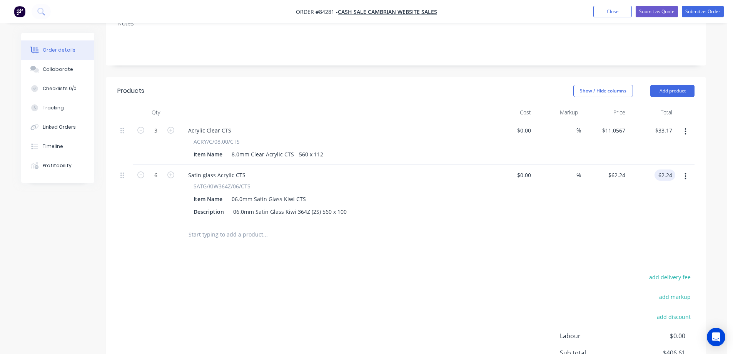
type input "$10.3733"
type input "$62.24"
click at [590, 222] on div at bounding box center [405, 234] width 577 height 25
click at [686, 172] on icon "button" at bounding box center [686, 176] width 2 height 8
click at [670, 206] on div "Duplicate" at bounding box center [657, 211] width 59 height 11
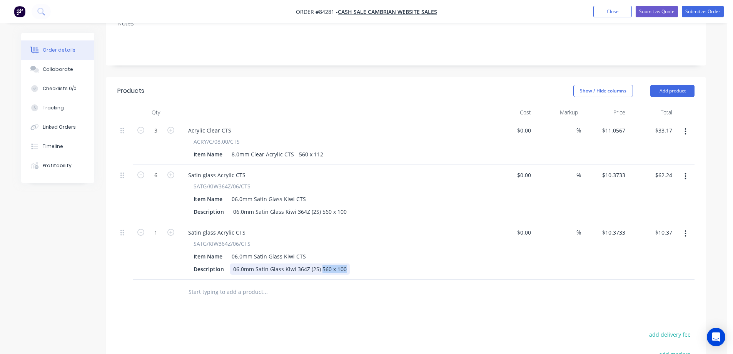
drag, startPoint x: 319, startPoint y: 235, endPoint x: 402, endPoint y: 240, distance: 83.3
click at [402, 263] on div "Description 06.0mm Satin Glass Kiwi 364Z (2S) 560 x 100" at bounding box center [332, 268] width 282 height 11
click at [156, 136] on input "1" at bounding box center [156, 131] width 20 height 12
type input "6"
click at [654, 222] on div "62.24 62.24" at bounding box center [651, 250] width 47 height 57
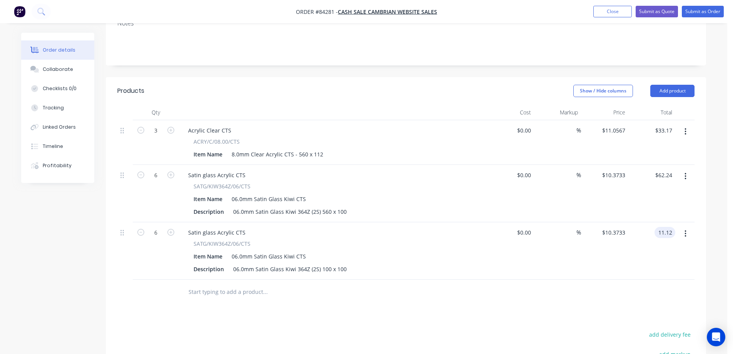
type input "11.12"
type input "$1.8533"
type input "$11.12"
click at [592, 279] on div at bounding box center [405, 291] width 577 height 25
click at [261, 284] on input "text" at bounding box center [265, 291] width 154 height 15
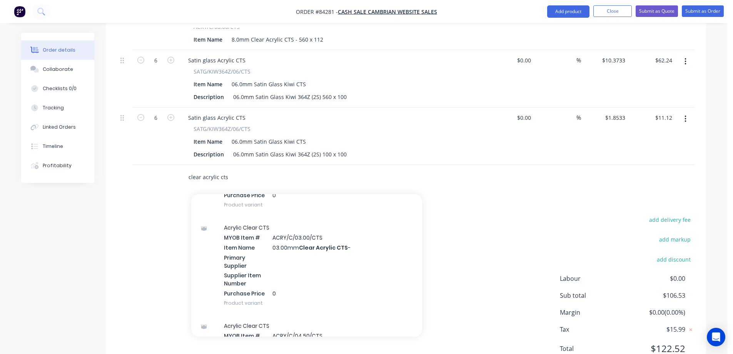
scroll to position [231, 0]
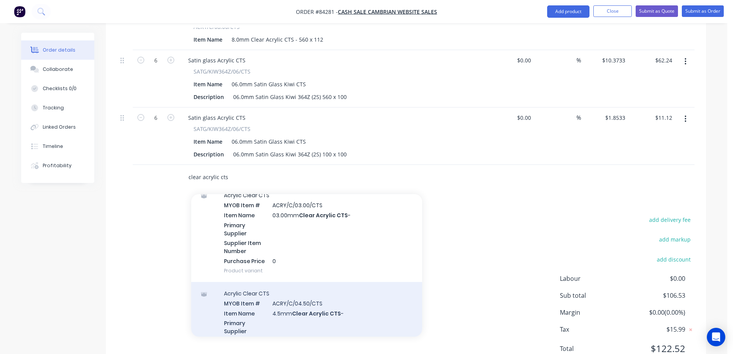
type input "clear acrylic cts"
click at [290, 287] on div "Acrylic Clear CTS MYOB Item # ACRY/C/04.50/CTS Item Name 4.5mm Clear Acrylic CT…" at bounding box center [306, 331] width 231 height 98
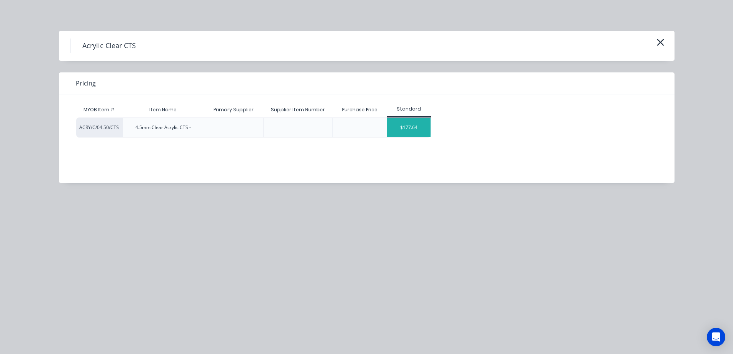
click at [401, 131] on div "$177.64" at bounding box center [408, 127] width 43 height 19
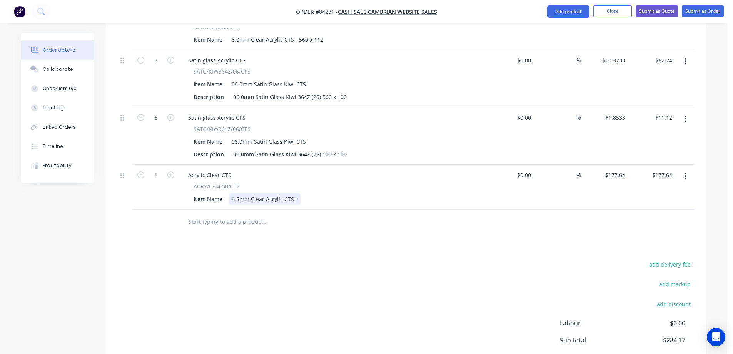
click at [297, 193] on div "4.5mm Clear Acrylic CTS -" at bounding box center [265, 198] width 72 height 11
click at [613, 169] on input "177.64" at bounding box center [618, 174] width 21 height 11
type input "$4.74"
click at [610, 168] on div "$4.74 4.74" at bounding box center [604, 187] width 47 height 45
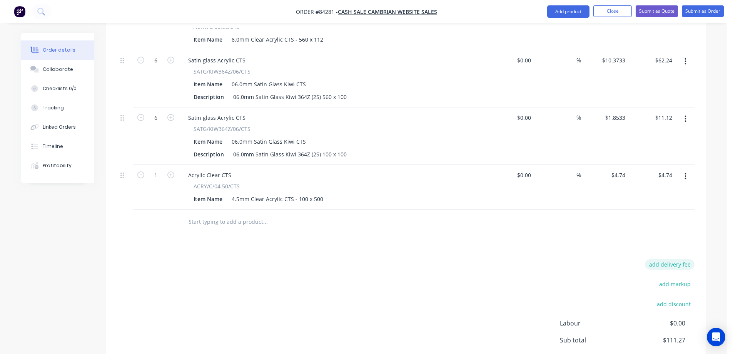
click at [655, 259] on button "add delivery fee" at bounding box center [670, 264] width 50 height 10
type input "15"
click at [578, 211] on div "Products Show / Hide columns Add product Qty Cost Markup Price Total 3 Acrylic …" at bounding box center [406, 189] width 600 height 455
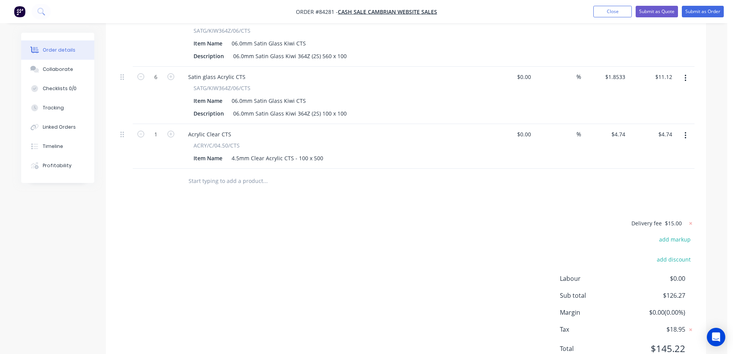
scroll to position [0, 0]
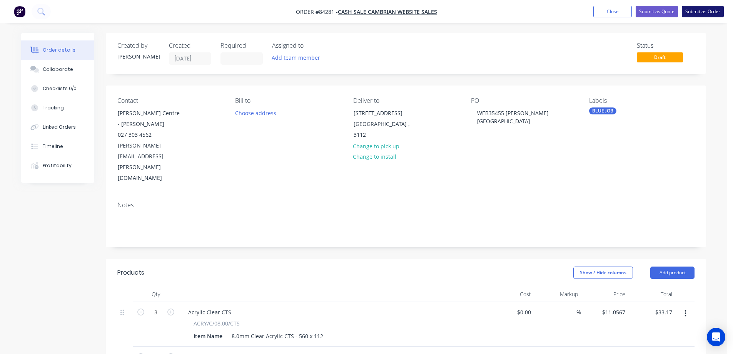
click at [709, 13] on button "Submit as Order" at bounding box center [703, 12] width 42 height 12
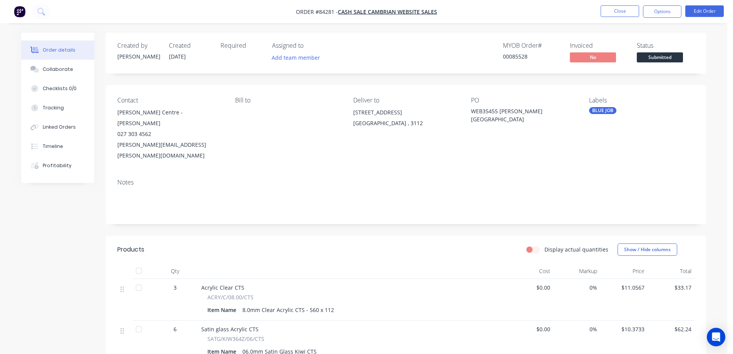
click at [524, 57] on div "00085528" at bounding box center [532, 56] width 58 height 8
copy div "00085528"
click at [678, 9] on button "Options" at bounding box center [662, 11] width 38 height 12
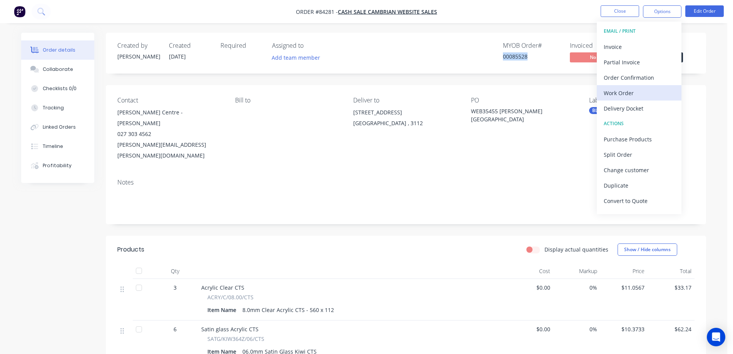
click at [617, 97] on div "Work Order" at bounding box center [639, 92] width 71 height 11
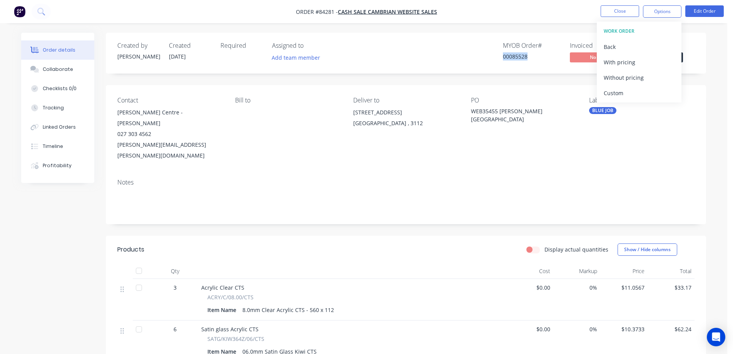
click at [628, 76] on div "Without pricing" at bounding box center [639, 77] width 71 height 11
click at [536, 33] on div "Created by Jess Created 29/08/25 Required Assigned to Add team member MYOB Orde…" at bounding box center [406, 53] width 600 height 41
click at [518, 59] on div "00085528" at bounding box center [532, 56] width 58 height 8
copy div "00085528"
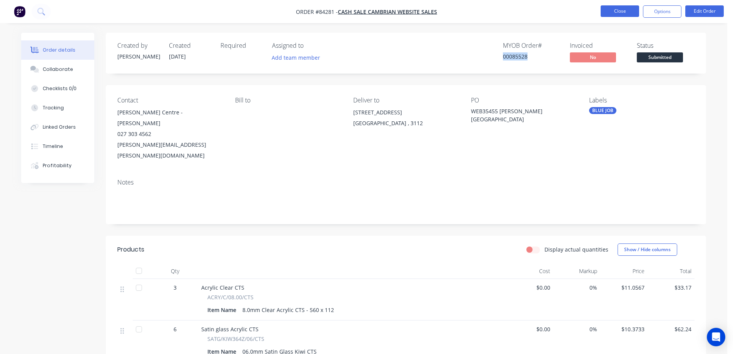
click at [607, 11] on button "Close" at bounding box center [620, 11] width 38 height 12
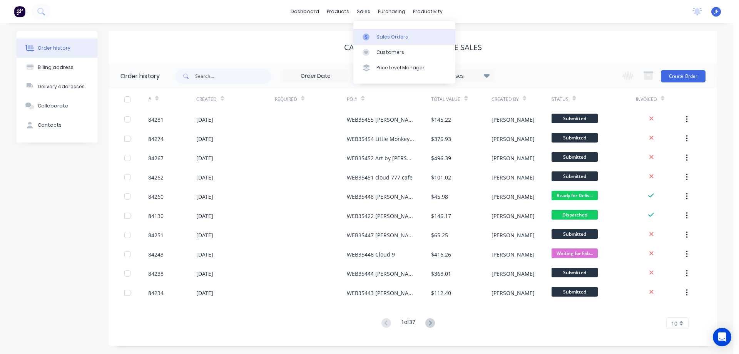
click at [373, 33] on div at bounding box center [369, 36] width 12 height 7
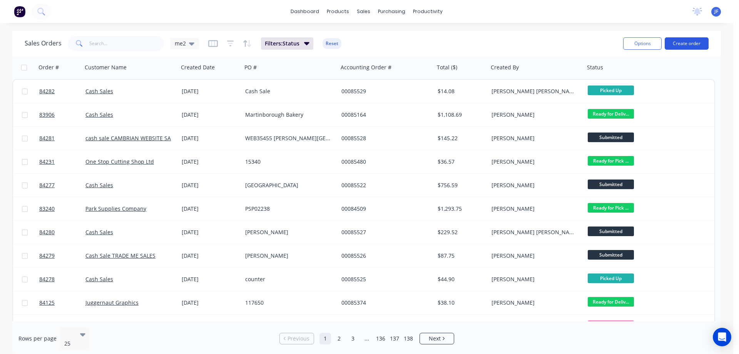
click at [672, 44] on button "Create order" at bounding box center [687, 43] width 44 height 12
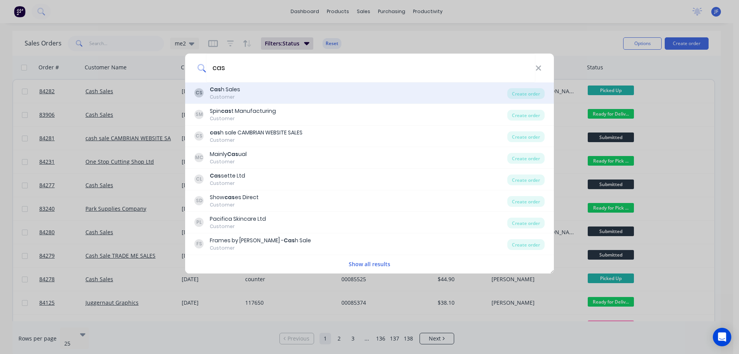
type input "cas"
click at [266, 95] on div "CS Cas h Sales Customer" at bounding box center [350, 92] width 313 height 15
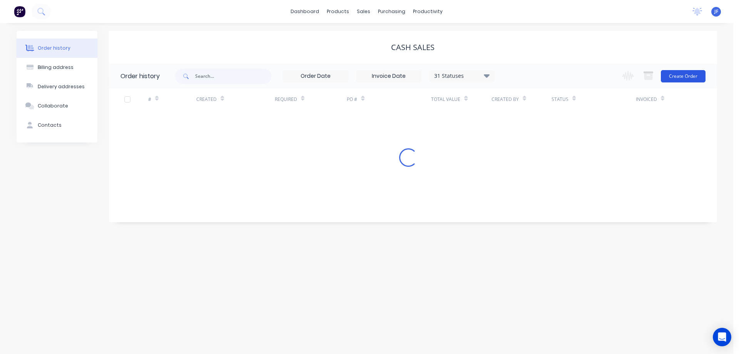
click at [694, 73] on button "Create Order" at bounding box center [683, 76] width 45 height 12
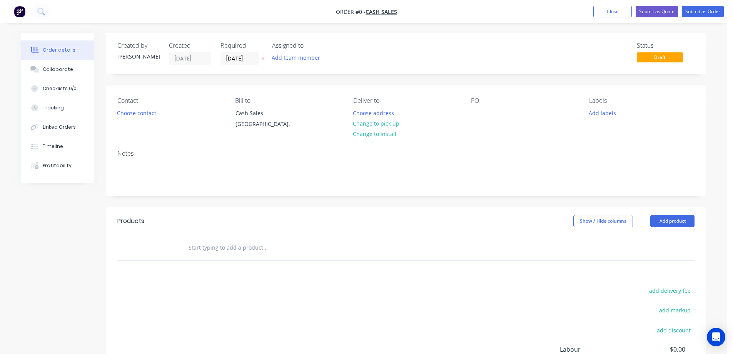
click at [263, 60] on icon at bounding box center [262, 58] width 3 height 5
click at [125, 108] on button "Choose contact" at bounding box center [136, 112] width 47 height 10
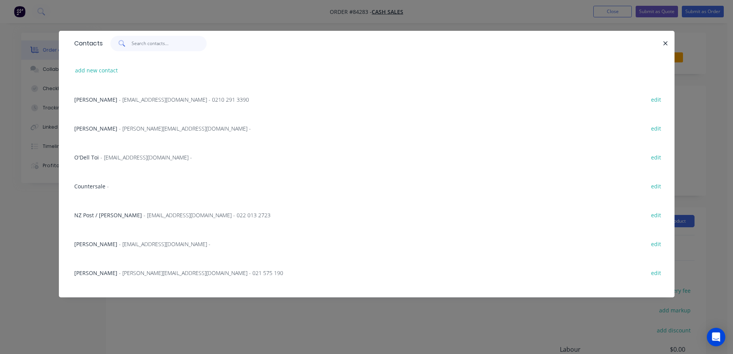
click at [142, 45] on input "text" at bounding box center [169, 43] width 75 height 15
paste input "Jerry Bezencon"
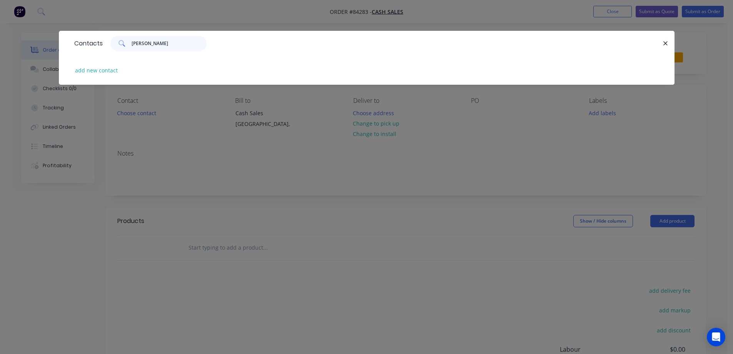
type input "Jerry Bezencon"
click at [109, 76] on div "add new contact" at bounding box center [366, 70] width 593 height 29
click at [115, 70] on button "add new contact" at bounding box center [96, 70] width 51 height 10
select select "NZ"
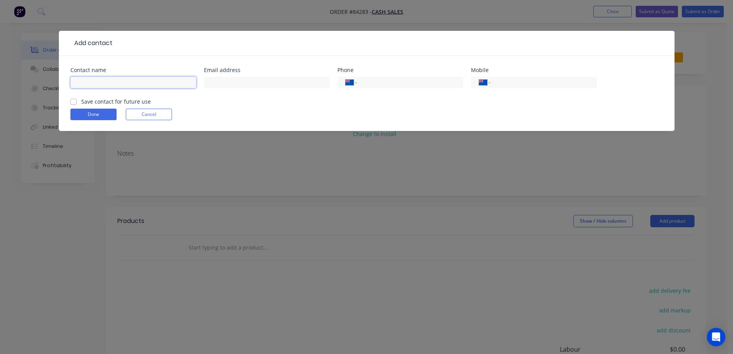
click at [127, 84] on input "text" at bounding box center [133, 83] width 126 height 12
paste input "Jerry Bezencon"
type input "Jerry Bezencon"
click at [120, 99] on label "Save contact for future use" at bounding box center [116, 101] width 70 height 8
click at [77, 99] on input "Save contact for future use" at bounding box center [73, 100] width 6 height 7
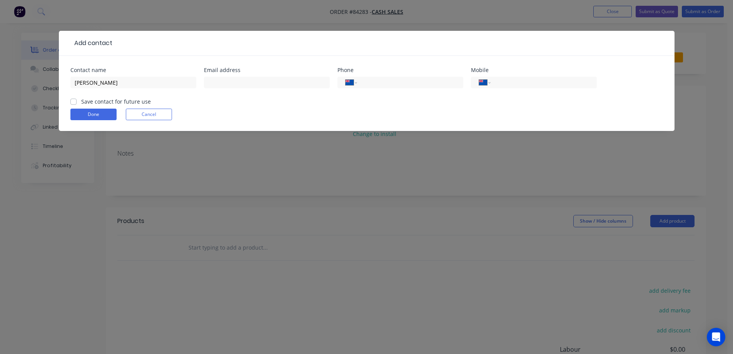
checkbox input "true"
drag, startPoint x: 523, startPoint y: 94, endPoint x: 522, endPoint y: 87, distance: 7.0
click at [523, 91] on div "International Afghanistan Åland Islands Albania Algeria American Samoa Andorra …" at bounding box center [534, 86] width 126 height 23
click at [522, 85] on input "tel" at bounding box center [542, 82] width 92 height 9
paste input "0274 840 588"
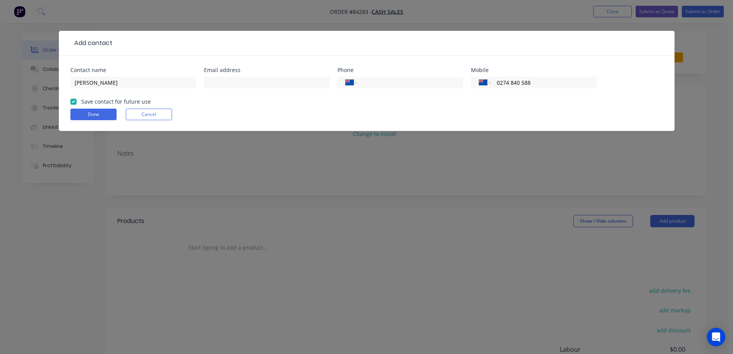
type input "0274 840 588"
click at [218, 80] on input "text" at bounding box center [267, 83] width 126 height 12
paste input "valtam@protonmail.com"
type input "valtam@protonmail.com"
click at [93, 112] on button "Done" at bounding box center [93, 115] width 46 height 12
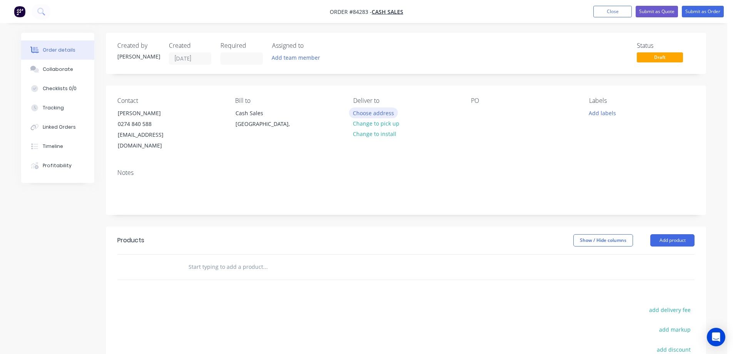
click at [382, 112] on button "Choose address" at bounding box center [373, 112] width 49 height 10
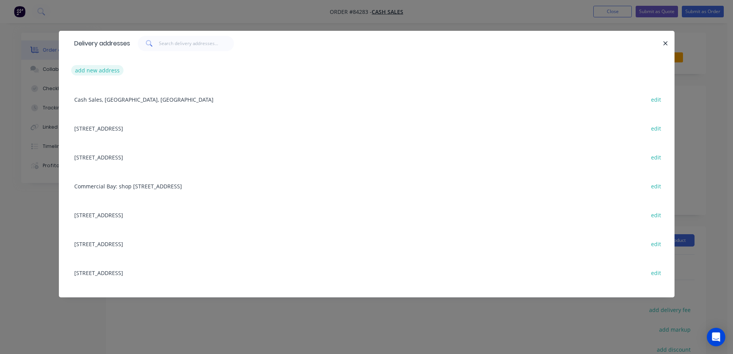
click at [86, 73] on button "add new address" at bounding box center [97, 70] width 53 height 10
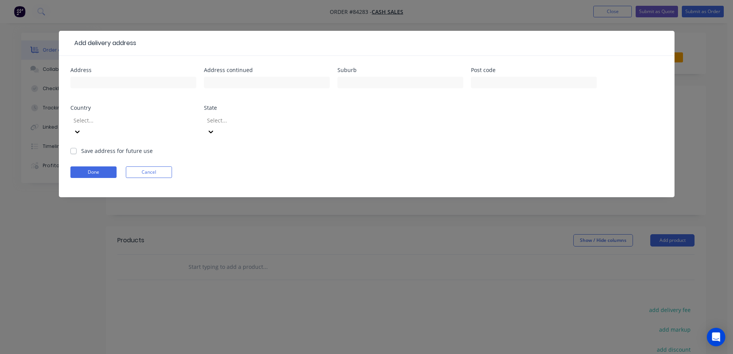
click at [98, 85] on input "text" at bounding box center [133, 83] width 126 height 12
type input "967 North Eyre Road"
click at [277, 87] on input "text" at bounding box center [267, 83] width 126 height 12
paste input "Rangiora"
type input "Rangiora"
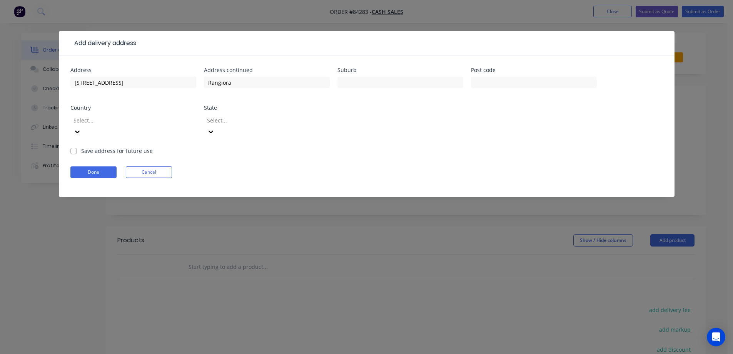
click at [534, 71] on div "Post code" at bounding box center [534, 69] width 126 height 5
click at [530, 81] on input "text" at bounding box center [534, 83] width 126 height 12
paste input "7475"
type input "7475"
click at [101, 166] on button "Done" at bounding box center [93, 172] width 46 height 12
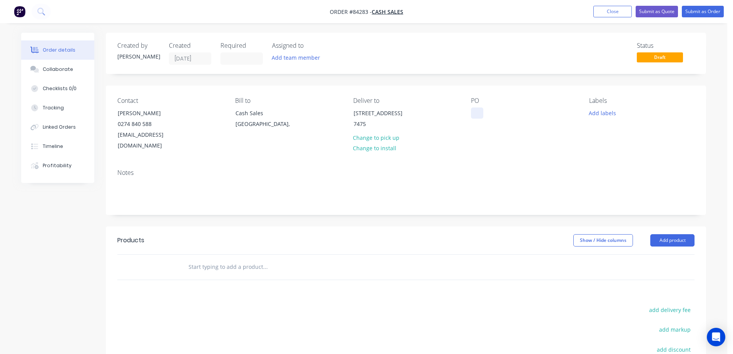
click at [470, 109] on div "Contact Jerry Bezencon 0274 840 588 valtam@protonmail.com Bill to Cash Sales Au…" at bounding box center [406, 123] width 600 height 77
click at [475, 110] on div at bounding box center [477, 112] width 12 height 11
drag, startPoint x: 115, startPoint y: 112, endPoint x: 204, endPoint y: 114, distance: 89.3
click at [204, 114] on div "Contact Jerry Bezencon 0274 840 588 valtam@protonmail.com" at bounding box center [169, 124] width 105 height 54
click at [508, 114] on div "WEB35456" at bounding box center [490, 112] width 39 height 11
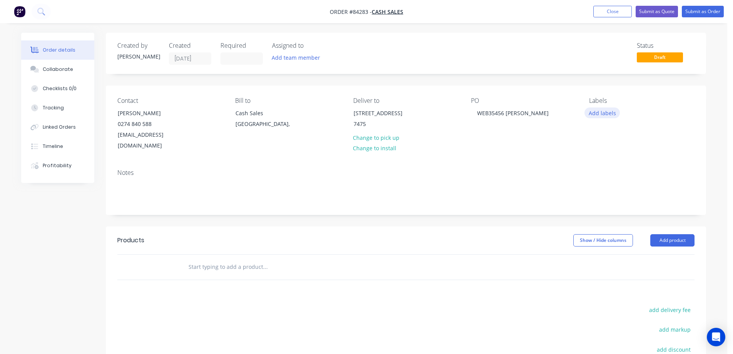
click at [586, 113] on button "Add labels" at bounding box center [602, 112] width 35 height 10
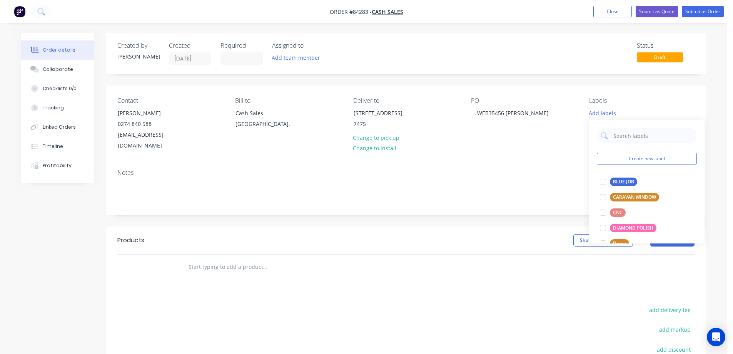
drag, startPoint x: 604, startPoint y: 182, endPoint x: 582, endPoint y: 193, distance: 24.4
click at [604, 182] on div at bounding box center [602, 181] width 15 height 15
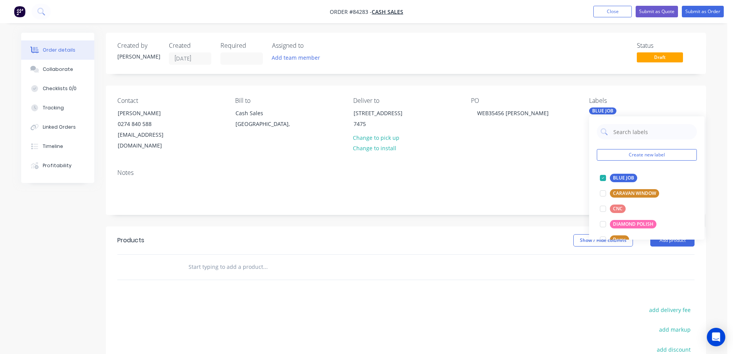
click at [250, 259] on input "text" at bounding box center [265, 266] width 154 height 15
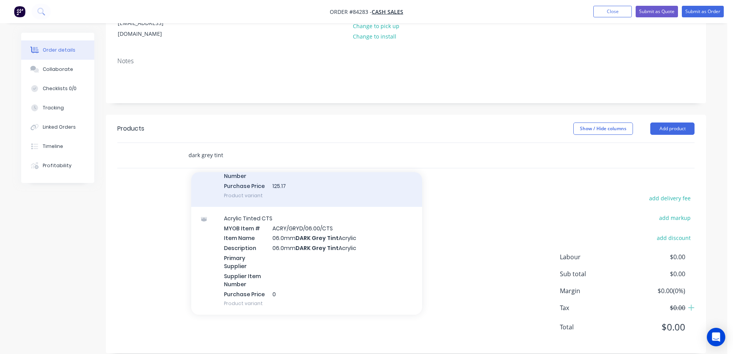
scroll to position [462, 0]
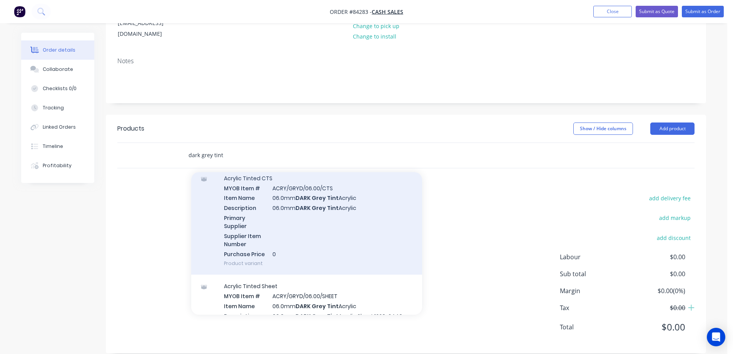
type input "dark grey tint"
click at [328, 220] on div "Acrylic Tinted CTS MYOB Item # ACRY/GRYD/06.00/CTS Item Name 06.0mm DARK Grey T…" at bounding box center [306, 221] width 231 height 108
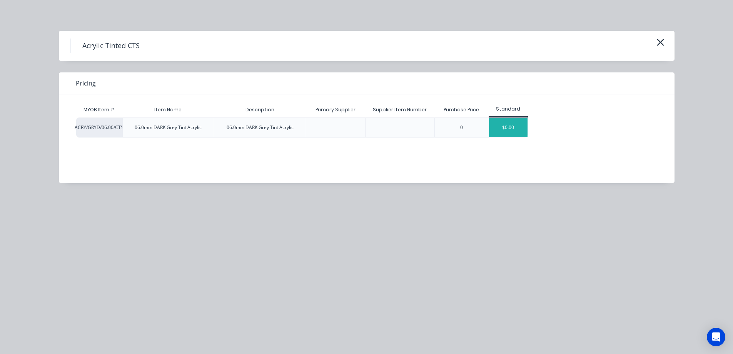
click at [511, 133] on div "$0.00" at bounding box center [508, 127] width 38 height 19
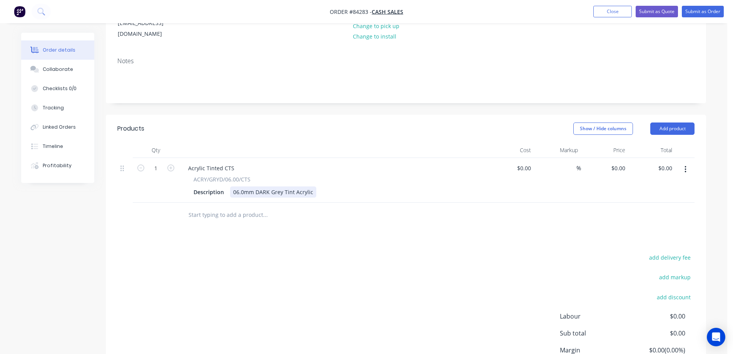
click at [311, 186] on div "06.0mm DARK Grey Tint Acrylic" at bounding box center [273, 191] width 86 height 11
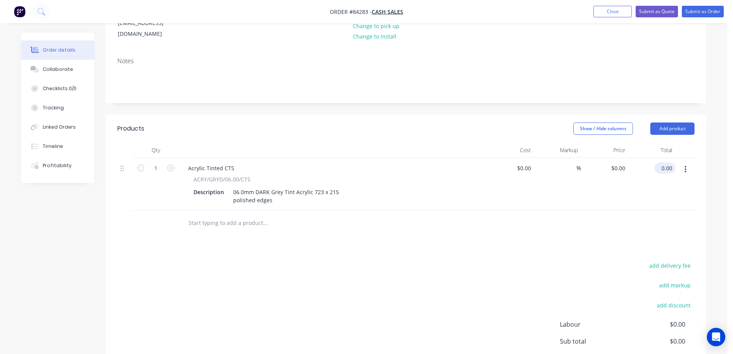
click at [667, 162] on input "0.00" at bounding box center [667, 167] width 18 height 11
type input "33.61"
type input "$33.61"
click at [599, 215] on div at bounding box center [405, 223] width 577 height 25
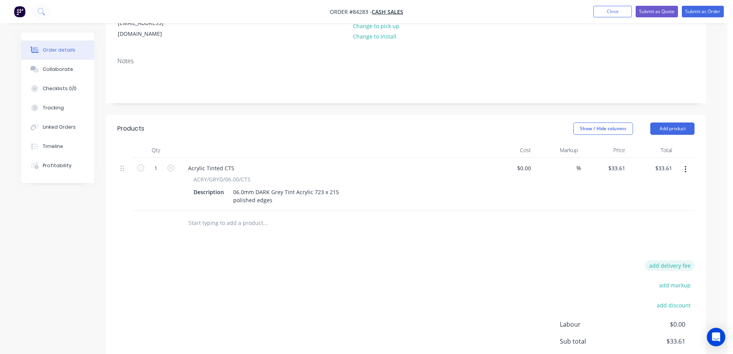
click at [675, 260] on button "add delivery fee" at bounding box center [670, 265] width 50 height 10
type input "25"
click at [414, 239] on div "Products Show / Hide columns Add product Qty Cost Markup Price Total 1 Acrylic …" at bounding box center [406, 267] width 600 height 304
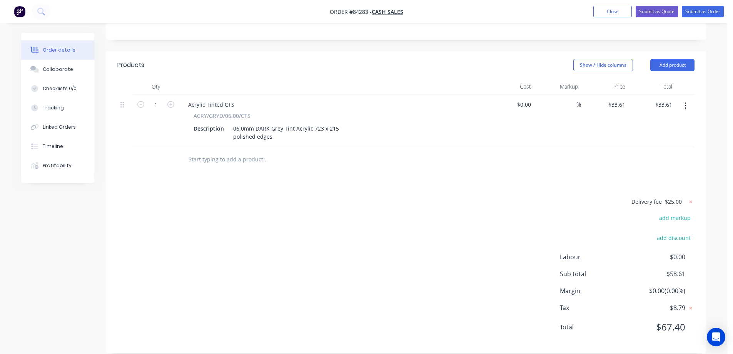
scroll to position [0, 0]
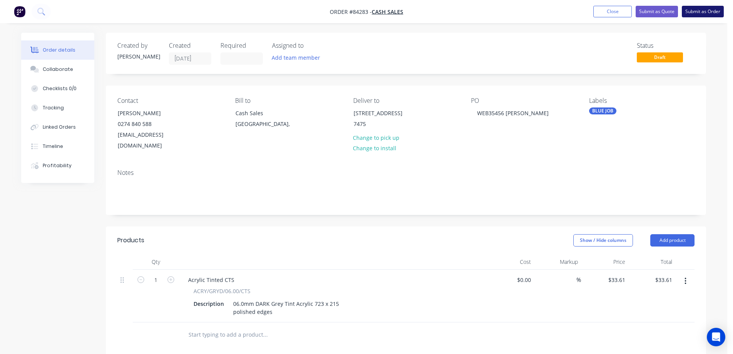
click at [706, 9] on button "Submit as Order" at bounding box center [703, 12] width 42 height 12
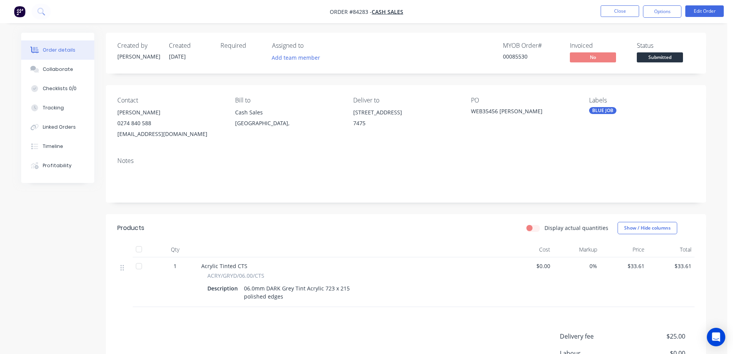
click at [517, 56] on div "00085530" at bounding box center [532, 56] width 58 height 8
click at [652, 16] on button "Options" at bounding box center [662, 11] width 38 height 12
drag, startPoint x: 116, startPoint y: 112, endPoint x: 195, endPoint y: 131, distance: 80.8
click at [190, 135] on div "Contact Jerry Bezencon 0274 840 588 valtam@protonmail.com Bill to Cash Sales Au…" at bounding box center [406, 118] width 600 height 66
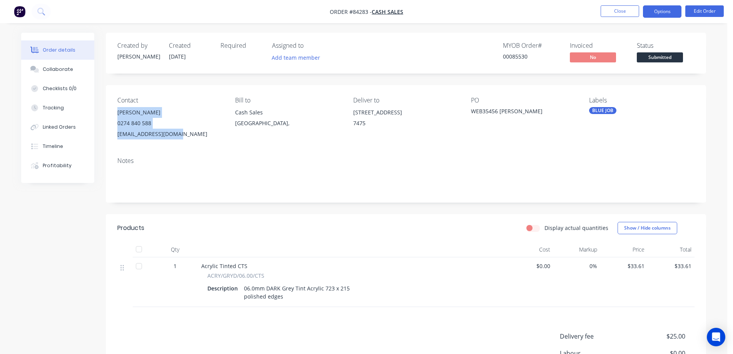
click at [672, 8] on button "Options" at bounding box center [662, 11] width 38 height 12
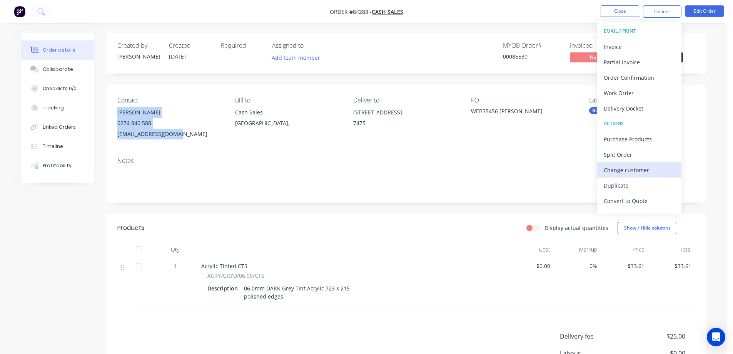
click at [633, 173] on div "Change customer" at bounding box center [639, 169] width 71 height 11
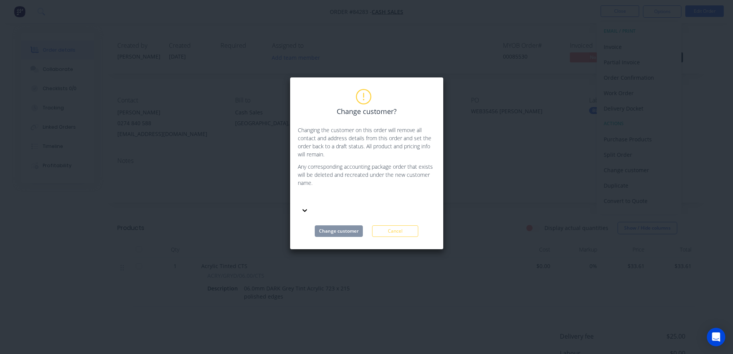
click at [333, 198] on div at bounding box center [355, 199] width 111 height 10
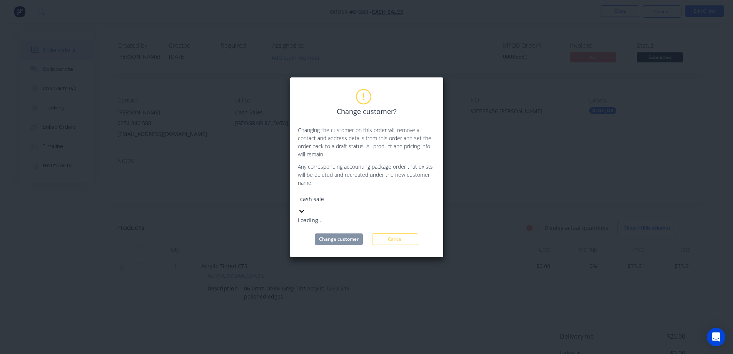
type input "cash sale"
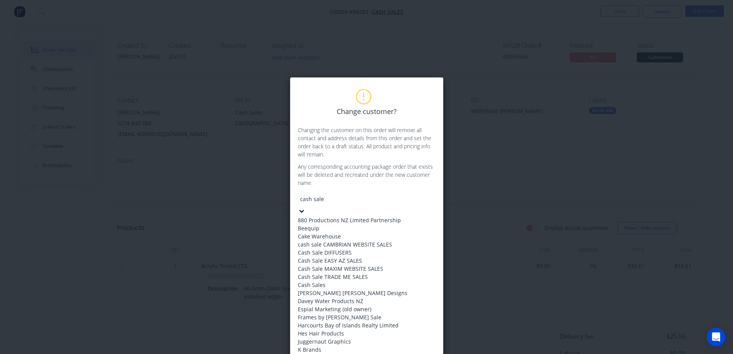
click at [369, 248] on div "cash sale CAMBRIAN WEBSITE SALES" at bounding box center [366, 244] width 136 height 8
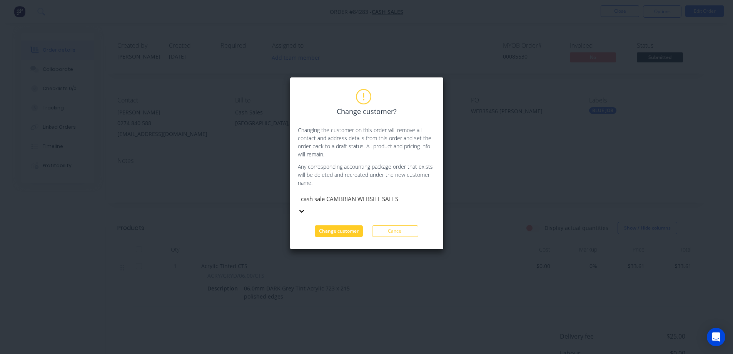
click at [351, 225] on button "Change customer" at bounding box center [339, 231] width 48 height 12
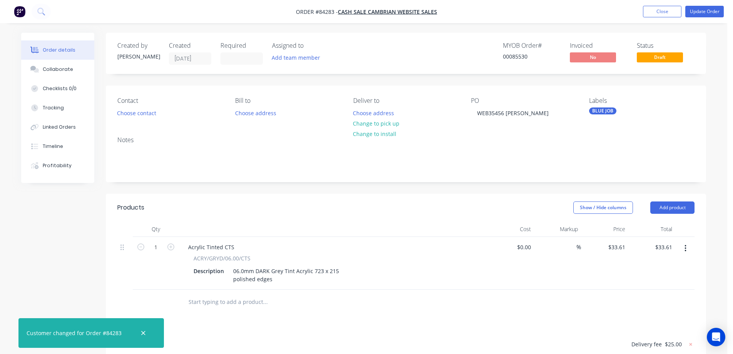
click at [134, 336] on div at bounding box center [143, 332] width 25 height 18
click at [132, 107] on div "Contact Choose contact" at bounding box center [169, 108] width 105 height 22
click at [134, 113] on button "Choose contact" at bounding box center [136, 112] width 47 height 10
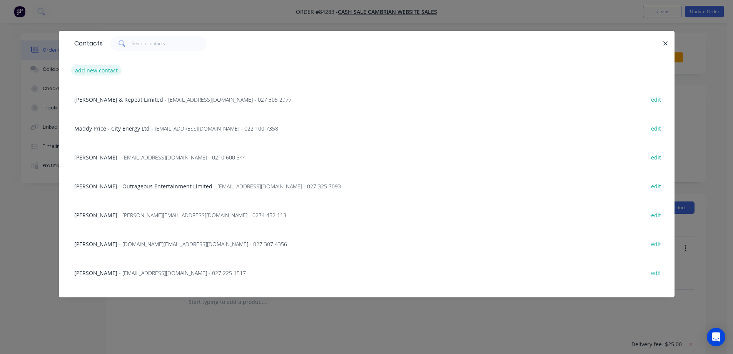
click at [107, 70] on button "add new contact" at bounding box center [96, 70] width 51 height 10
select select "NZ"
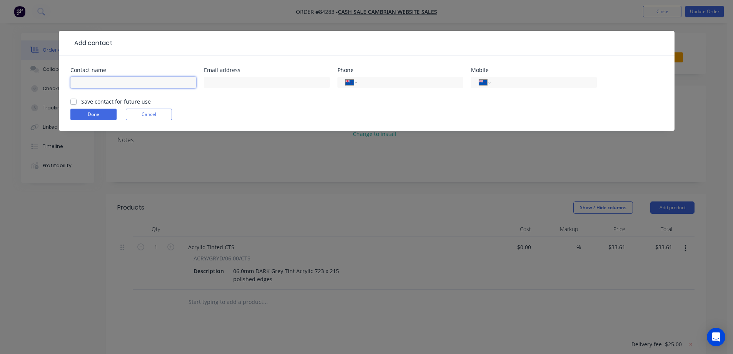
click at [113, 79] on input "text" at bounding box center [133, 83] width 126 height 12
paste input "Jerry Bezencon 0274 840 588 valtam@protonmail.com"
drag, startPoint x: 130, startPoint y: 82, endPoint x: 206, endPoint y: 83, distance: 75.8
click at [207, 82] on div "Contact name Jerry Bezencon 0274 840 588 valtam@protonmail.com Email address Ph…" at bounding box center [366, 82] width 593 height 30
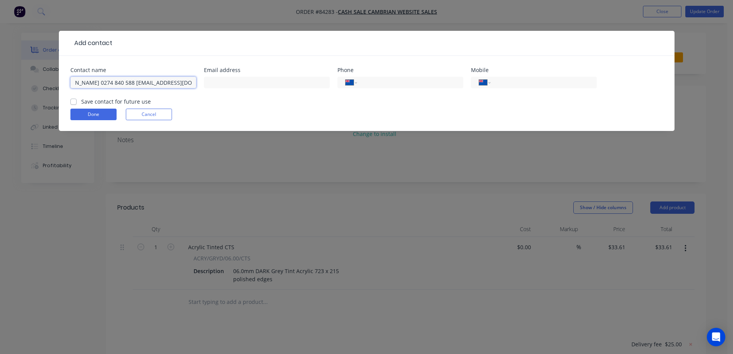
type input "Jerry Bezencon 0274 840 588"
type input "valtam@protonmail.com"
drag, startPoint x: 113, startPoint y: 84, endPoint x: 157, endPoint y: 84, distance: 44.3
click at [169, 84] on input "Jerry Bezencon 0274 840 588" at bounding box center [133, 83] width 126 height 12
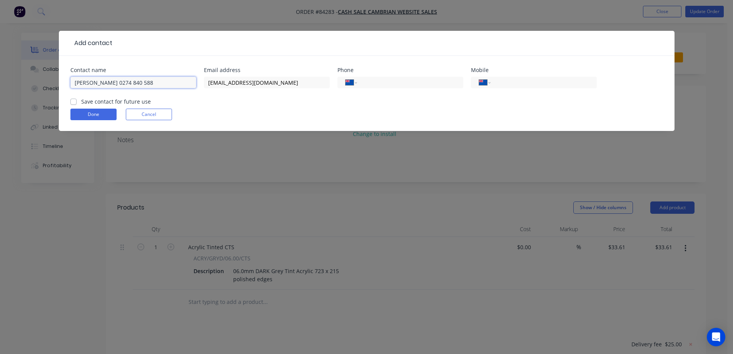
type input "Jerry Bezencon"
type input "0274 840 588"
drag, startPoint x: 130, startPoint y: 101, endPoint x: 99, endPoint y: 109, distance: 32.1
click at [130, 101] on label "Save contact for future use" at bounding box center [116, 101] width 70 height 8
click at [77, 101] on input "Save contact for future use" at bounding box center [73, 100] width 6 height 7
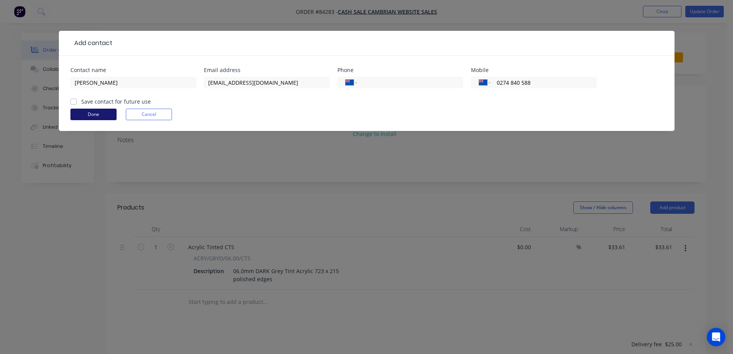
checkbox input "true"
click at [91, 114] on button "Done" at bounding box center [93, 115] width 46 height 12
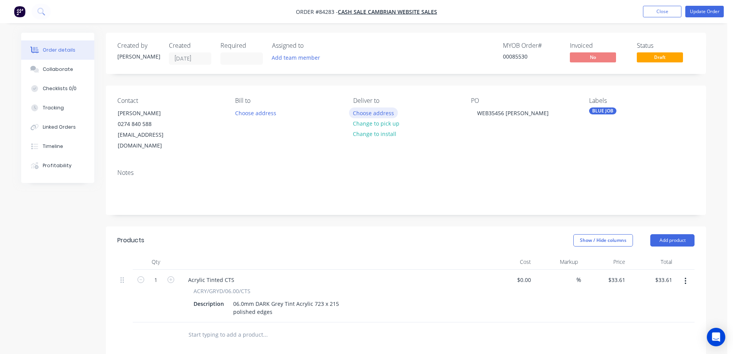
click at [375, 111] on button "Choose address" at bounding box center [373, 112] width 49 height 10
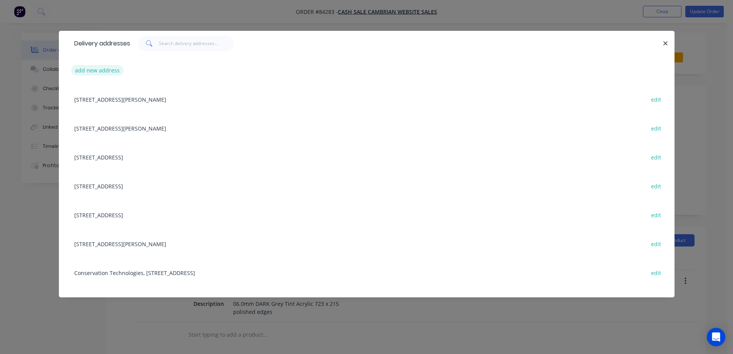
click at [107, 75] on button "add new address" at bounding box center [97, 70] width 53 height 10
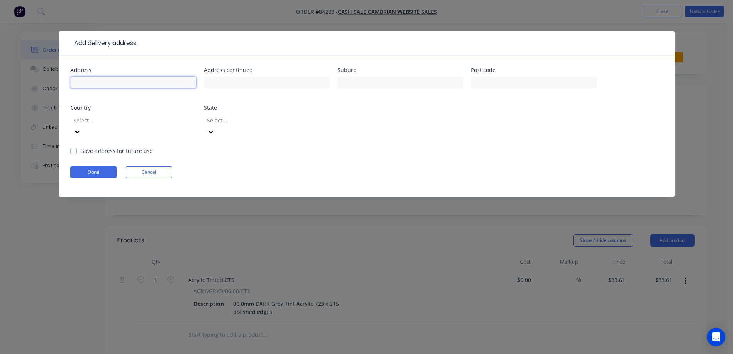
click at [110, 83] on input "text" at bounding box center [133, 83] width 126 height 12
paste input "967 North Eyre Road Rangiora 7475"
click at [136, 82] on input "967 North Eyre Road Rangiora 7475" at bounding box center [133, 83] width 126 height 12
drag, startPoint x: 136, startPoint y: 82, endPoint x: 371, endPoint y: 83, distance: 234.4
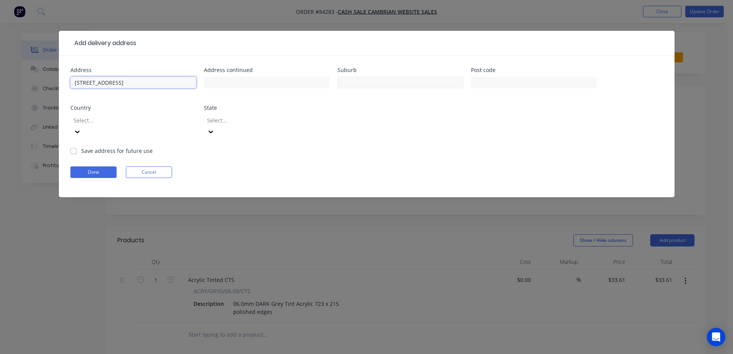
click at [371, 83] on div "Address 967 North Eyre Road Rangiora 7475 Address continued Suburb Post code Co…" at bounding box center [366, 106] width 593 height 79
click at [141, 82] on input "967 North Eyre Road Rangiora 7475" at bounding box center [133, 83] width 126 height 12
click at [141, 83] on input "967 North Eyre Road Rangiora 7475" at bounding box center [133, 83] width 126 height 12
type input "967 North Eyre Road 7475"
type input "Rangiora"
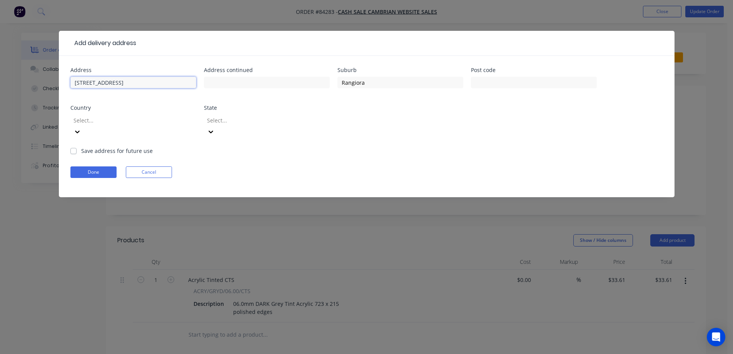
click at [131, 85] on input "967 North Eyre Road 7475" at bounding box center [133, 83] width 126 height 12
type input "967 North Eyre Road"
type input "7475"
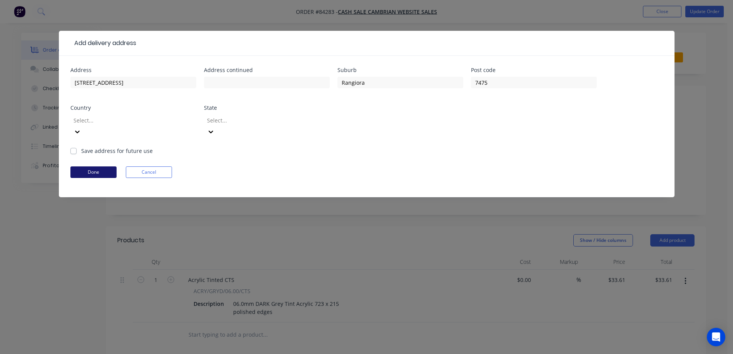
click at [83, 166] on button "Done" at bounding box center [93, 172] width 46 height 12
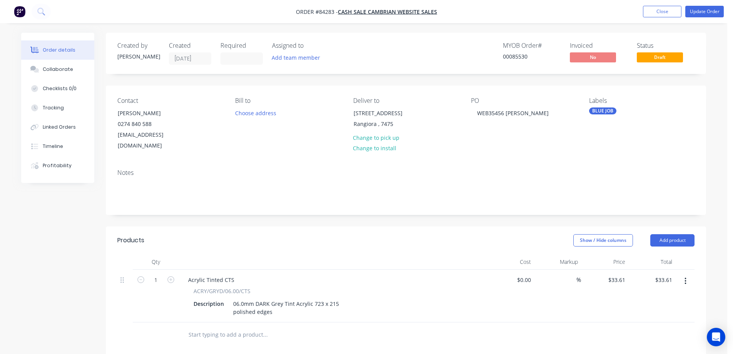
click at [724, 12] on ul "Add product Close Update Order" at bounding box center [683, 12] width 99 height 12
click at [718, 13] on button "Update Order" at bounding box center [704, 12] width 38 height 12
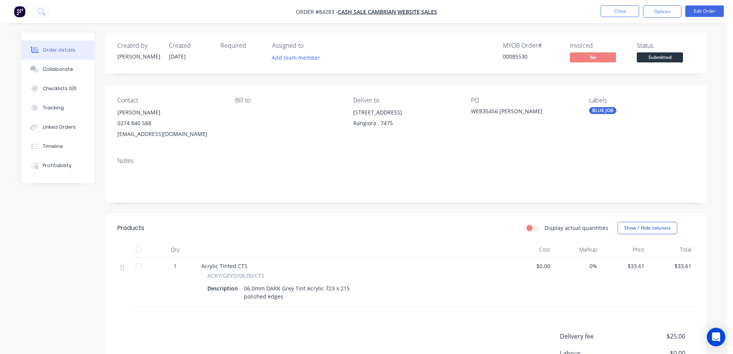
click at [510, 57] on div "00085530" at bounding box center [532, 56] width 58 height 8
click at [675, 10] on button "Options" at bounding box center [662, 11] width 38 height 12
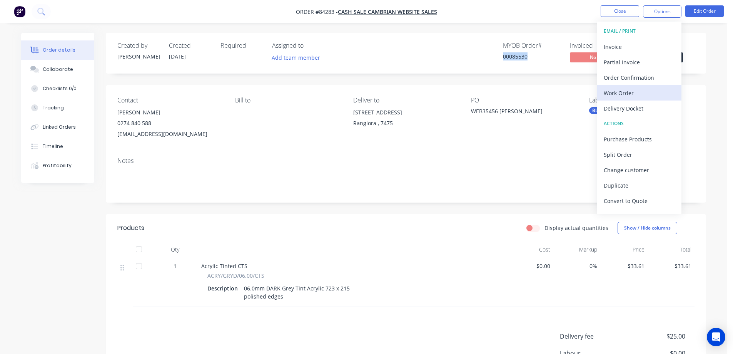
click at [636, 92] on div "Work Order" at bounding box center [639, 92] width 71 height 11
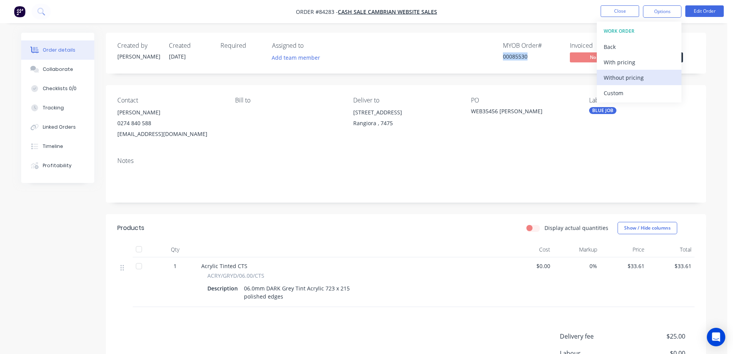
drag, startPoint x: 636, startPoint y: 92, endPoint x: 633, endPoint y: 79, distance: 13.4
click at [633, 79] on div "Without pricing" at bounding box center [639, 77] width 71 height 11
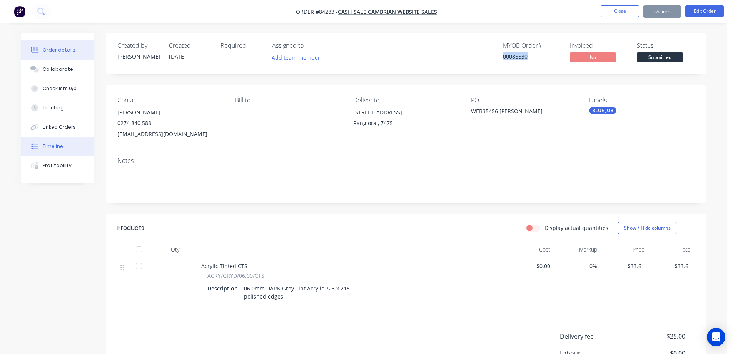
click at [47, 140] on button "Timeline" at bounding box center [57, 146] width 73 height 19
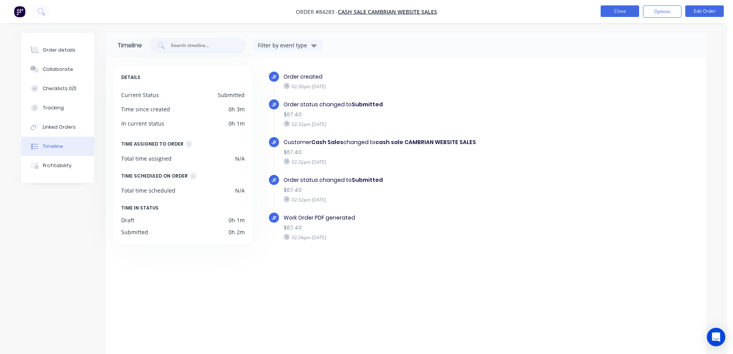
click at [614, 11] on button "Close" at bounding box center [620, 11] width 38 height 12
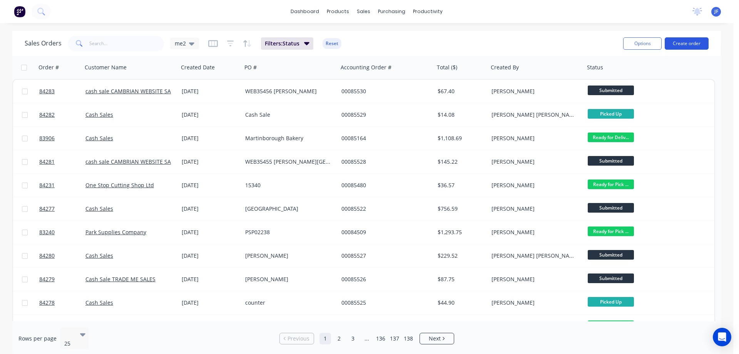
click at [695, 41] on button "Create order" at bounding box center [687, 43] width 44 height 12
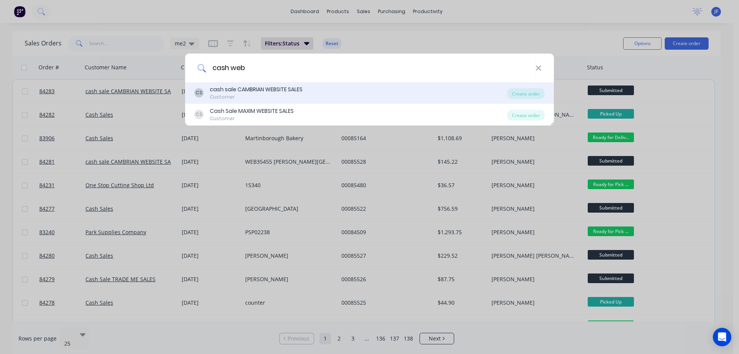
type input "cash web"
click at [334, 95] on div "CS cash sale CAMBRIAN WEBSITE SALES Customer" at bounding box center [350, 92] width 313 height 15
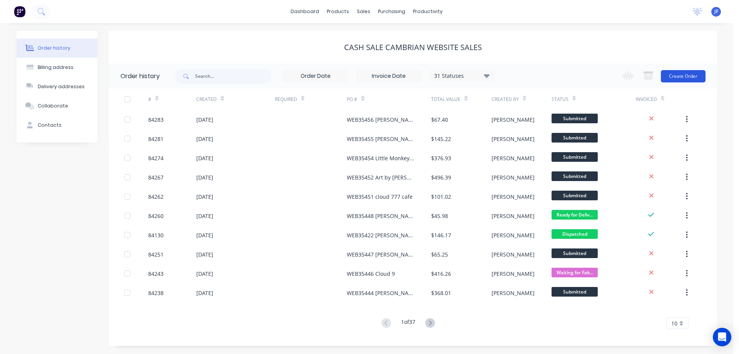
click at [699, 74] on button "Create Order" at bounding box center [683, 76] width 45 height 12
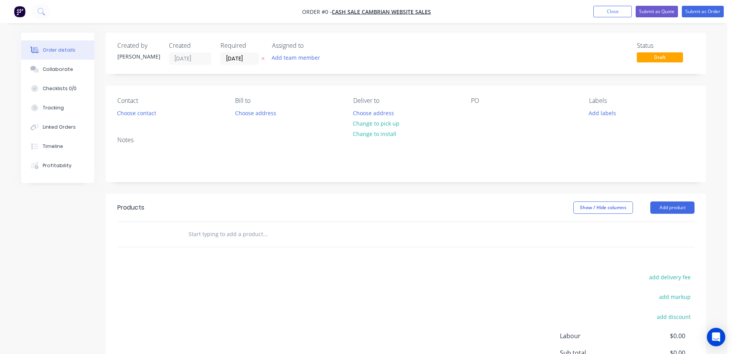
click at [263, 61] on button at bounding box center [263, 58] width 8 height 9
click at [140, 117] on button "Choose contact" at bounding box center [136, 112] width 47 height 10
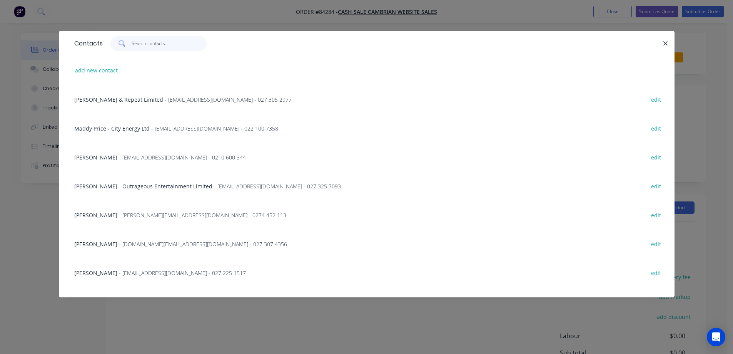
click at [138, 48] on input "text" at bounding box center [169, 43] width 75 height 15
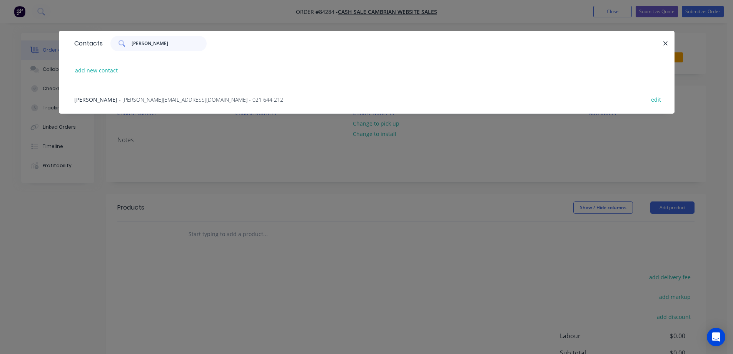
type input "steve moo"
click at [154, 105] on div "Steve Moore - steve.mooreprint@gmail.com - 021 644 212 edit" at bounding box center [366, 99] width 593 height 29
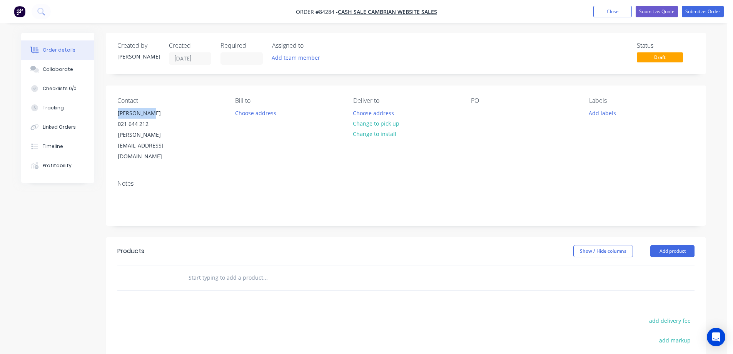
drag, startPoint x: 127, startPoint y: 114, endPoint x: 282, endPoint y: 120, distance: 154.5
click at [201, 112] on div "Contact Steve Moore 021 644 212 steve.mooreprint@gmail.com" at bounding box center [169, 129] width 105 height 65
click at [473, 114] on div at bounding box center [477, 112] width 12 height 11
click at [386, 111] on button "Choose address" at bounding box center [373, 112] width 49 height 10
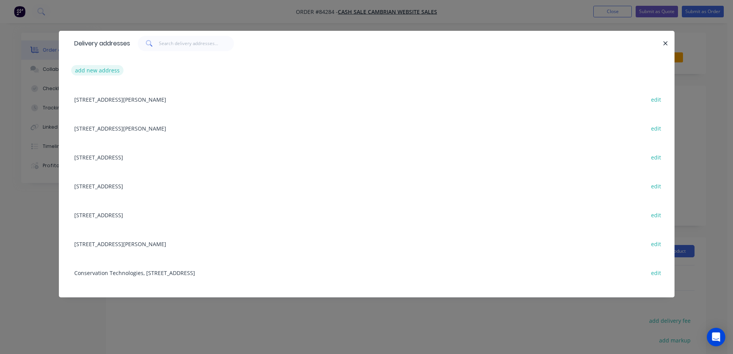
click at [84, 71] on button "add new address" at bounding box center [97, 70] width 53 height 10
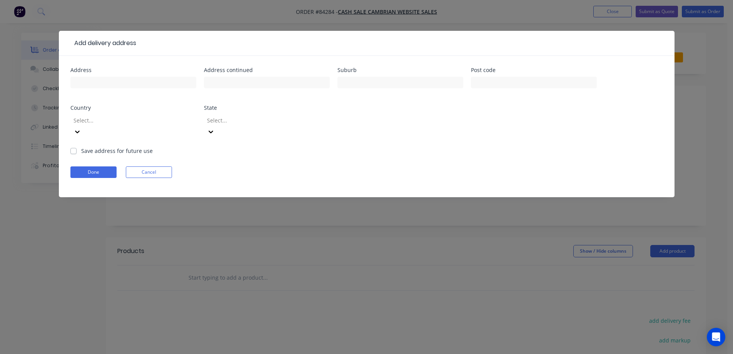
drag, startPoint x: 185, startPoint y: 75, endPoint x: 180, endPoint y: 77, distance: 4.7
click at [183, 76] on div at bounding box center [133, 86] width 126 height 23
click at [180, 77] on input "text" at bounding box center [133, 83] width 126 height 12
paste input "47F Redoubt Road"
type input "47F Redoubt Road"
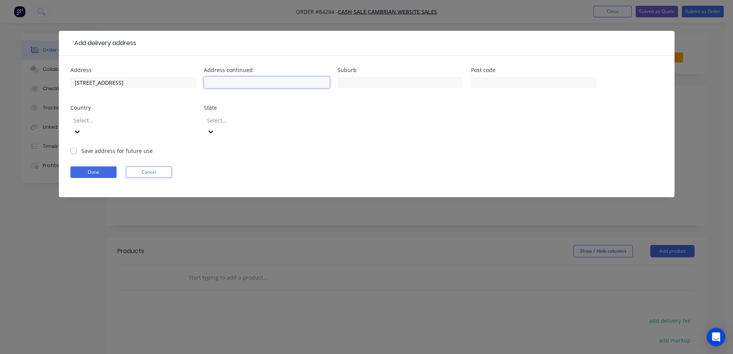
click at [265, 83] on input "text" at bounding box center [267, 83] width 126 height 12
paste input "Goodwood Heights"
type input "Goodwood Heights"
drag, startPoint x: 367, startPoint y: 90, endPoint x: 371, endPoint y: 85, distance: 7.2
click at [368, 89] on div at bounding box center [401, 86] width 126 height 23
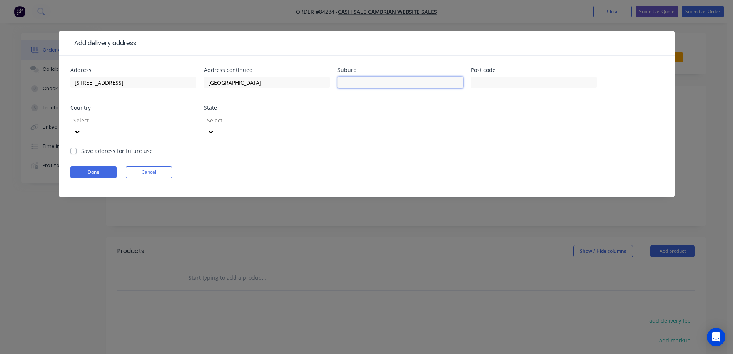
click at [371, 84] on input "text" at bounding box center [401, 83] width 126 height 12
paste input "Auckland"
type input "Auckland"
click at [522, 82] on input "text" at bounding box center [534, 83] width 126 height 12
type input "2105"
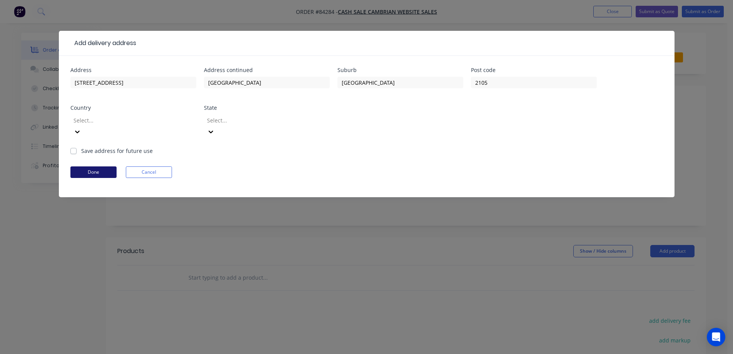
click at [99, 166] on button "Done" at bounding box center [93, 172] width 46 height 12
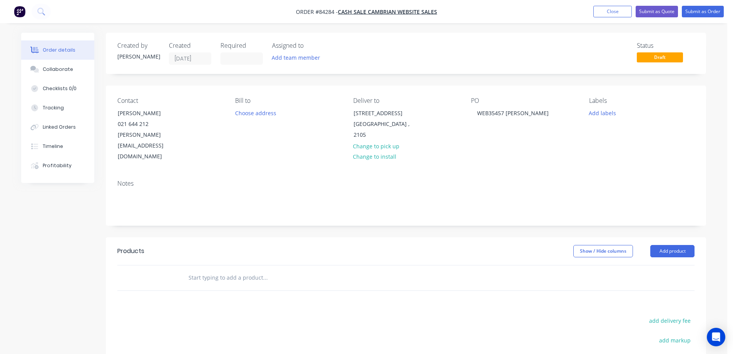
click at [262, 270] on input "text" at bounding box center [265, 277] width 154 height 15
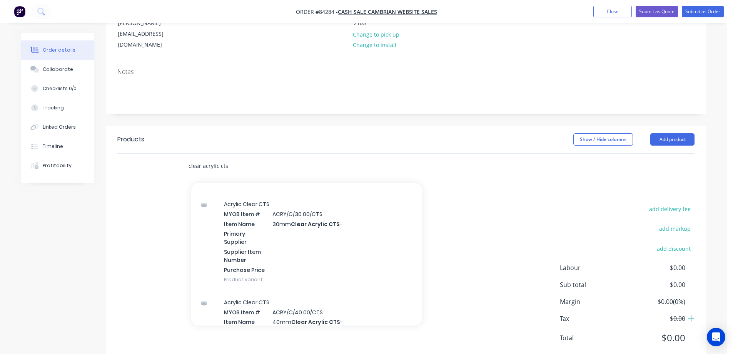
scroll to position [1155, 0]
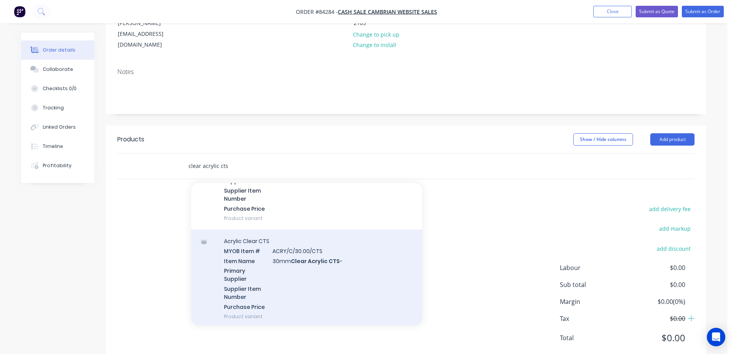
type input "clear acrylic cts"
click at [289, 244] on div "Acrylic Clear CTS MYOB Item # ACRY/C/30.00/CTS Item Name 30mm Clear Acrylic CTS…" at bounding box center [306, 278] width 231 height 98
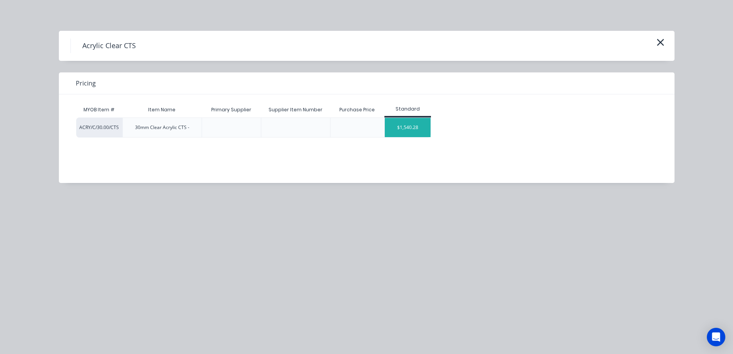
click at [417, 133] on div "$1,540.28" at bounding box center [408, 127] width 46 height 19
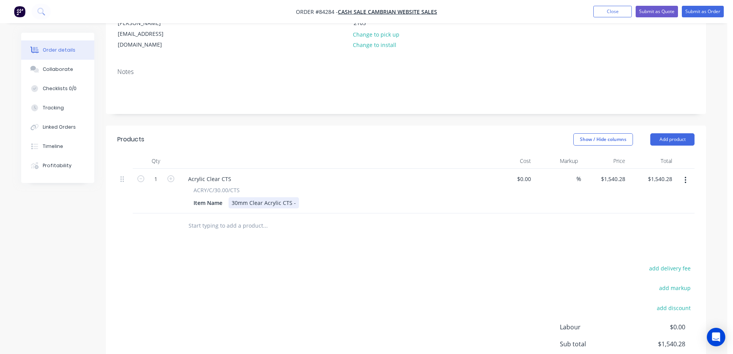
click at [296, 197] on div "30mm Clear Acrylic CTS -" at bounding box center [264, 202] width 70 height 11
click at [155, 173] on input "1" at bounding box center [156, 179] width 20 height 12
type input "6"
drag, startPoint x: 498, startPoint y: 226, endPoint x: 645, endPoint y: 193, distance: 149.9
click at [505, 226] on div "Products Show / Hide columns Add product Qty Cost Markup Price Total 6 Acrylic …" at bounding box center [406, 273] width 600 height 297
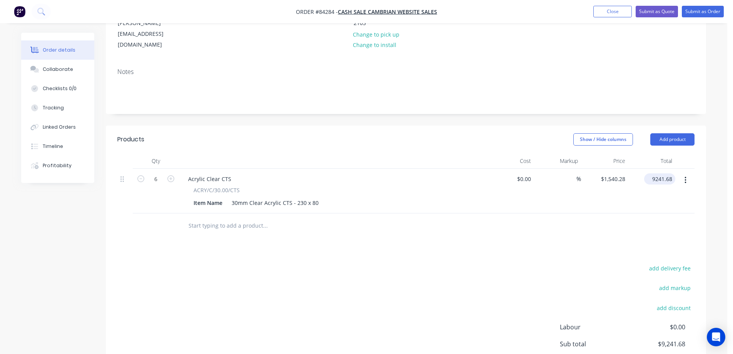
click at [655, 173] on input "9241.68" at bounding box center [661, 178] width 28 height 11
type input "110.13"
type input "$18.355"
type input "$110.13"
drag, startPoint x: 650, startPoint y: 204, endPoint x: 658, endPoint y: 217, distance: 15.5
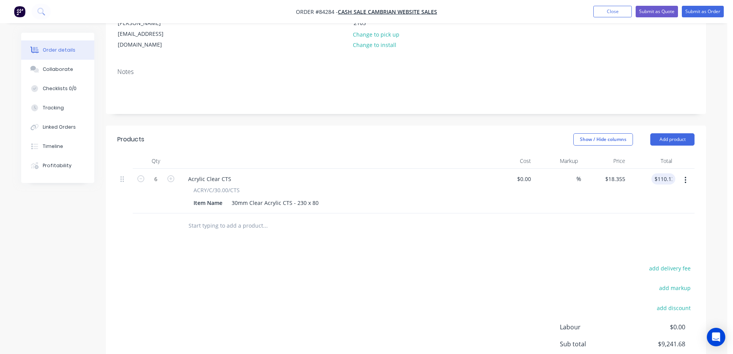
click at [651, 213] on div at bounding box center [405, 225] width 577 height 25
click at [666, 263] on button "add delivery fee" at bounding box center [670, 268] width 50 height 10
type input "12"
click at [531, 271] on div "Delivery fee Delivery fee Delivery fee name (Optional) 12 12 $0 add markup add …" at bounding box center [405, 336] width 577 height 147
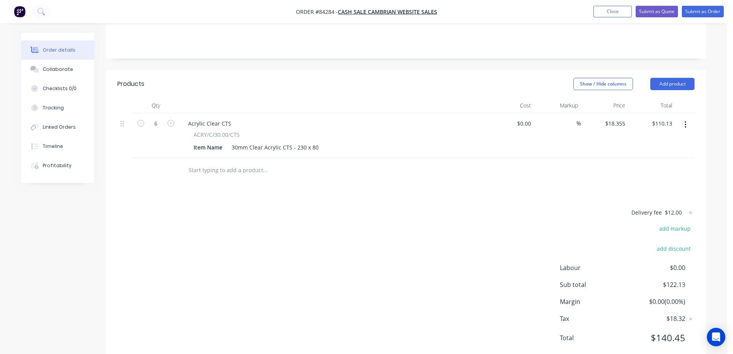
click at [709, 18] on nav "Order #84284 - cash sale CAMBRIAN WEBSITE SALES Add product Close Submit as Quo…" at bounding box center [366, 11] width 733 height 23
click at [704, 15] on button "Submit as Order" at bounding box center [703, 12] width 42 height 12
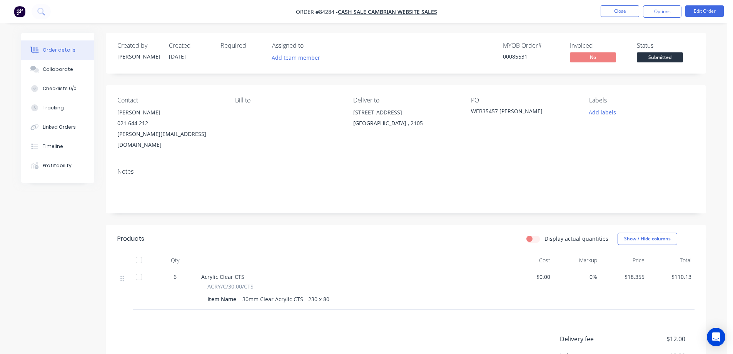
click at [505, 56] on div "00085531" at bounding box center [532, 56] width 58 height 8
click at [515, 55] on div "00085531" at bounding box center [532, 56] width 58 height 8
click at [281, 77] on div "Created by Jess Created 29/08/25 Required Assigned to Add team member MYOB Orde…" at bounding box center [406, 242] width 600 height 419
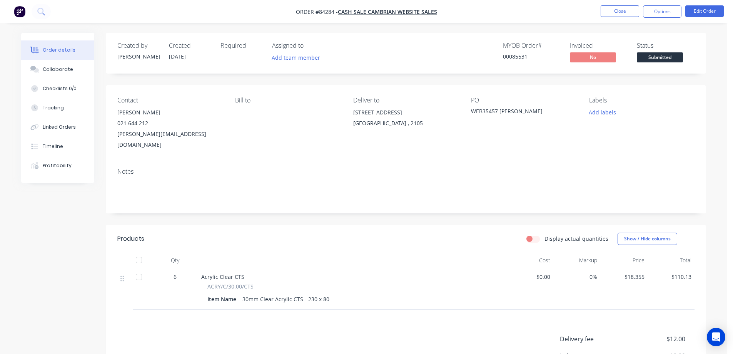
click at [508, 58] on div "00085531" at bounding box center [532, 56] width 58 height 8
click at [596, 112] on button "Add labels" at bounding box center [602, 112] width 35 height 10
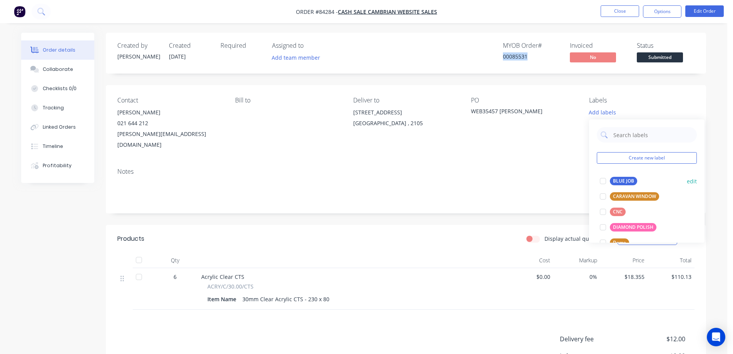
click at [617, 176] on button "BLUE JOB" at bounding box center [618, 180] width 43 height 11
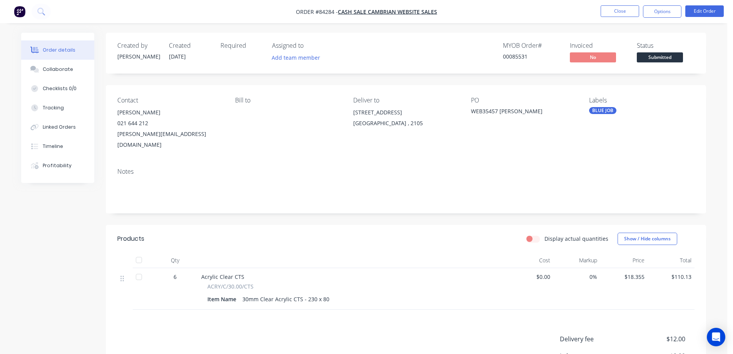
click at [517, 94] on div "Contact Steve Moore 021 644 212 steve.mooreprint@gmail.com Bill to Deliver to 4…" at bounding box center [406, 123] width 600 height 77
click at [511, 53] on div "00085531" at bounding box center [532, 56] width 58 height 8
click at [663, 11] on button "Options" at bounding box center [662, 11] width 38 height 12
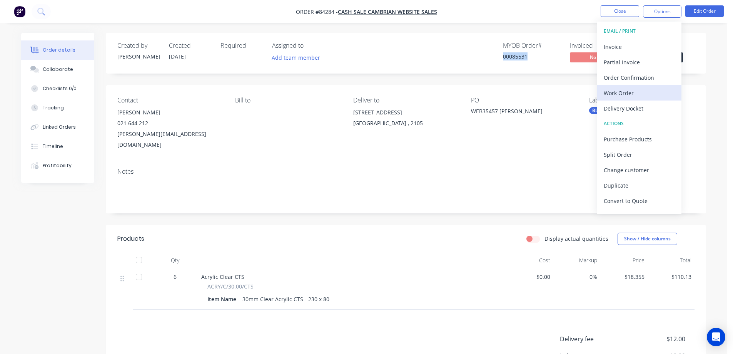
click at [625, 94] on div "Work Order" at bounding box center [639, 92] width 71 height 11
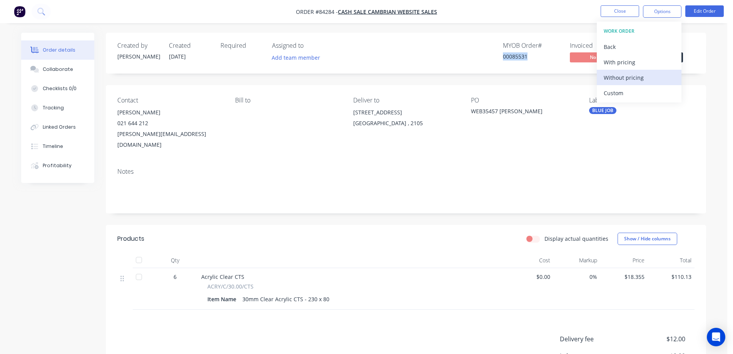
click at [626, 78] on div "Without pricing" at bounding box center [639, 77] width 71 height 11
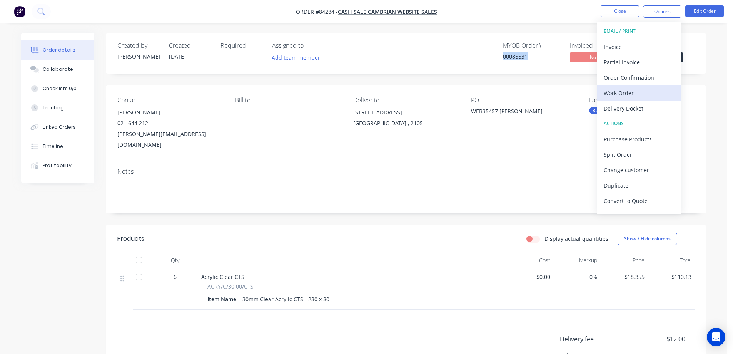
click at [607, 86] on button "Work Order" at bounding box center [639, 92] width 85 height 15
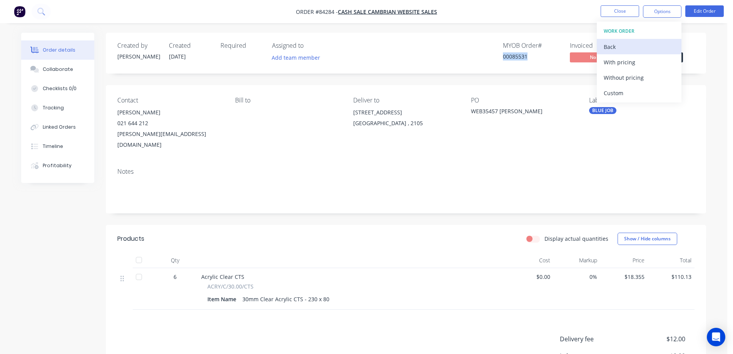
click at [612, 50] on div "Back" at bounding box center [639, 46] width 71 height 11
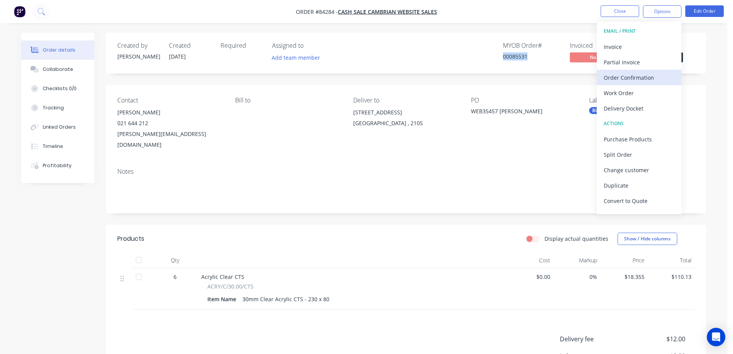
click at [616, 79] on div "Order Confirmation" at bounding box center [639, 77] width 71 height 11
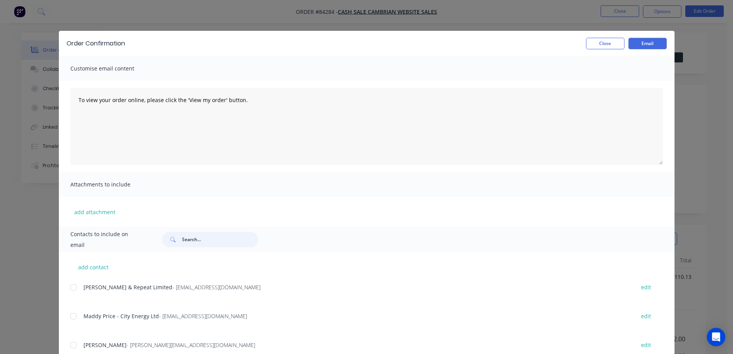
drag, startPoint x: 202, startPoint y: 245, endPoint x: 206, endPoint y: 243, distance: 4.1
click at [202, 245] on input "text" at bounding box center [220, 239] width 76 height 15
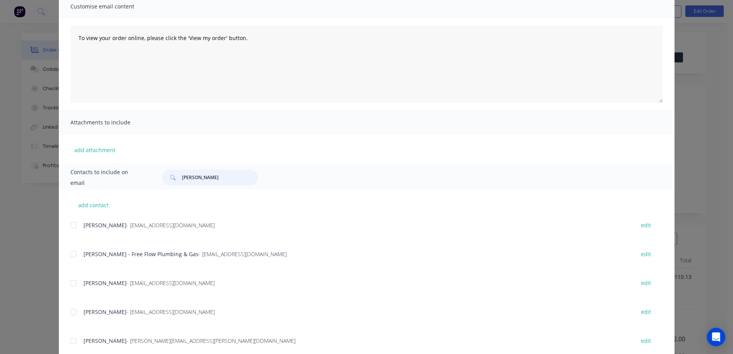
scroll to position [116, 0]
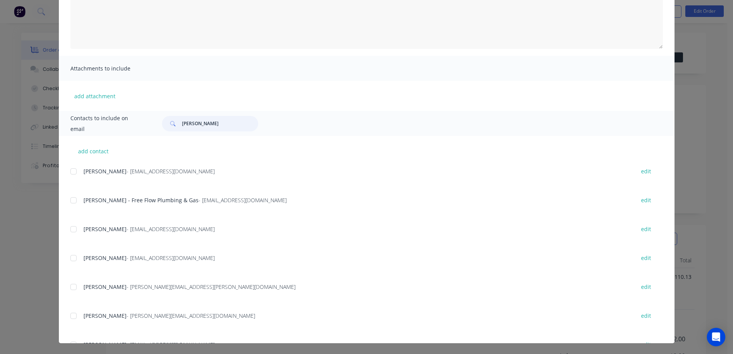
click at [76, 316] on div at bounding box center [73, 315] width 15 height 15
type input "steve"
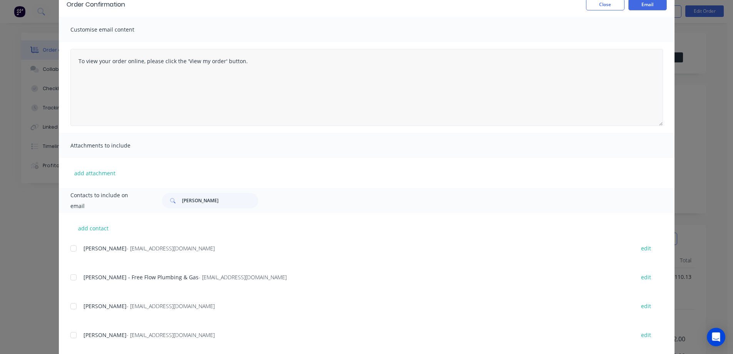
scroll to position [0, 0]
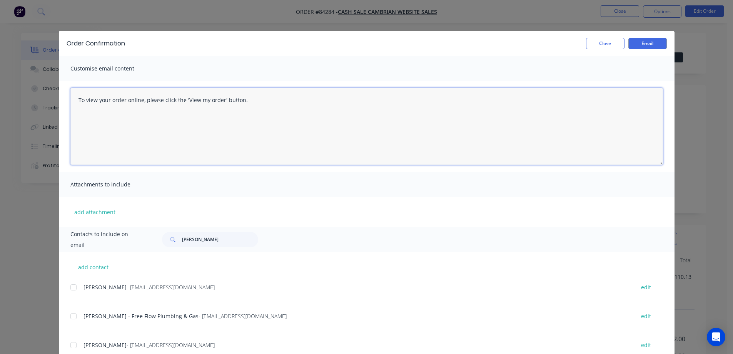
click at [295, 105] on textarea "To view your order online, please click the 'View my order' button." at bounding box center [366, 126] width 593 height 77
paste textarea "hank you for your order, confirmation of your order is attached. Your order wil…"
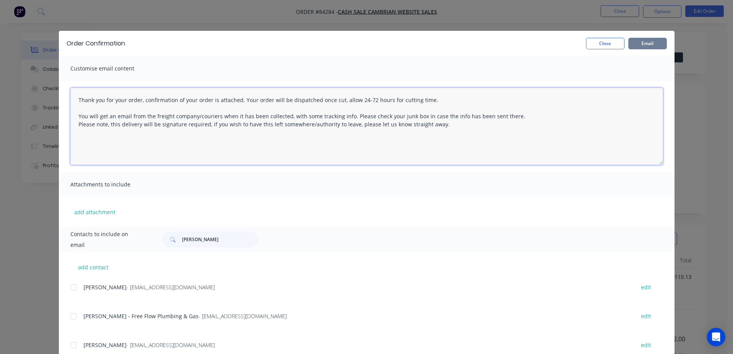
type textarea "Thank you for your order, confirmation of your order is attached. Your order wi…"
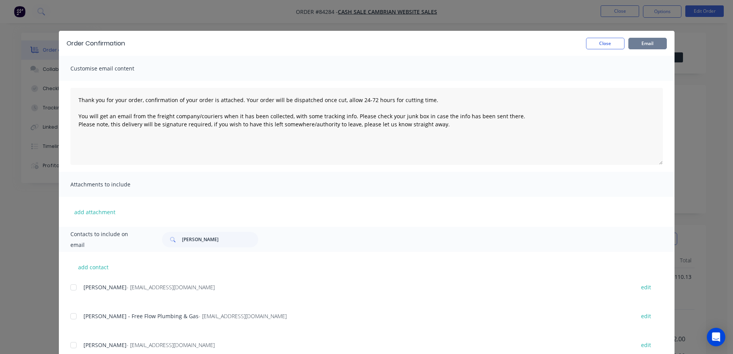
click at [642, 42] on button "Email" at bounding box center [647, 44] width 38 height 12
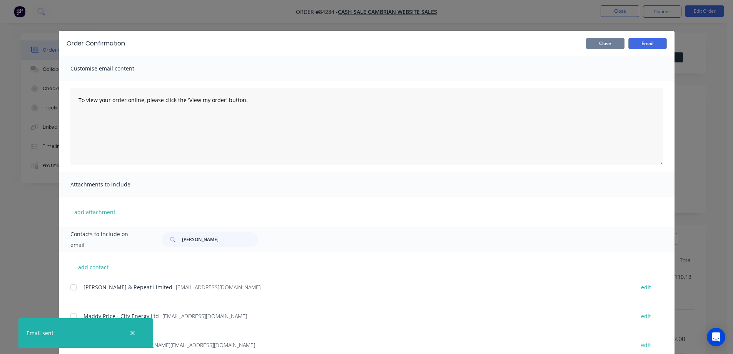
click at [620, 47] on button "Close" at bounding box center [605, 44] width 38 height 12
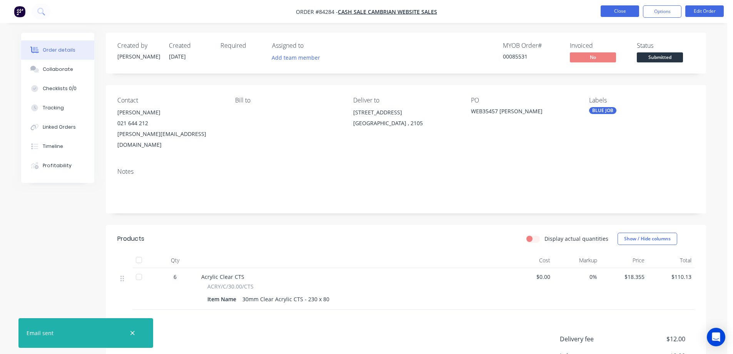
click at [621, 14] on button "Close" at bounding box center [620, 11] width 38 height 12
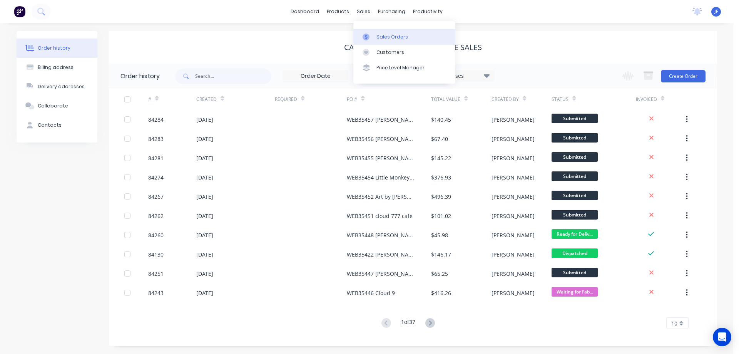
click at [374, 37] on div at bounding box center [369, 36] width 12 height 7
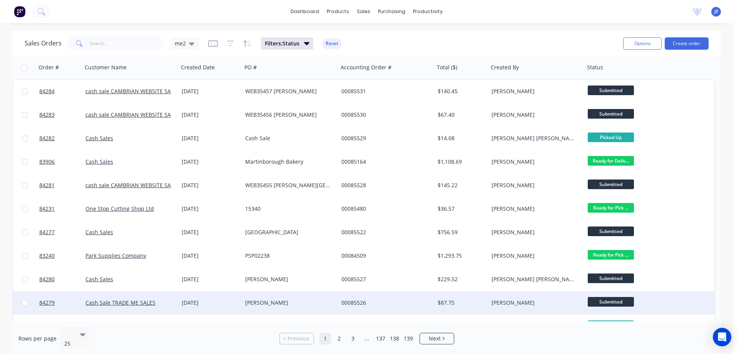
click at [147, 296] on div "Cash Sale TRADE ME SALES" at bounding box center [130, 302] width 96 height 23
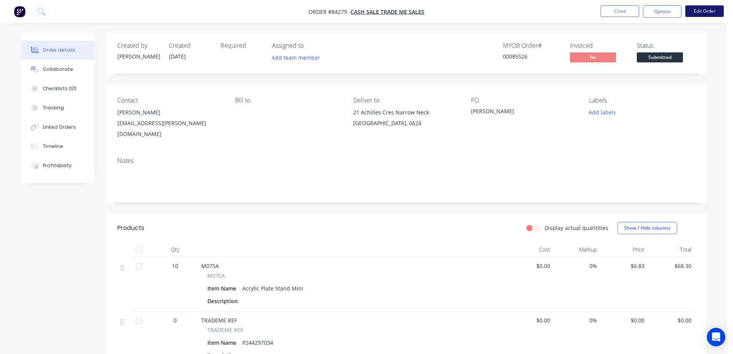
click at [702, 9] on button "Edit Order" at bounding box center [704, 11] width 38 height 12
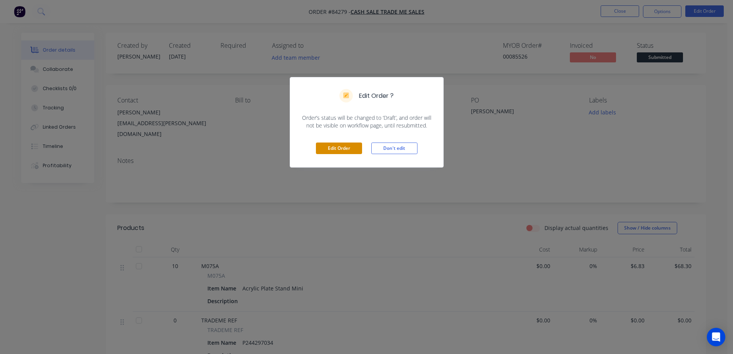
click at [347, 148] on button "Edit Order" at bounding box center [339, 148] width 46 height 12
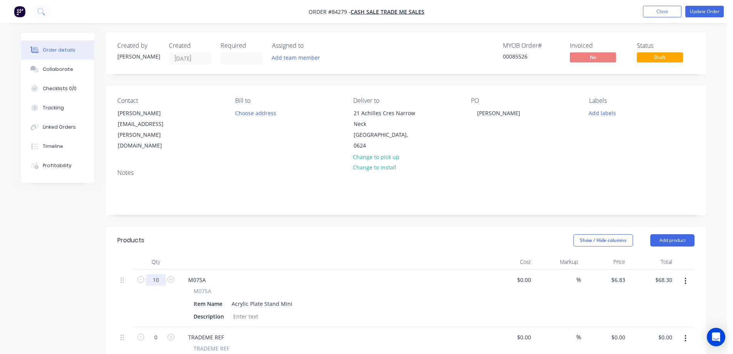
click at [154, 274] on input "10" at bounding box center [156, 280] width 20 height 12
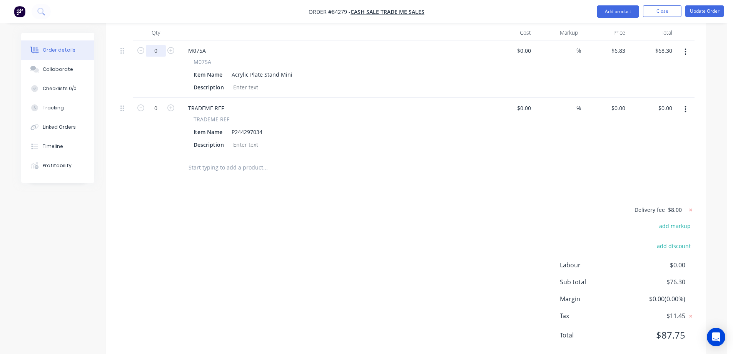
scroll to position [231, 0]
type input "0"
type input "$0.00"
click at [440, 168] on div "Products Show / Hide columns Add product Qty Cost Markup Price Total 0 M075A M0…" at bounding box center [406, 177] width 600 height 364
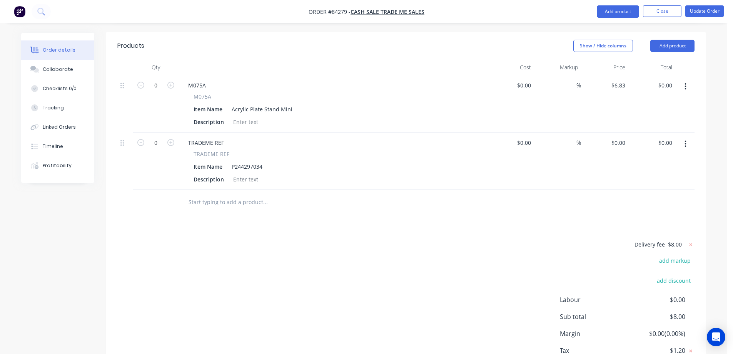
scroll to position [154, 0]
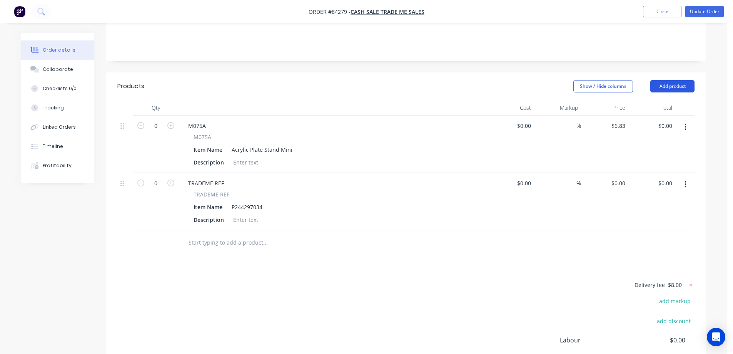
click at [676, 80] on button "Add product" at bounding box center [672, 86] width 44 height 12
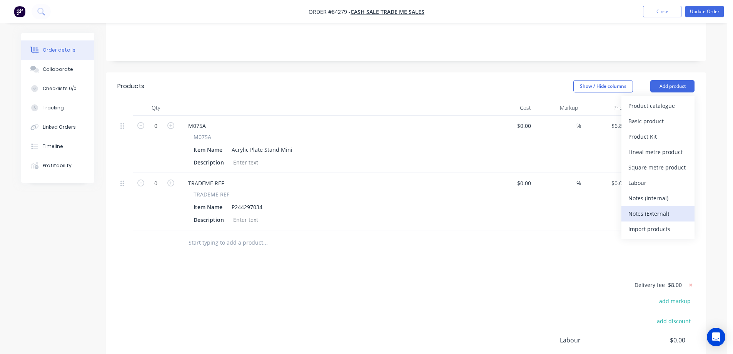
click at [636, 206] on button "Notes (External)" at bounding box center [658, 213] width 73 height 15
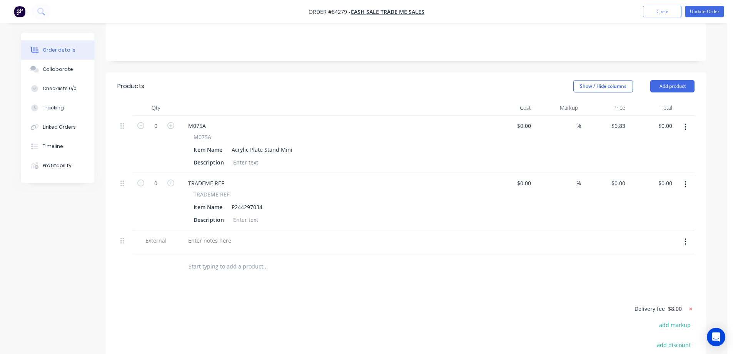
click at [692, 305] on icon at bounding box center [691, 309] width 8 height 8
click at [222, 235] on div at bounding box center [209, 240] width 55 height 11
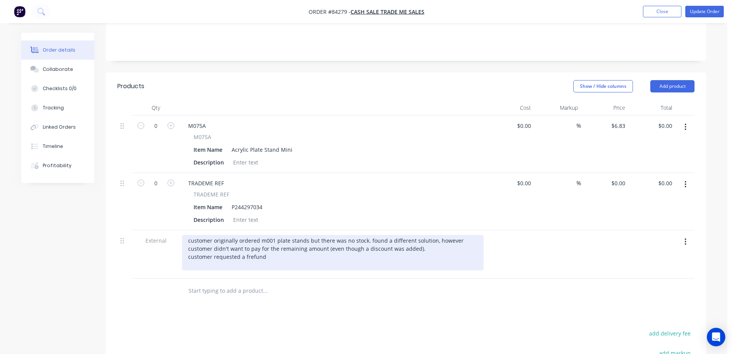
click at [246, 246] on div "customer originally ordered m001 plate stands but there was no stock. found a d…" at bounding box center [333, 252] width 302 height 35
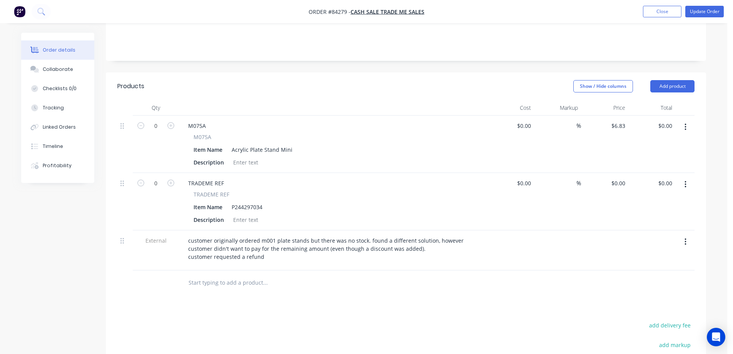
click at [223, 257] on div "Qty Cost Markup Price Total 0 M075A M075A Item Name Acrylic Plate Stand Mini De…" at bounding box center [406, 197] width 600 height 195
click at [222, 255] on div "customer originally ordered m001 plate stands but there was no stock. found a d…" at bounding box center [333, 250] width 308 height 40
click at [217, 264] on div at bounding box center [333, 265] width 302 height 2
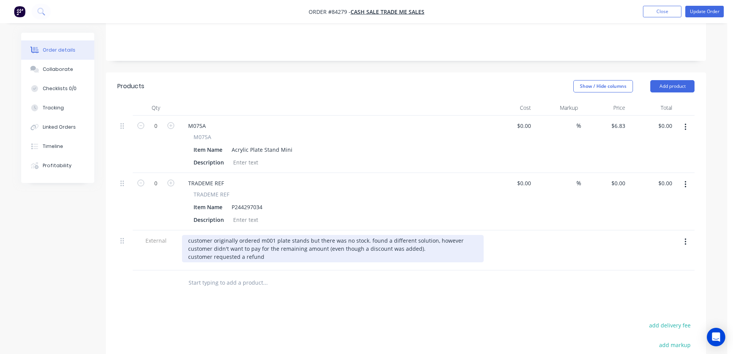
click at [212, 250] on div "customer originally ordered m001 plate stands but there was no stock. found a d…" at bounding box center [333, 248] width 302 height 27
click at [267, 249] on div "customer originally ordered m001 plate stands but there was no stock. found a d…" at bounding box center [333, 248] width 302 height 27
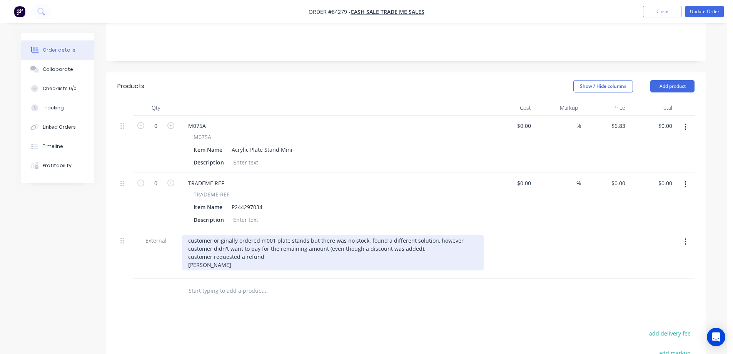
click at [272, 252] on div "customer originally ordered m001 plate stands but there was no stock. found a d…" at bounding box center [333, 252] width 302 height 35
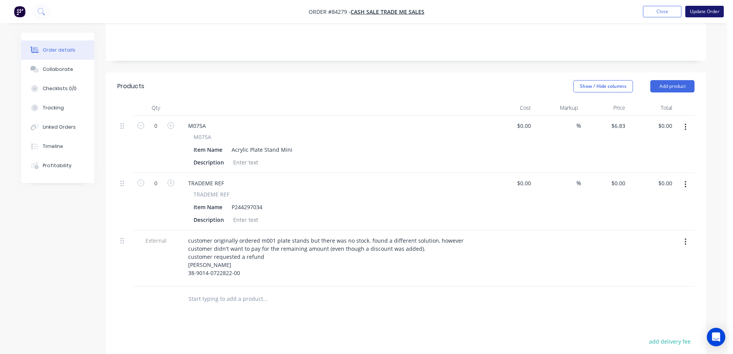
click at [702, 9] on button "Update Order" at bounding box center [704, 12] width 38 height 12
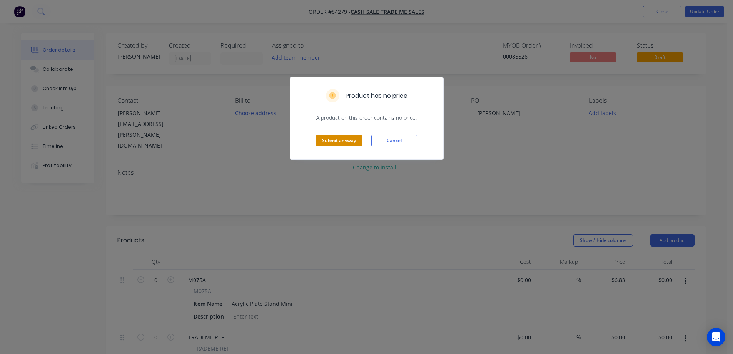
click at [323, 137] on button "Submit anyway" at bounding box center [339, 141] width 46 height 12
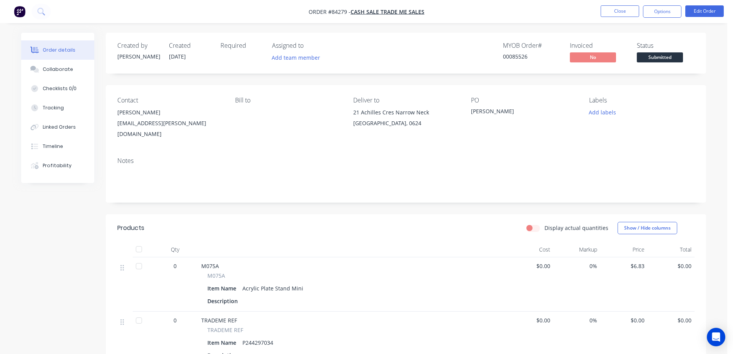
drag, startPoint x: 673, startPoint y: 10, endPoint x: 668, endPoint y: 18, distance: 9.0
click at [673, 10] on button "Options" at bounding box center [662, 11] width 38 height 12
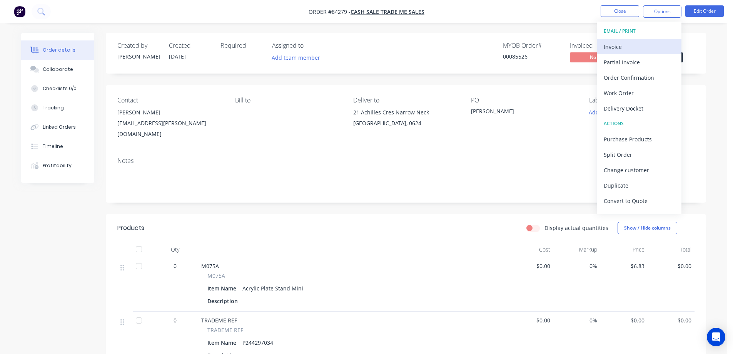
click at [638, 47] on div "Invoice" at bounding box center [639, 46] width 71 height 11
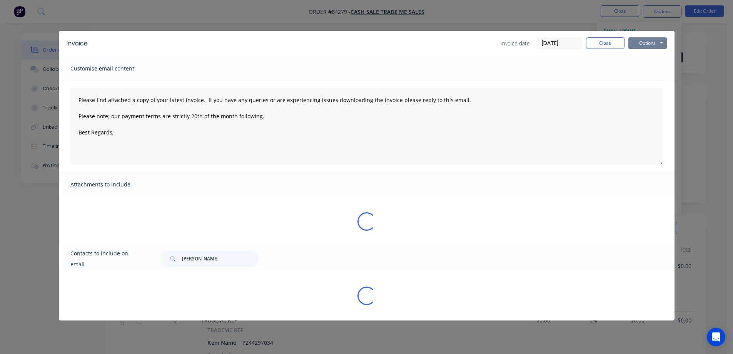
click at [654, 47] on button "Options" at bounding box center [647, 43] width 38 height 12
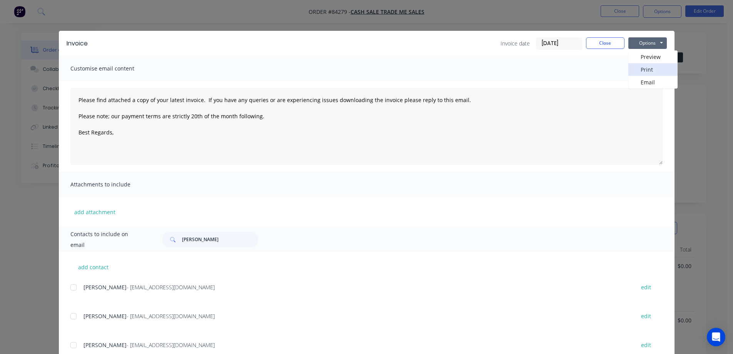
click at [650, 65] on button "Print" at bounding box center [652, 69] width 49 height 13
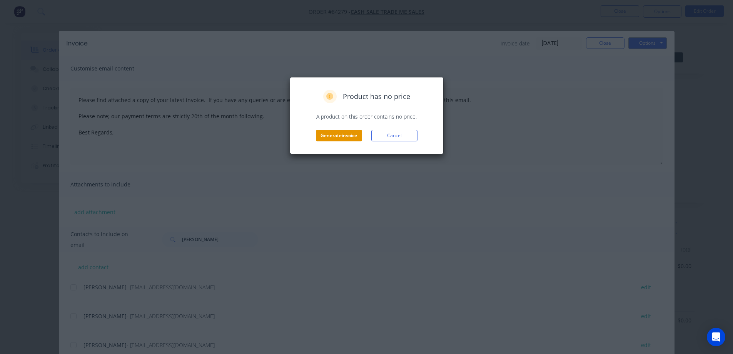
click at [343, 138] on button "Generate invoice" at bounding box center [339, 136] width 46 height 12
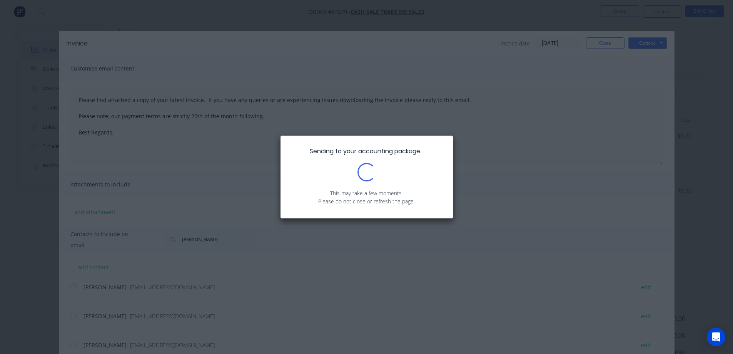
scroll to position [194, 0]
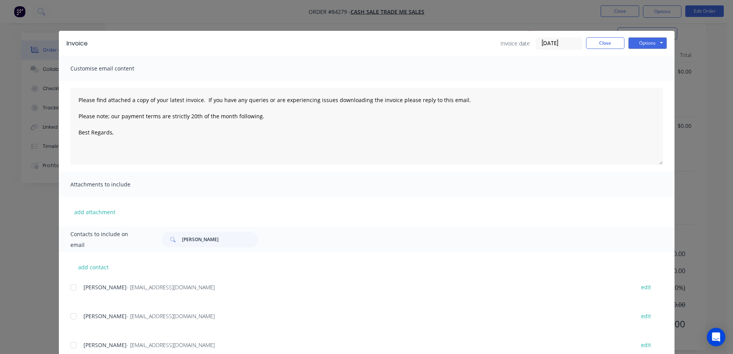
click at [59, 34] on div "Invoice Invoice date 29/08/25 Close Options Preview Print Email" at bounding box center [367, 43] width 616 height 25
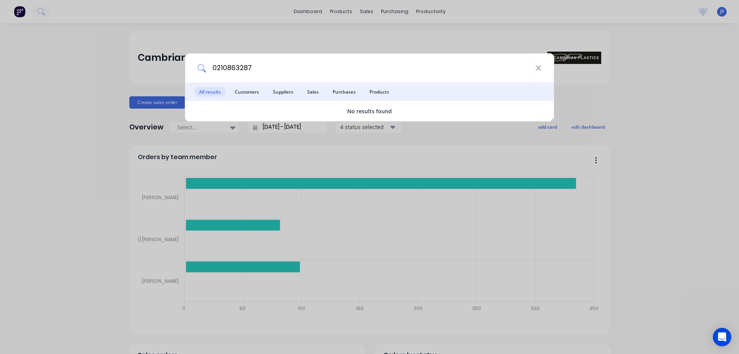
type input "02108632879"
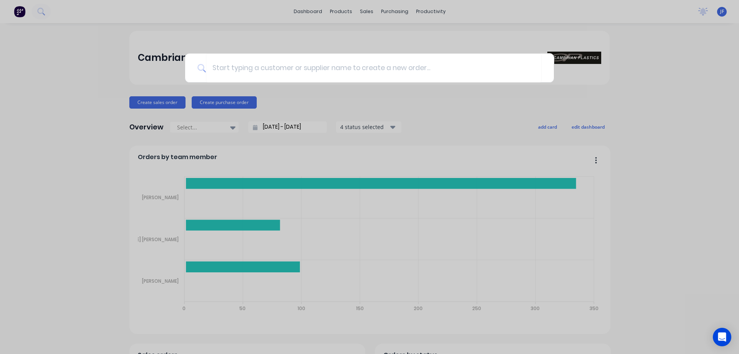
drag, startPoint x: 177, startPoint y: 196, endPoint x: 75, endPoint y: 2, distance: 219.5
click at [177, 196] on div at bounding box center [369, 177] width 739 height 354
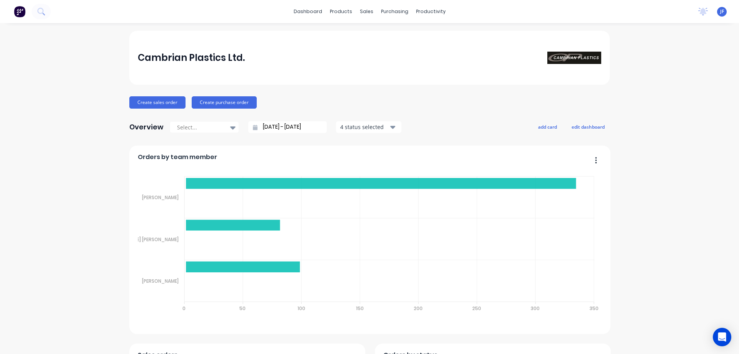
click at [53, 9] on div "dashboard products sales purchasing productivity dashboard products Product Cat…" at bounding box center [369, 11] width 739 height 23
click at [42, 12] on icon at bounding box center [40, 11] width 6 height 6
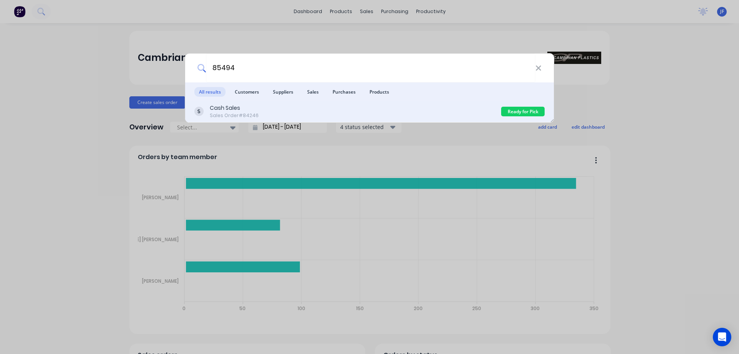
type input "85494"
click at [436, 109] on div "Cash Sales Sales Order #84246" at bounding box center [347, 111] width 307 height 15
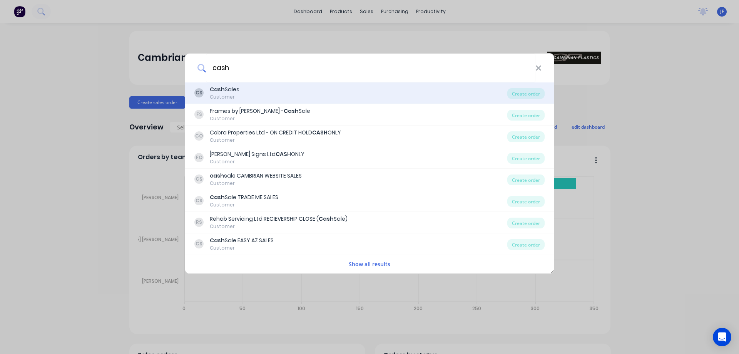
type input "cash"
click at [304, 90] on div "CS Cash Sales Customer" at bounding box center [350, 92] width 313 height 15
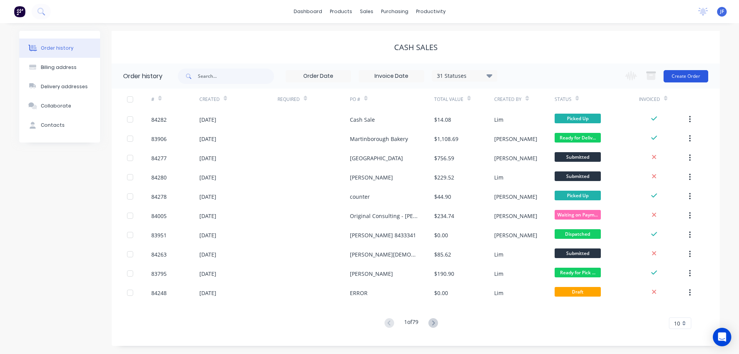
click at [679, 70] on button "Create Order" at bounding box center [685, 76] width 45 height 12
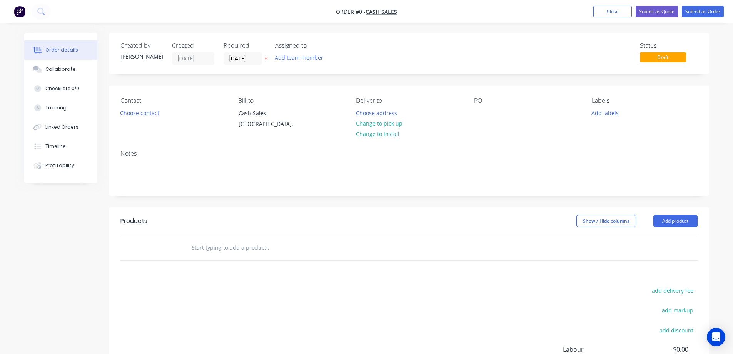
click at [266, 56] on button at bounding box center [266, 58] width 8 height 9
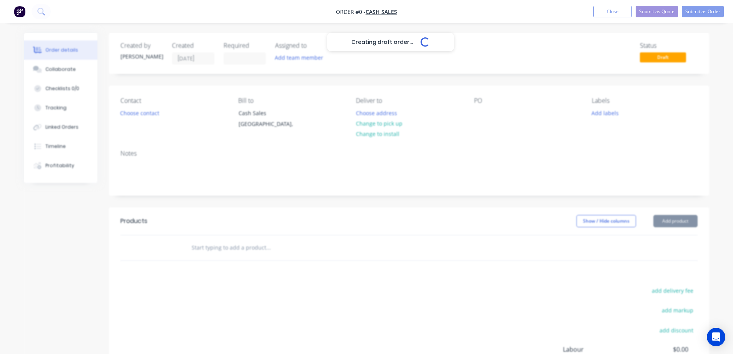
click at [125, 119] on div "Creating draft order... Loading..." at bounding box center [390, 210] width 733 height 354
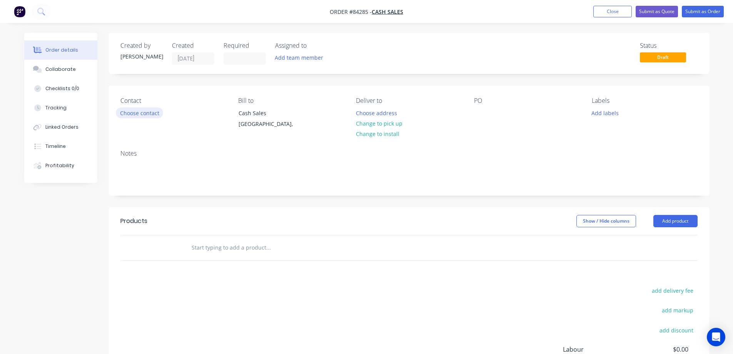
click at [132, 114] on button "Choose contact" at bounding box center [139, 112] width 47 height 10
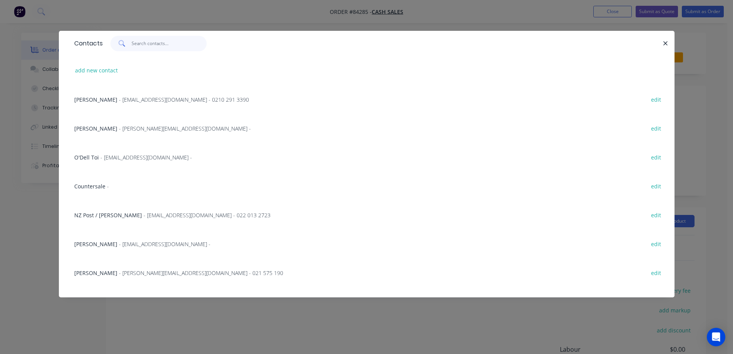
click at [150, 47] on input "text" at bounding box center [169, 43] width 75 height 15
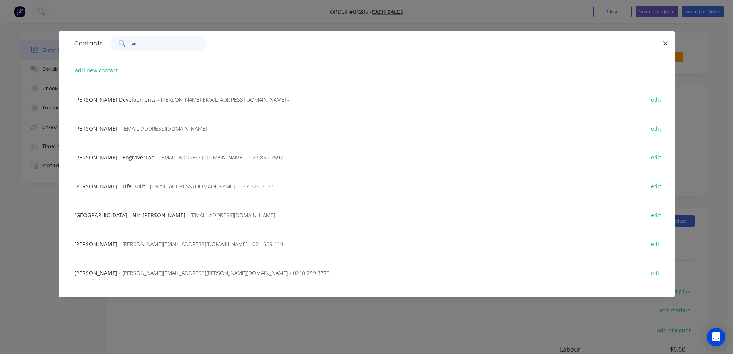
type input "v"
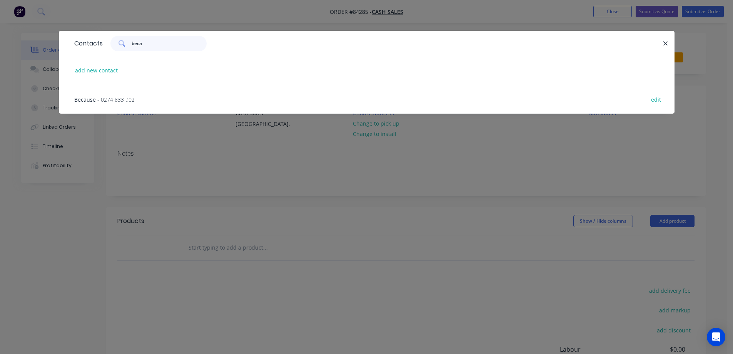
type input "beca"
click at [122, 101] on span "- 0274 833 902" at bounding box center [115, 99] width 37 height 7
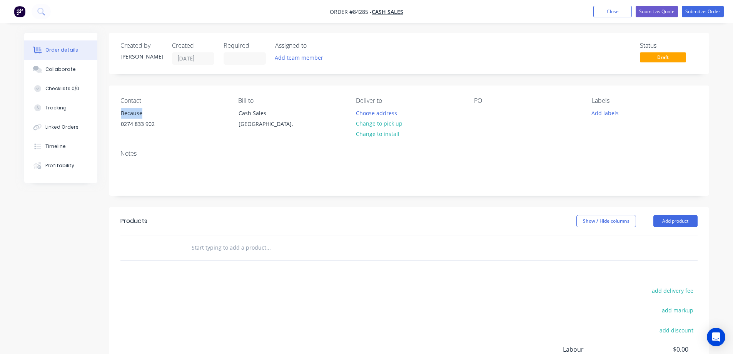
drag, startPoint x: 120, startPoint y: 115, endPoint x: 208, endPoint y: 118, distance: 87.8
click at [208, 118] on div "Contact Because 0274 833 902" at bounding box center [172, 114] width 105 height 35
copy div "Because"
click at [485, 112] on div at bounding box center [480, 112] width 12 height 11
paste div
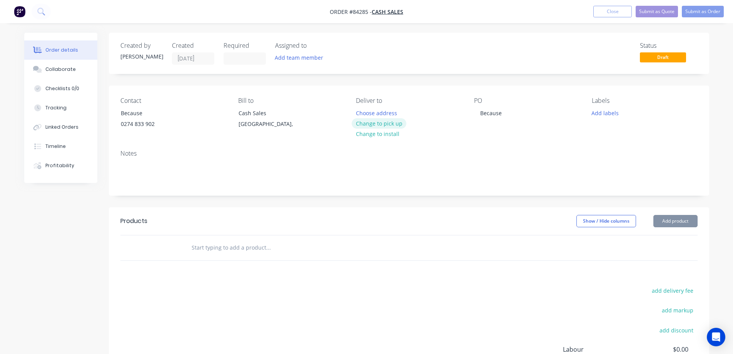
click at [369, 120] on button "Change to pick up" at bounding box center [379, 123] width 55 height 10
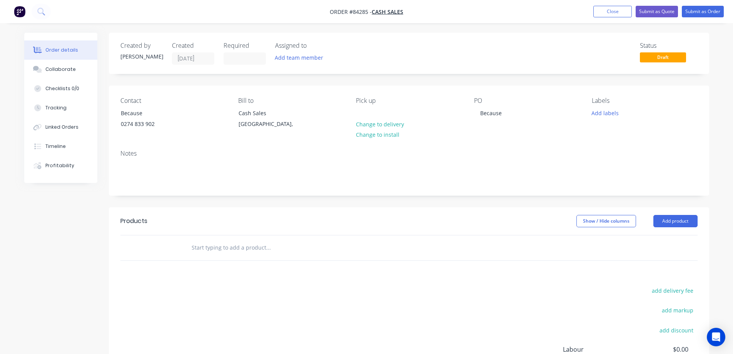
click at [254, 242] on input "text" at bounding box center [268, 247] width 154 height 15
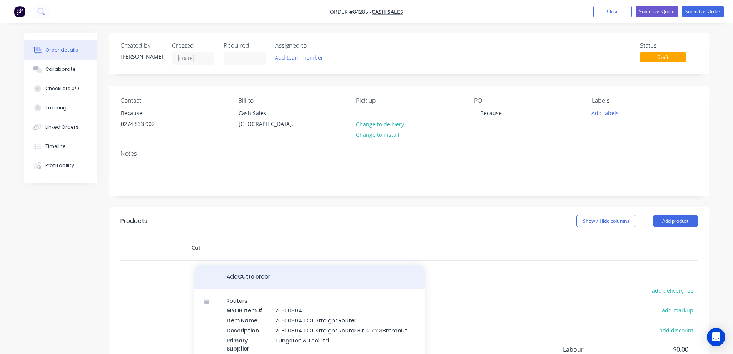
type input "Cut"
click at [226, 276] on button "Add Cut to order" at bounding box center [309, 276] width 231 height 25
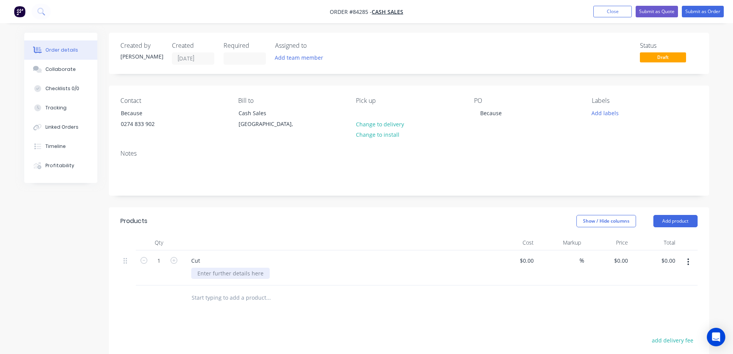
click at [221, 272] on div at bounding box center [230, 272] width 79 height 11
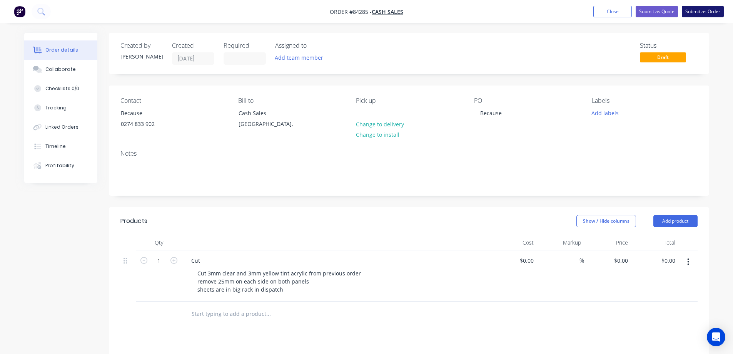
click at [716, 10] on button "Submit as Order" at bounding box center [703, 12] width 42 height 12
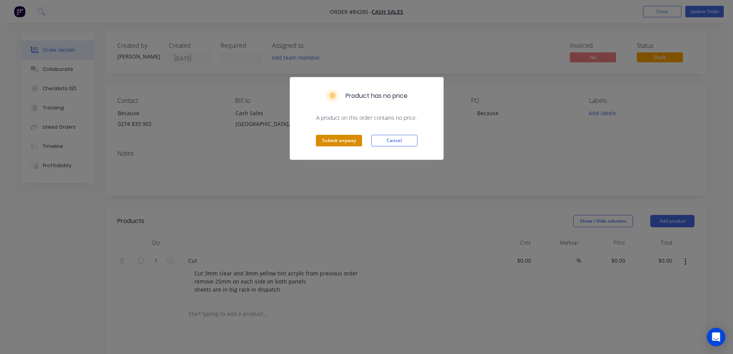
click at [349, 141] on button "Submit anyway" at bounding box center [339, 141] width 46 height 12
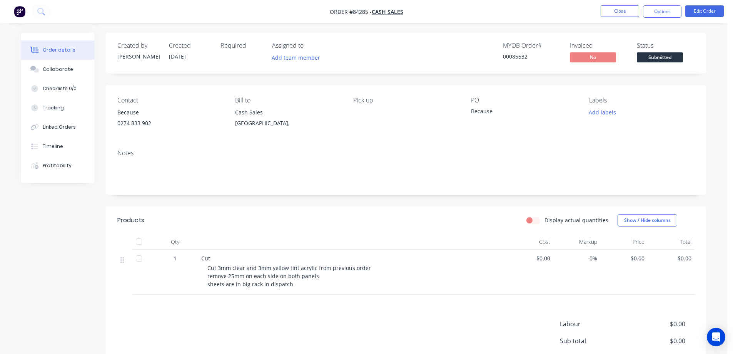
click at [663, 18] on nav "Order #84285 - Cash Sales Close Options Edit Order" at bounding box center [366, 11] width 733 height 23
click at [663, 13] on button "Options" at bounding box center [662, 11] width 38 height 12
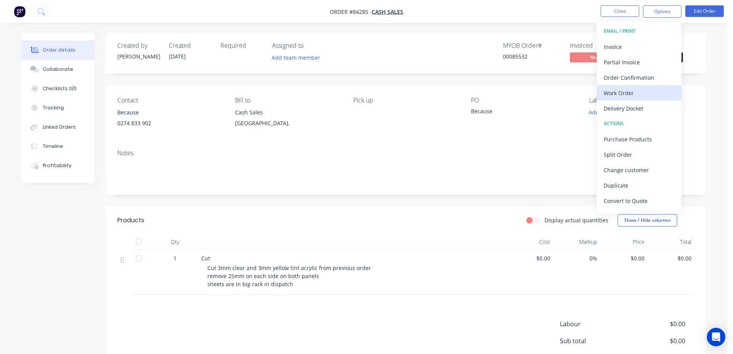
click at [627, 90] on div "Work Order" at bounding box center [639, 92] width 71 height 11
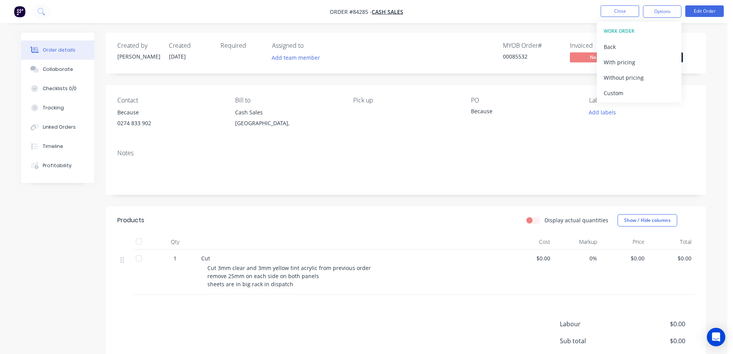
click at [628, 79] on div "Without pricing" at bounding box center [639, 77] width 71 height 11
click at [40, 9] on icon at bounding box center [40, 11] width 7 height 7
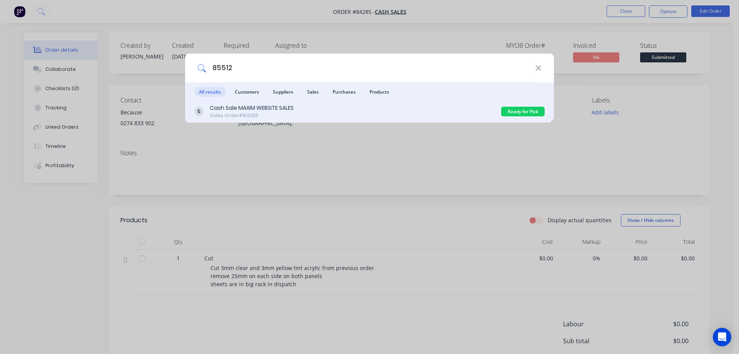
type input "85512"
click at [397, 106] on div "Cash Sale MAXIM WEBSITE SALES Sales Order #84266" at bounding box center [347, 111] width 307 height 15
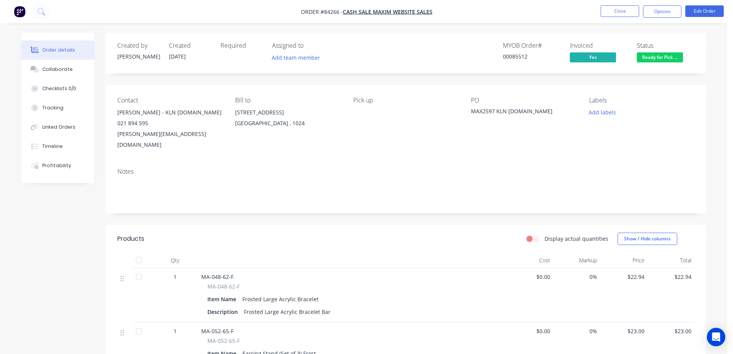
click at [659, 53] on span "Ready for Pick ..." at bounding box center [660, 57] width 46 height 10
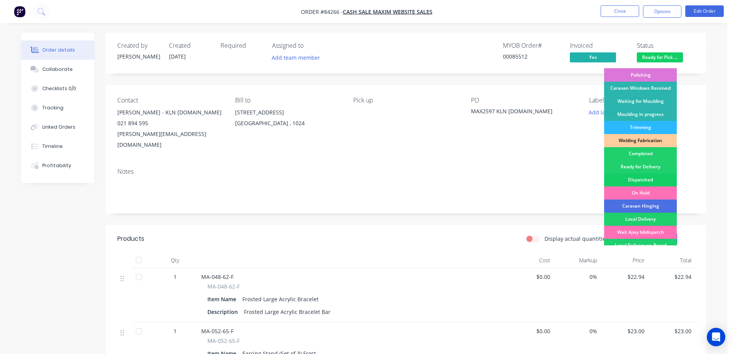
scroll to position [150, 0]
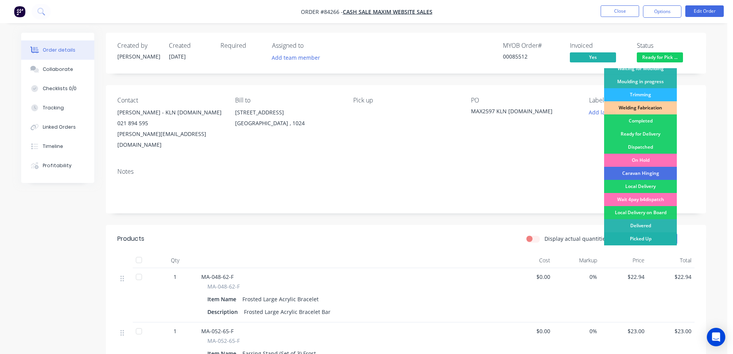
click at [655, 239] on div "Picked Up" at bounding box center [640, 238] width 73 height 13
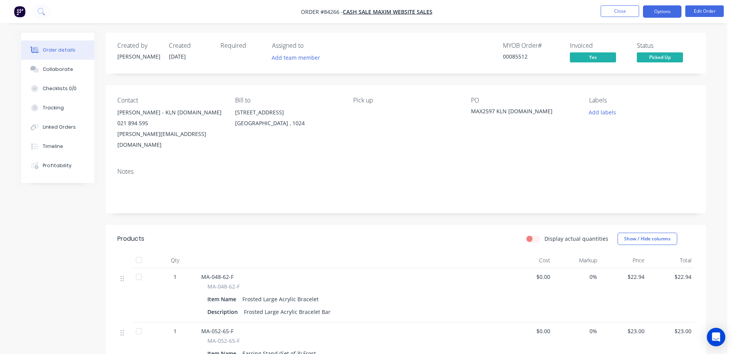
click at [667, 12] on button "Options" at bounding box center [662, 11] width 38 height 12
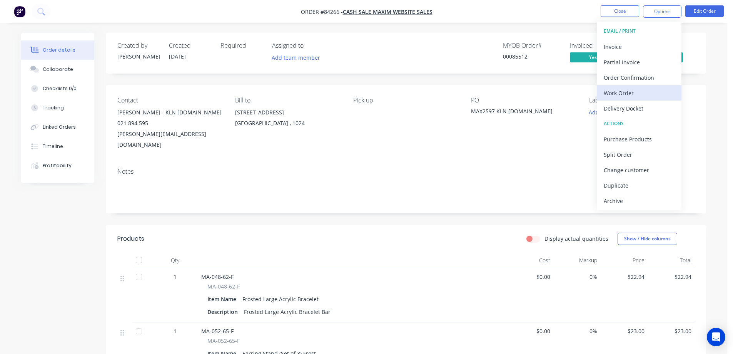
click at [626, 95] on div "Work Order" at bounding box center [639, 92] width 71 height 11
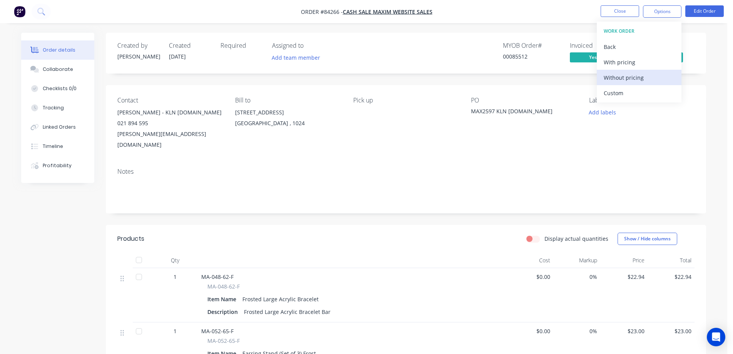
click at [628, 77] on div "Without pricing" at bounding box center [639, 77] width 71 height 11
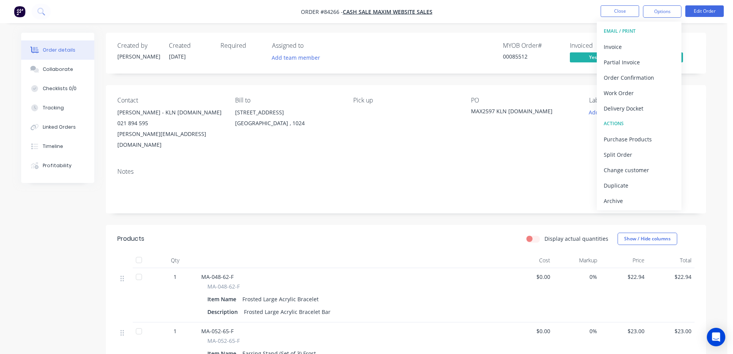
drag, startPoint x: 390, startPoint y: 111, endPoint x: 321, endPoint y: 118, distance: 68.9
click at [389, 111] on div "Pick up" at bounding box center [405, 123] width 105 height 53
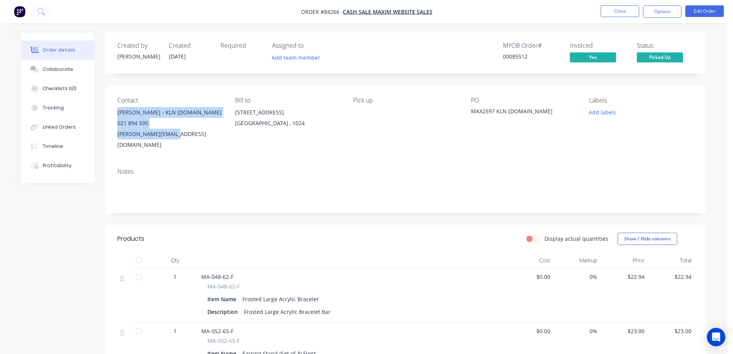
drag, startPoint x: 119, startPoint y: 110, endPoint x: 174, endPoint y: 133, distance: 59.7
click at [174, 133] on div "Kelly Lightbourne - KLN Designs.com 021 894 595 kelly@klndesigns.com" at bounding box center [169, 128] width 105 height 43
copy div "Kelly Lightbourne - KLN Designs.com 021 894 595 kelly@klndesigns.com"
click at [624, 14] on button "Close" at bounding box center [620, 11] width 38 height 12
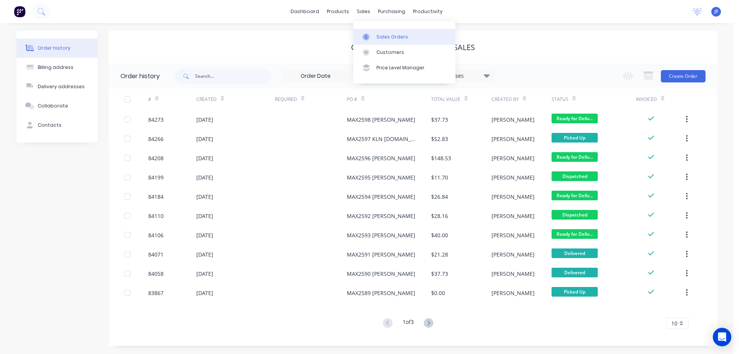
click at [376, 35] on link "Sales Orders" at bounding box center [404, 36] width 102 height 15
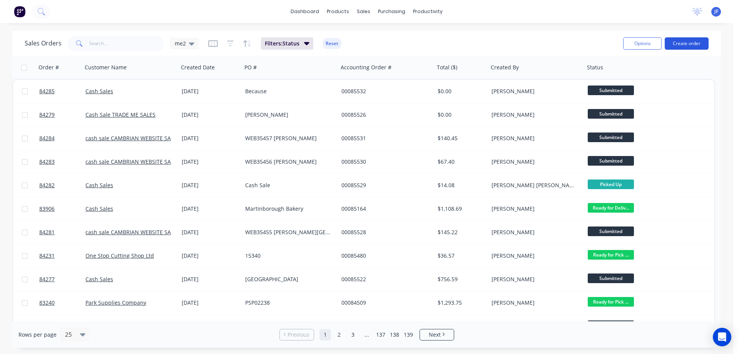
click at [673, 42] on button "Create order" at bounding box center [687, 43] width 44 height 12
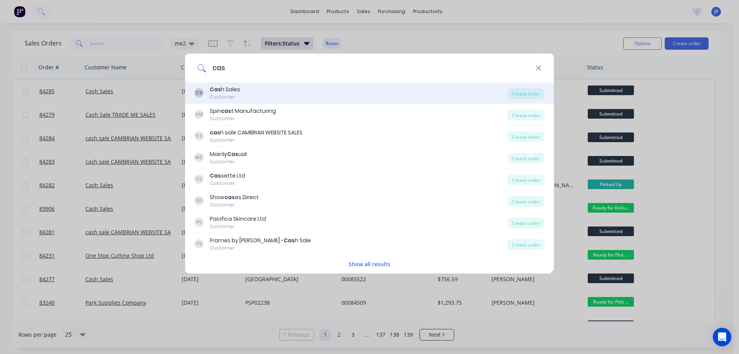
type input "cas"
click at [335, 101] on div "CS Cas h Sales Customer Create order" at bounding box center [369, 93] width 369 height 22
drag, startPoint x: 401, startPoint y: 105, endPoint x: 401, endPoint y: 94, distance: 11.2
click at [401, 94] on div "CS Cas h Sales Customer Create order SM Spin cas t Manufacturing Customer Creat…" at bounding box center [369, 177] width 369 height 191
click at [401, 94] on div "CS Cas h Sales Customer" at bounding box center [350, 92] width 313 height 15
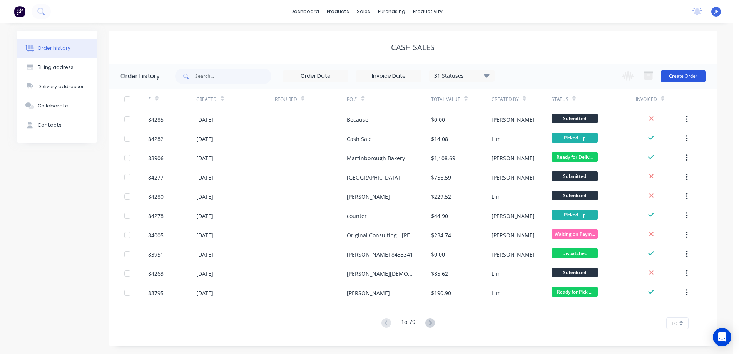
click at [678, 79] on button "Create Order" at bounding box center [683, 76] width 45 height 12
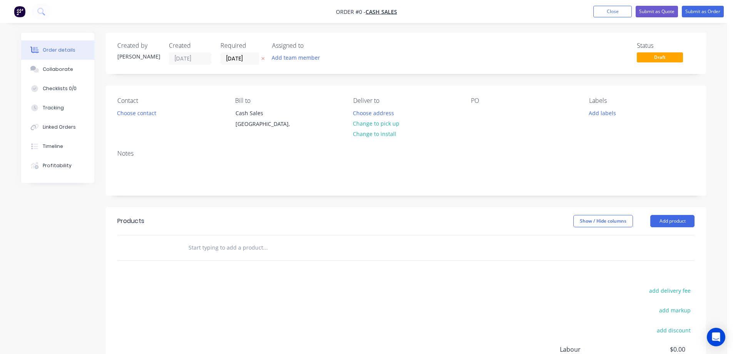
click at [263, 57] on icon at bounding box center [262, 58] width 3 height 5
click at [147, 112] on button "Choose contact" at bounding box center [136, 112] width 47 height 10
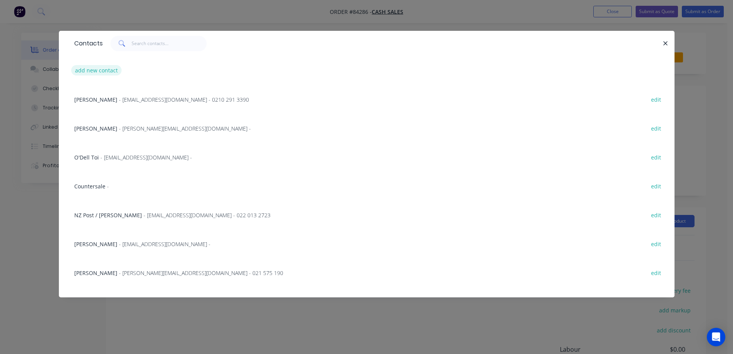
click at [99, 70] on button "add new contact" at bounding box center [96, 70] width 51 height 10
select select "NZ"
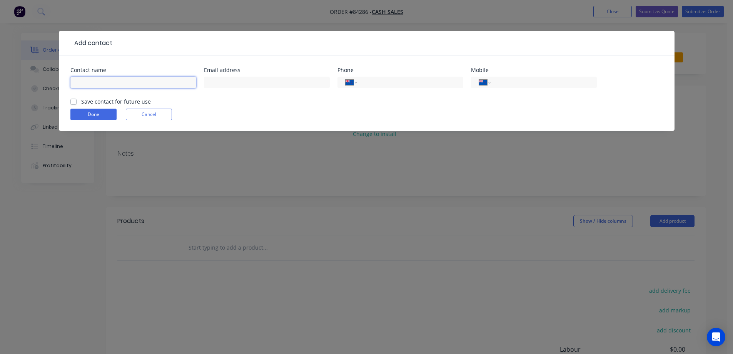
click at [107, 82] on input "text" at bounding box center [133, 83] width 126 height 12
paste input "Kelly Lightbourne - KLN Designs.com 021 894 595 kelly@klndesigns.com"
drag, startPoint x: 135, startPoint y: 83, endPoint x: 108, endPoint y: 84, distance: 27.0
click at [108, 84] on input "Kelly Lightbourne - KLN Designs.com 021 894 595 kelly@klndesigns.com" at bounding box center [133, 83] width 126 height 12
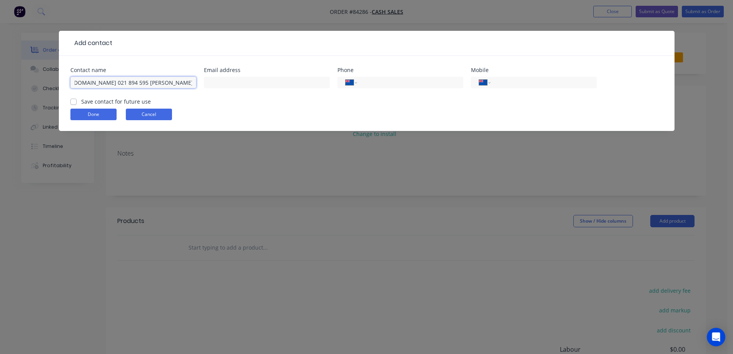
type input "Kelly Lightbourne - KLN Designs.com 021 894 595 kelly@klndesigns.com"
click at [136, 114] on button "Cancel" at bounding box center [149, 115] width 46 height 12
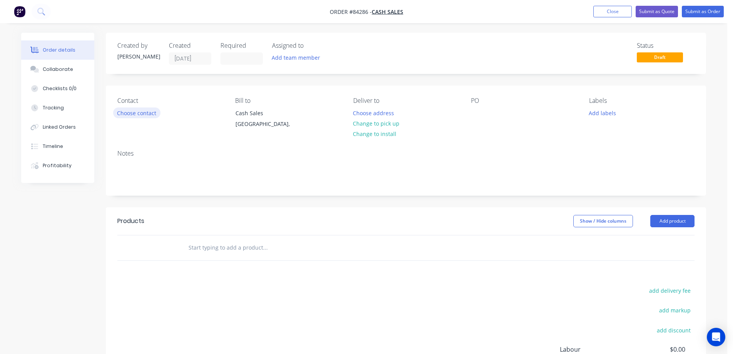
click at [146, 114] on button "Choose contact" at bounding box center [136, 112] width 47 height 10
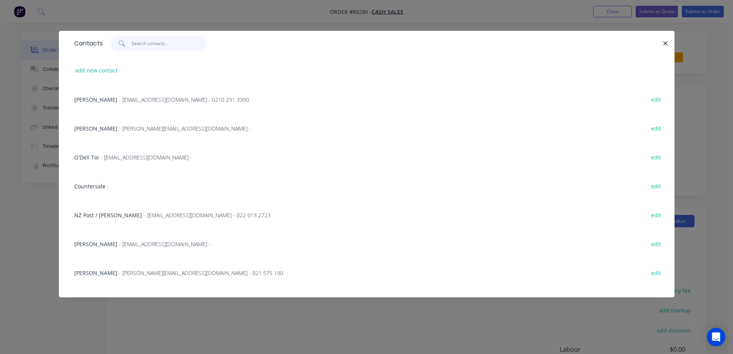
click at [172, 44] on input "text" at bounding box center [169, 43] width 75 height 15
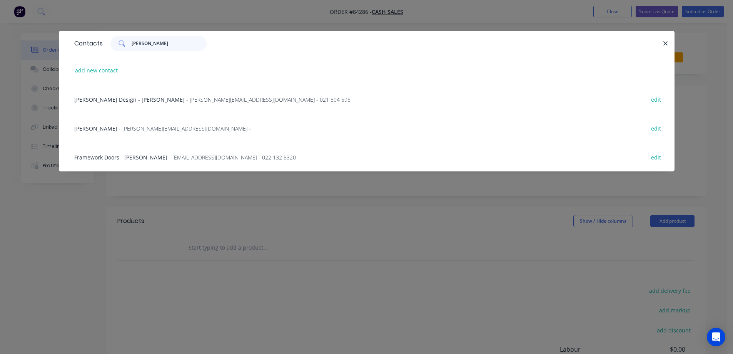
type input "kelly"
click at [193, 101] on span "- kelly@klndesigns.com - 021 894 595" at bounding box center [268, 99] width 164 height 7
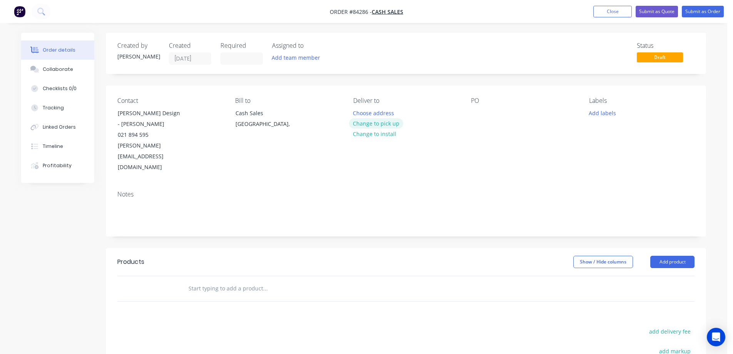
click at [367, 123] on button "Change to pick up" at bounding box center [376, 123] width 55 height 10
drag, startPoint x: 115, startPoint y: 124, endPoint x: 191, endPoint y: 124, distance: 75.8
click at [191, 124] on div "Contact LINDI KINGI Design - Kelly Lightbourne 021 894 595 kelly@klndesigns.com" at bounding box center [169, 135] width 105 height 76
copy div "Kelly Lightbourne"
click at [480, 108] on div at bounding box center [477, 112] width 12 height 11
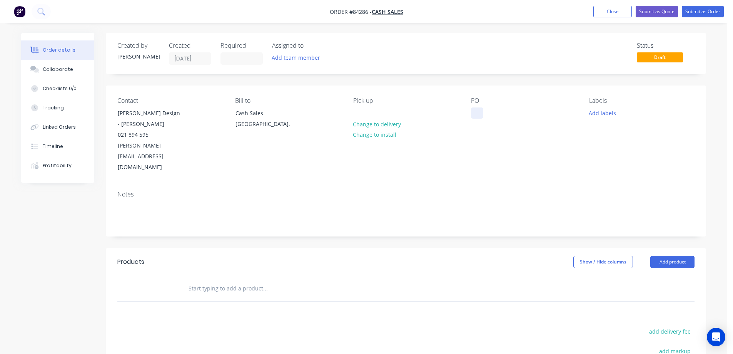
paste div
click at [243, 281] on input "text" at bounding box center [265, 288] width 154 height 15
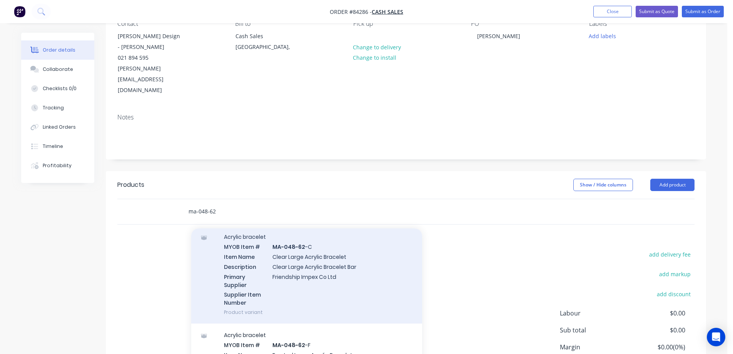
scroll to position [154, 0]
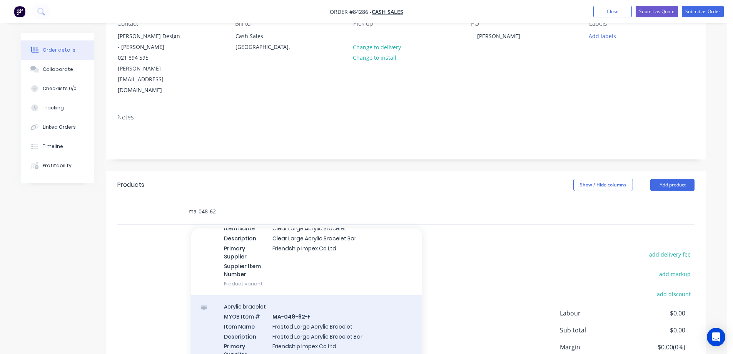
type input "ma-048-62"
click at [355, 304] on div "Acrylic bracelet MYOB Item # MA-048-62 -F Item Name Frosted Large Acrylic Brace…" at bounding box center [306, 344] width 231 height 98
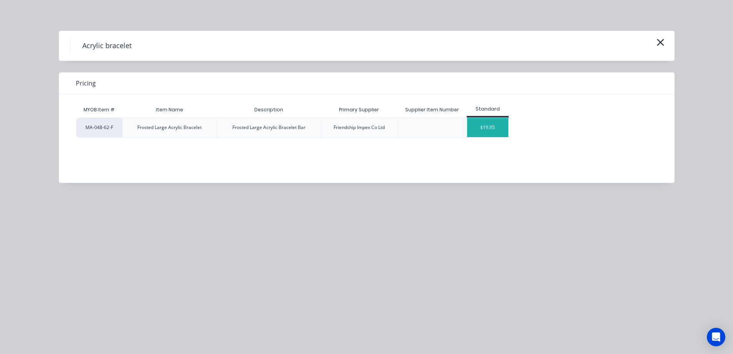
click at [476, 127] on div "$19.95" at bounding box center [487, 127] width 41 height 19
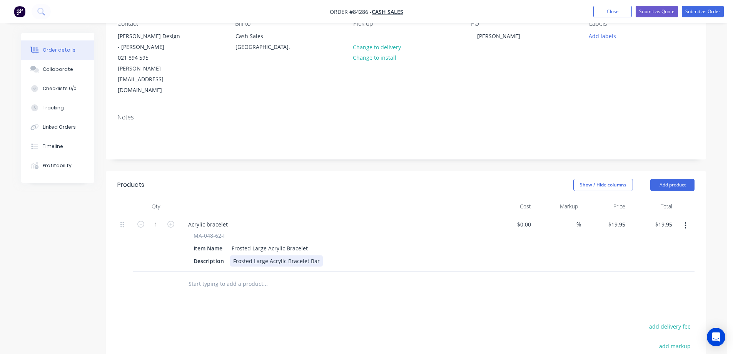
click at [319, 255] on div "Frosted Large Acrylic Bracelet Bar" at bounding box center [276, 260] width 93 height 11
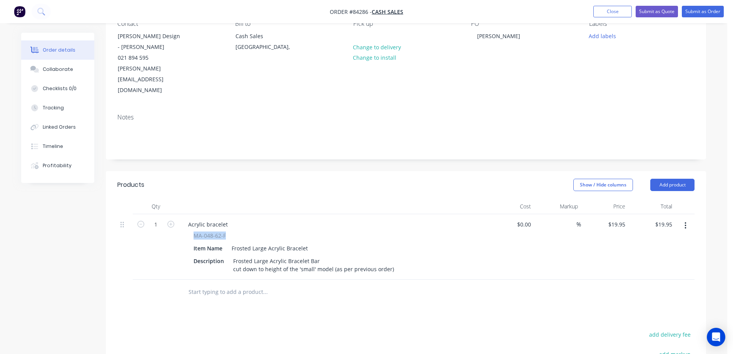
drag, startPoint x: 194, startPoint y: 214, endPoint x: 267, endPoint y: 214, distance: 73.1
click at [267, 231] on div "MA-048-62-F" at bounding box center [333, 235] width 279 height 8
copy span "MA-048-62-F"
click at [216, 219] on div "Acrylic bracelet" at bounding box center [208, 224] width 52 height 11
paste div
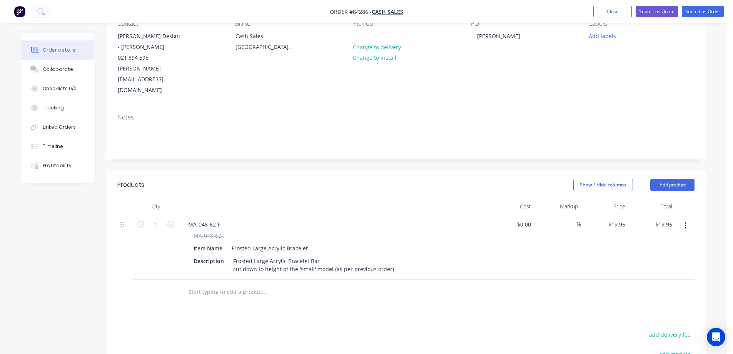
drag, startPoint x: 496, startPoint y: 316, endPoint x: 558, endPoint y: 253, distance: 87.9
click at [387, 255] on div "Frosted Large Acrylic Bracelet Bar cut down to height of the 'small' model (as …" at bounding box center [313, 264] width 167 height 19
click at [404, 284] on div at bounding box center [297, 291] width 231 height 15
click at [610, 219] on div "19.95 $19.95" at bounding box center [617, 224] width 24 height 11
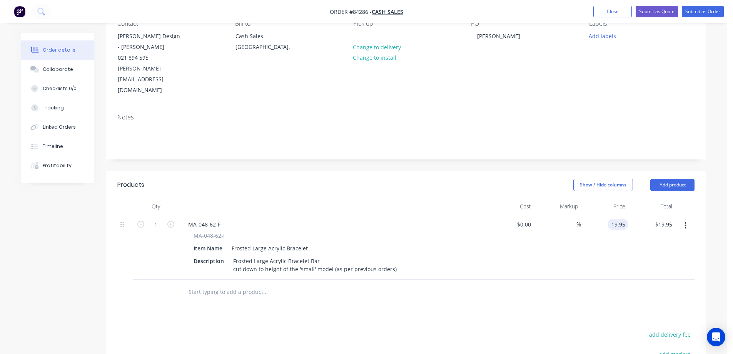
paste input "22.94"
type input "$22.94"
drag, startPoint x: 617, startPoint y: 238, endPoint x: 679, endPoint y: 70, distance: 179.2
click at [618, 237] on div "$22.94 $22.94" at bounding box center [604, 246] width 47 height 65
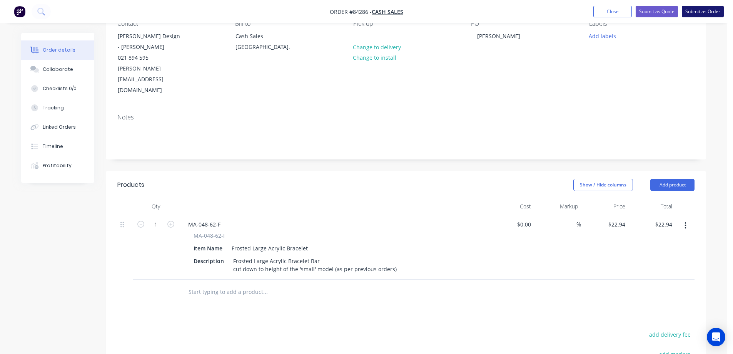
click at [700, 8] on button "Submit as Order" at bounding box center [703, 12] width 42 height 12
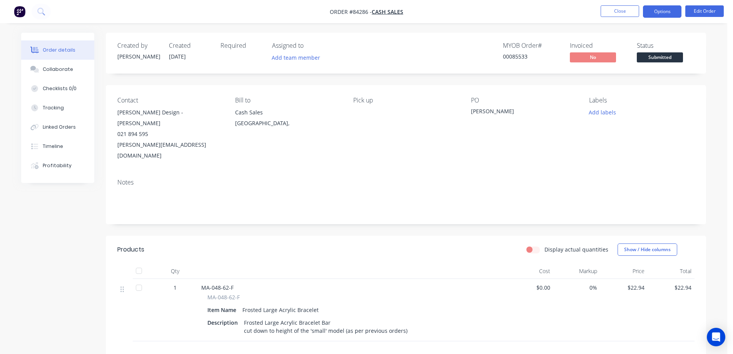
click at [668, 10] on button "Options" at bounding box center [662, 11] width 38 height 12
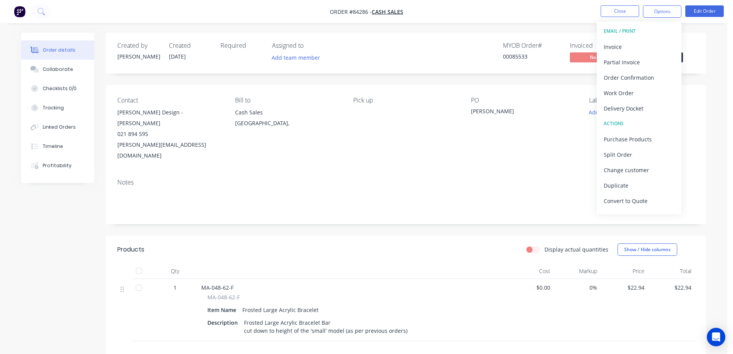
click at [485, 52] on div "MYOB Order # 00085533 Invoiced No Status Submitted" at bounding box center [522, 53] width 346 height 22
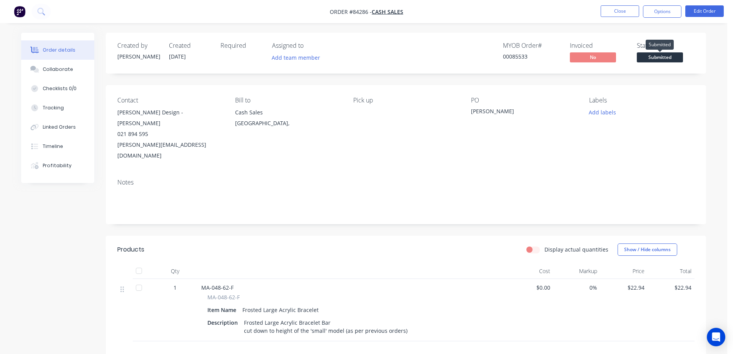
click at [650, 54] on span "Submitted" at bounding box center [660, 57] width 46 height 10
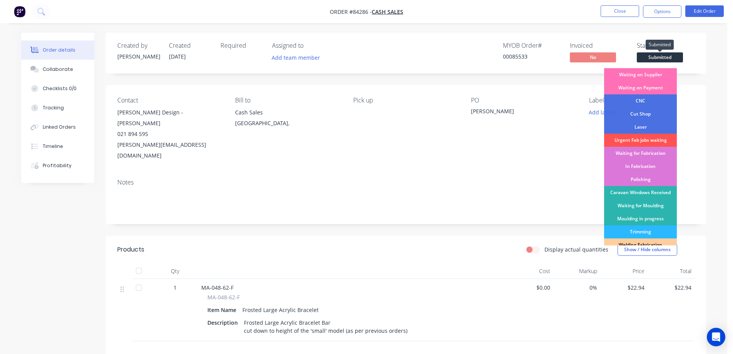
click at [508, 40] on div "Created by Jess Created 29/08/25 Required Assigned to Add team member MYOB Orde…" at bounding box center [406, 53] width 600 height 41
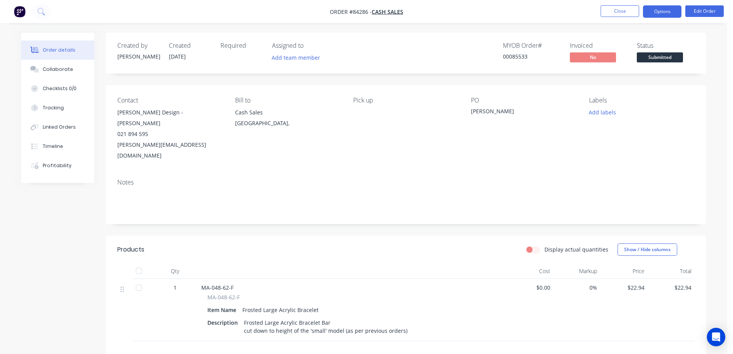
click at [654, 14] on button "Options" at bounding box center [662, 11] width 38 height 12
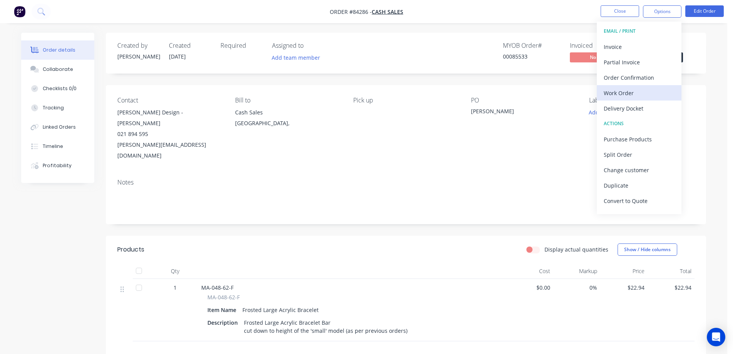
click at [619, 89] on div "Work Order" at bounding box center [639, 92] width 71 height 11
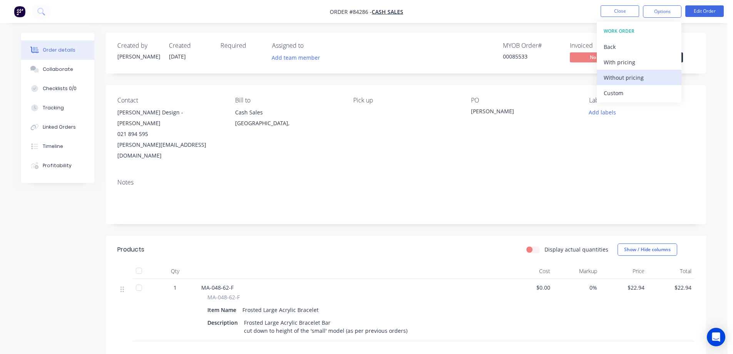
click at [623, 77] on div "Without pricing" at bounding box center [639, 77] width 71 height 11
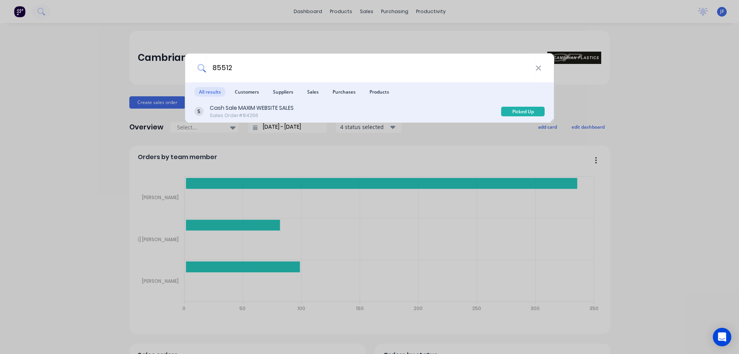
type input "85512"
click at [312, 111] on div "Cash Sale MAXIM WEBSITE SALES Sales Order #84266" at bounding box center [347, 111] width 307 height 15
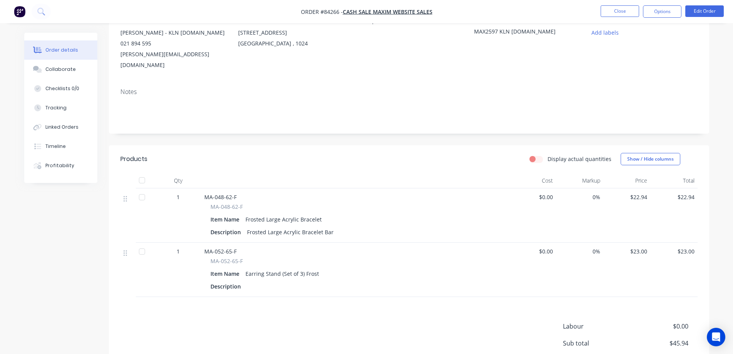
scroll to position [149, 0]
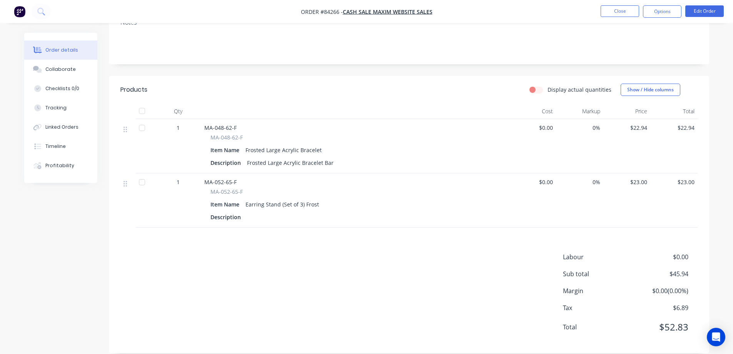
click at [640, 124] on span "$22.94" at bounding box center [627, 128] width 41 height 8
copy span "$22.94"
